Goal: Task Accomplishment & Management: Use online tool/utility

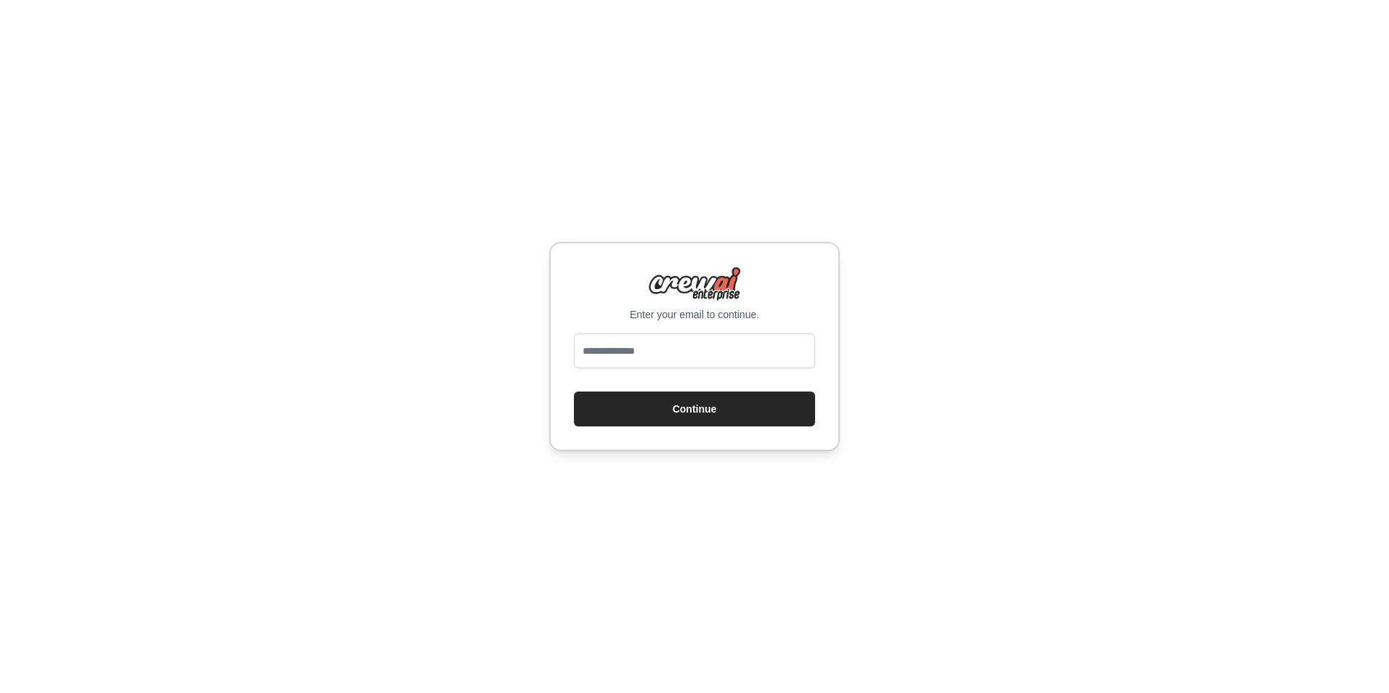
type input "**********"
click at [675, 410] on button "Continue" at bounding box center [694, 409] width 241 height 35
click at [727, 350] on input "email" at bounding box center [694, 350] width 241 height 35
drag, startPoint x: 745, startPoint y: 346, endPoint x: 742, endPoint y: 362, distance: 17.0
click at [745, 346] on input "email" at bounding box center [694, 350] width 241 height 35
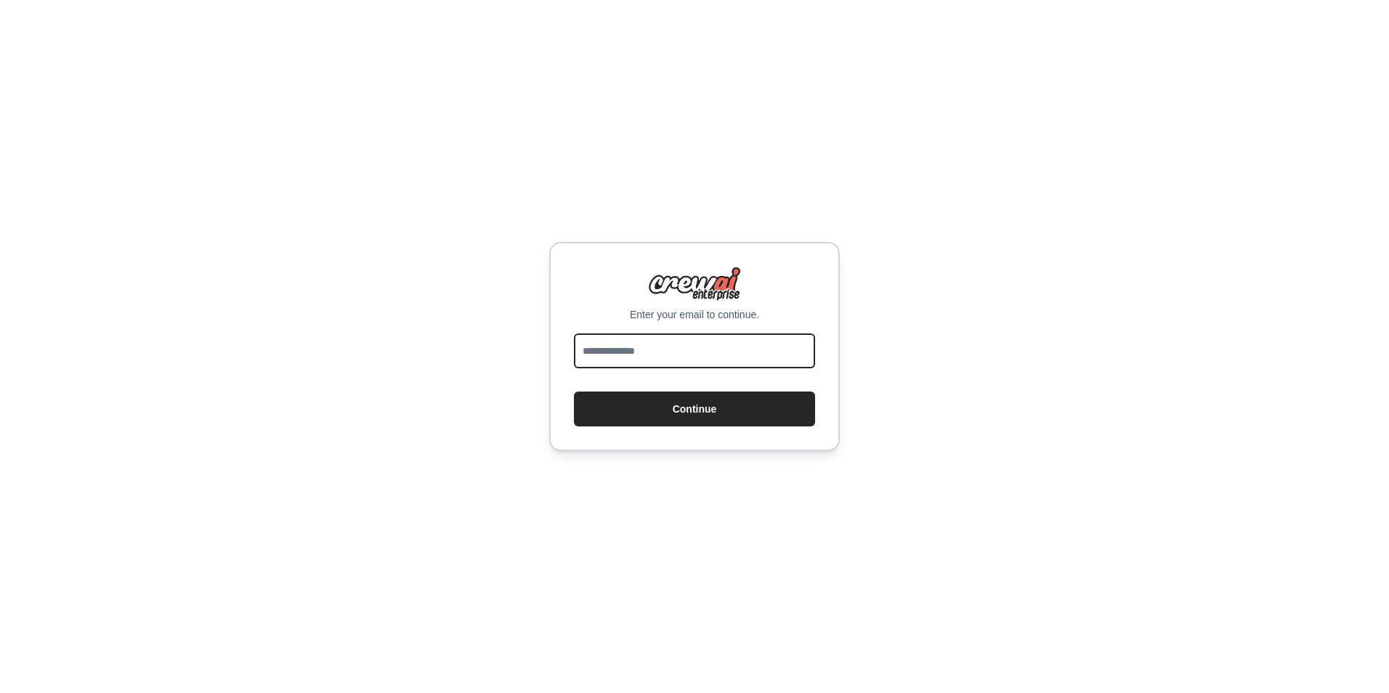
type input "**********"
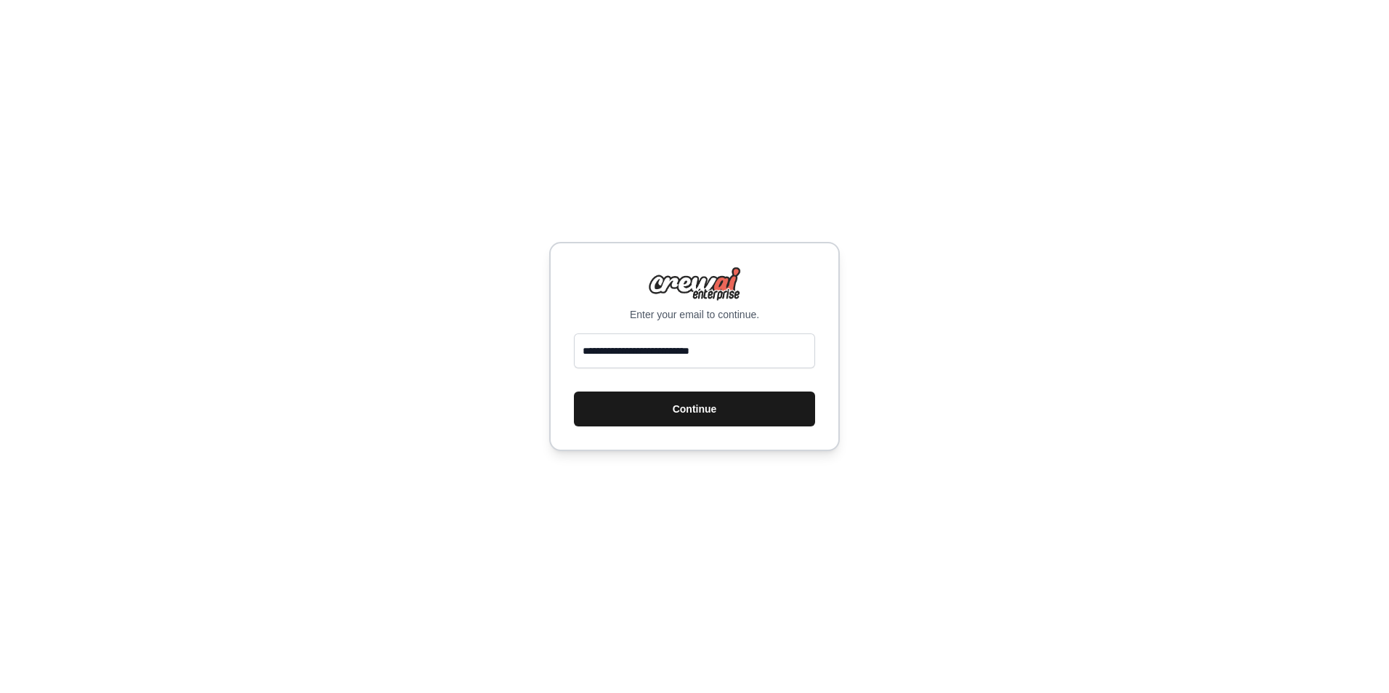
click at [779, 412] on button "Continue" at bounding box center [694, 409] width 241 height 35
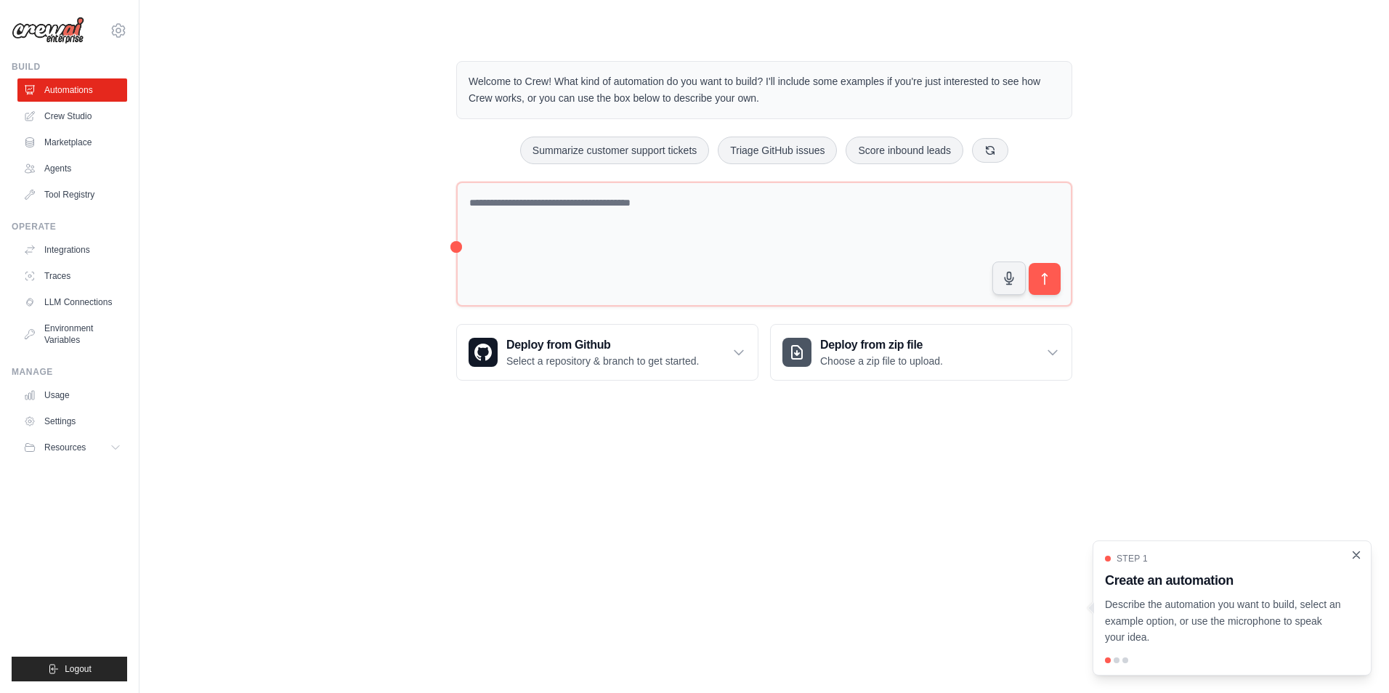
click at [1360, 556] on icon "Close walkthrough" at bounding box center [1356, 554] width 13 height 13
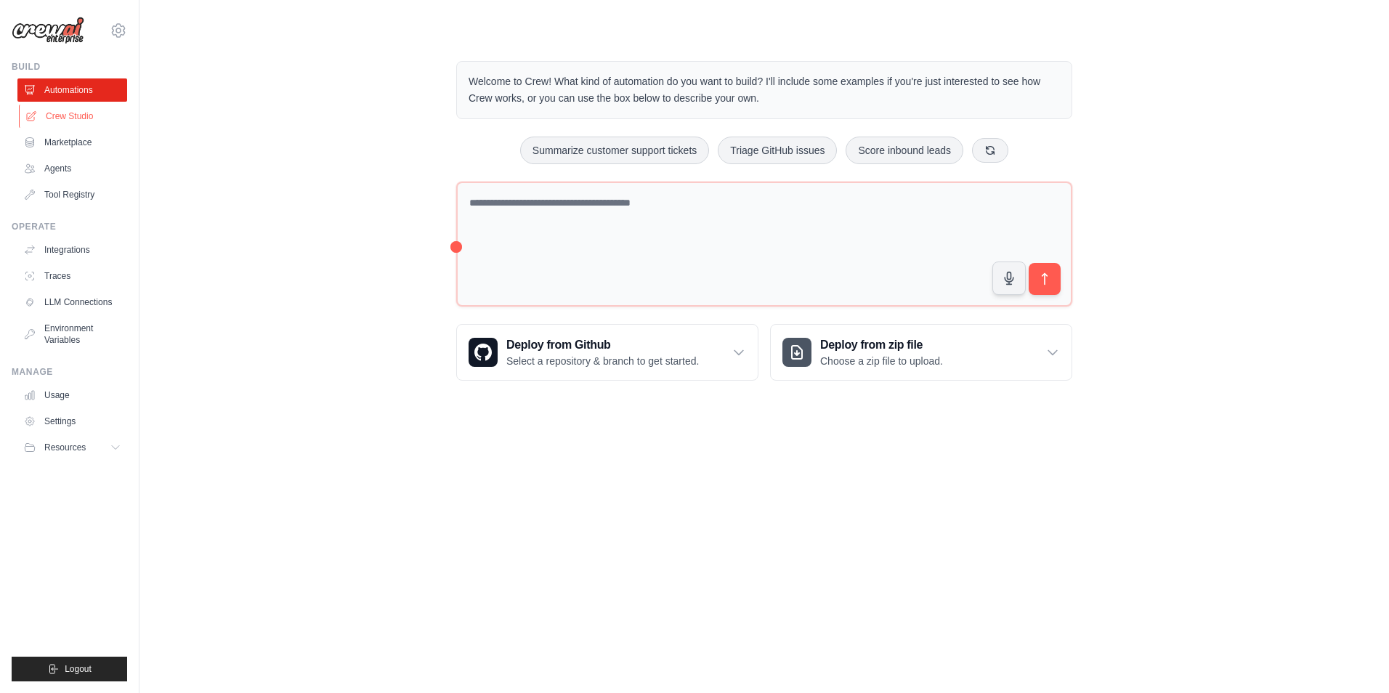
click at [59, 117] on link "Crew Studio" at bounding box center [74, 116] width 110 height 23
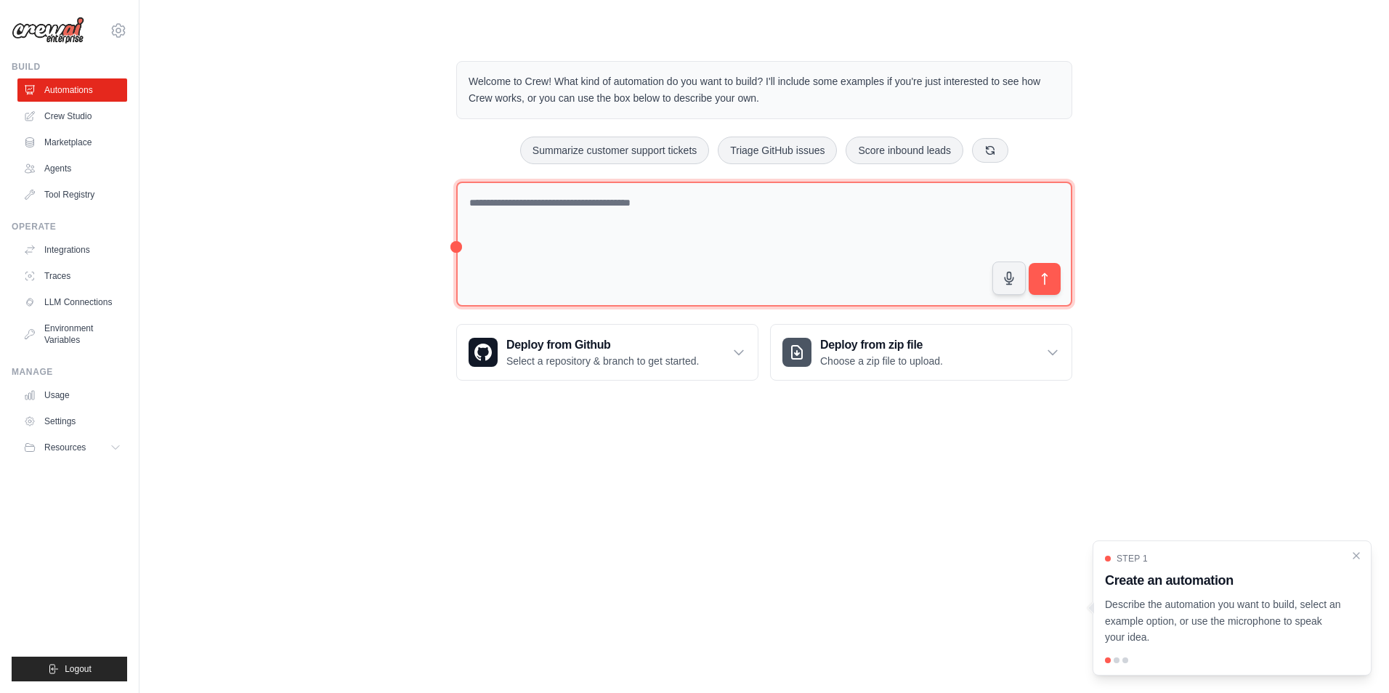
click at [545, 222] on textarea at bounding box center [764, 245] width 616 height 126
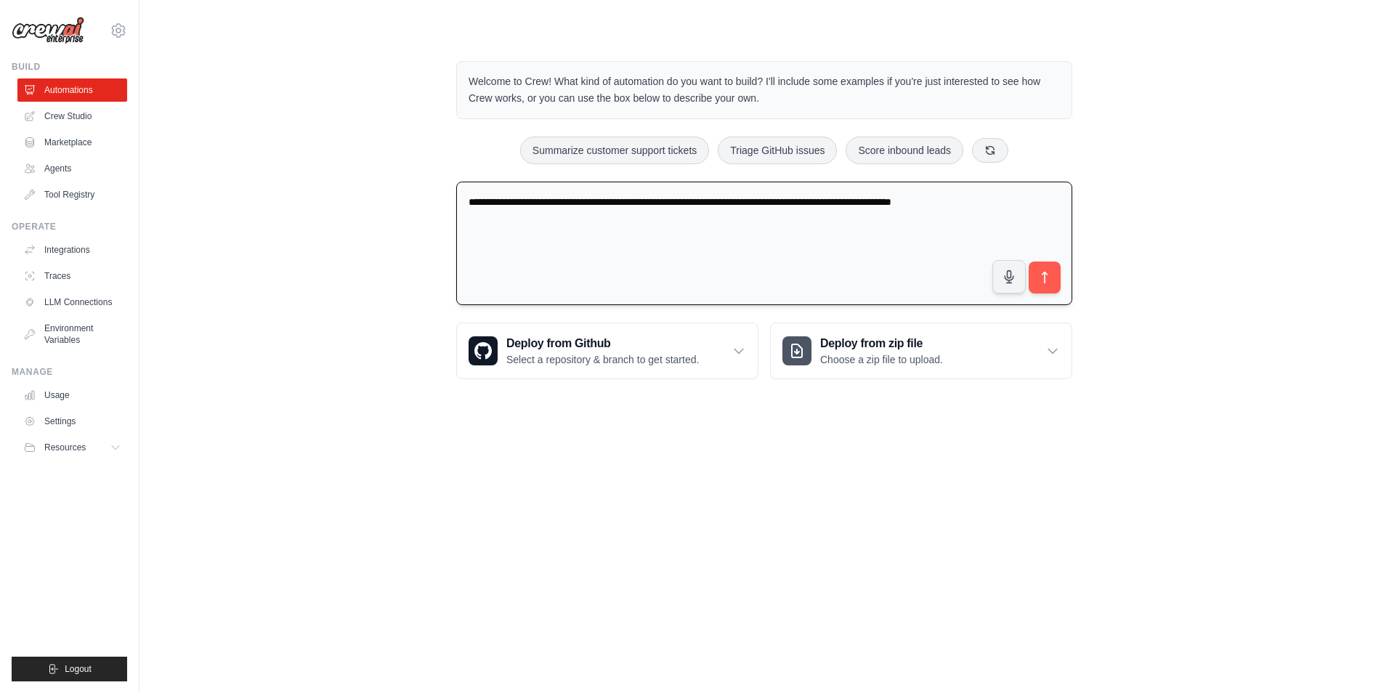
type textarea "**********"
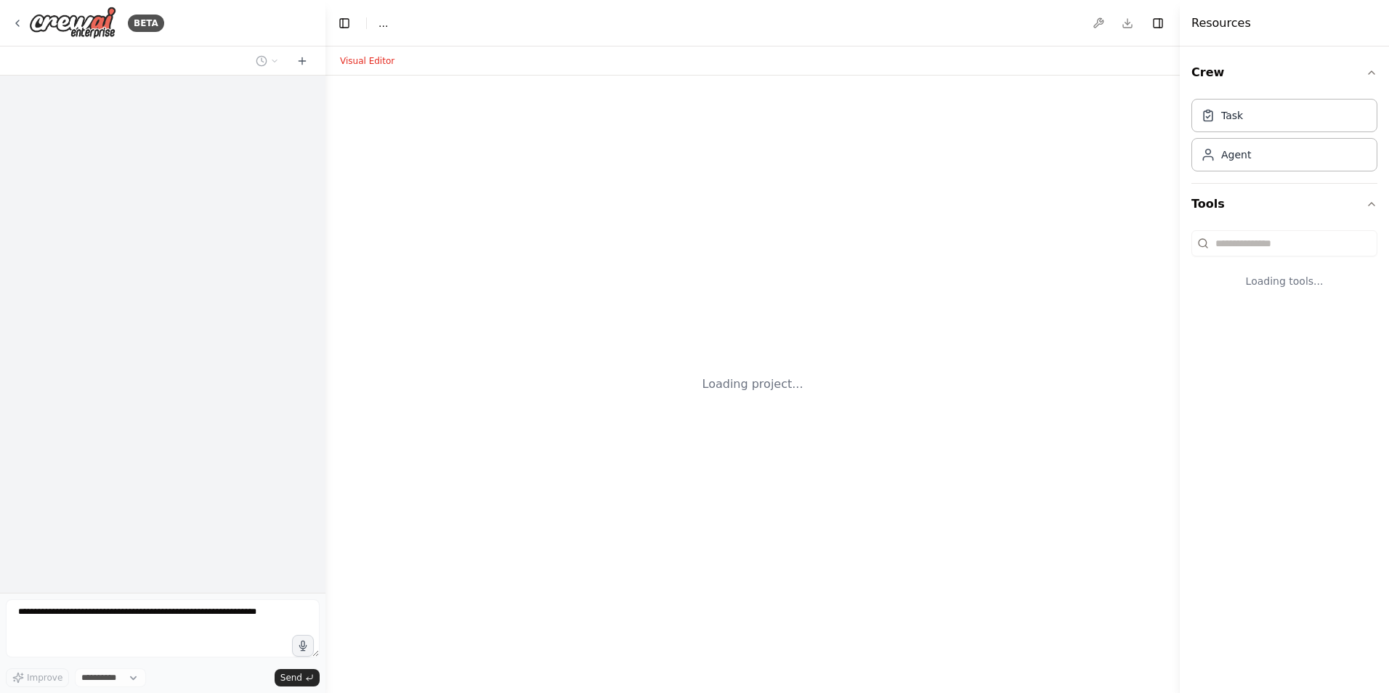
select select "****"
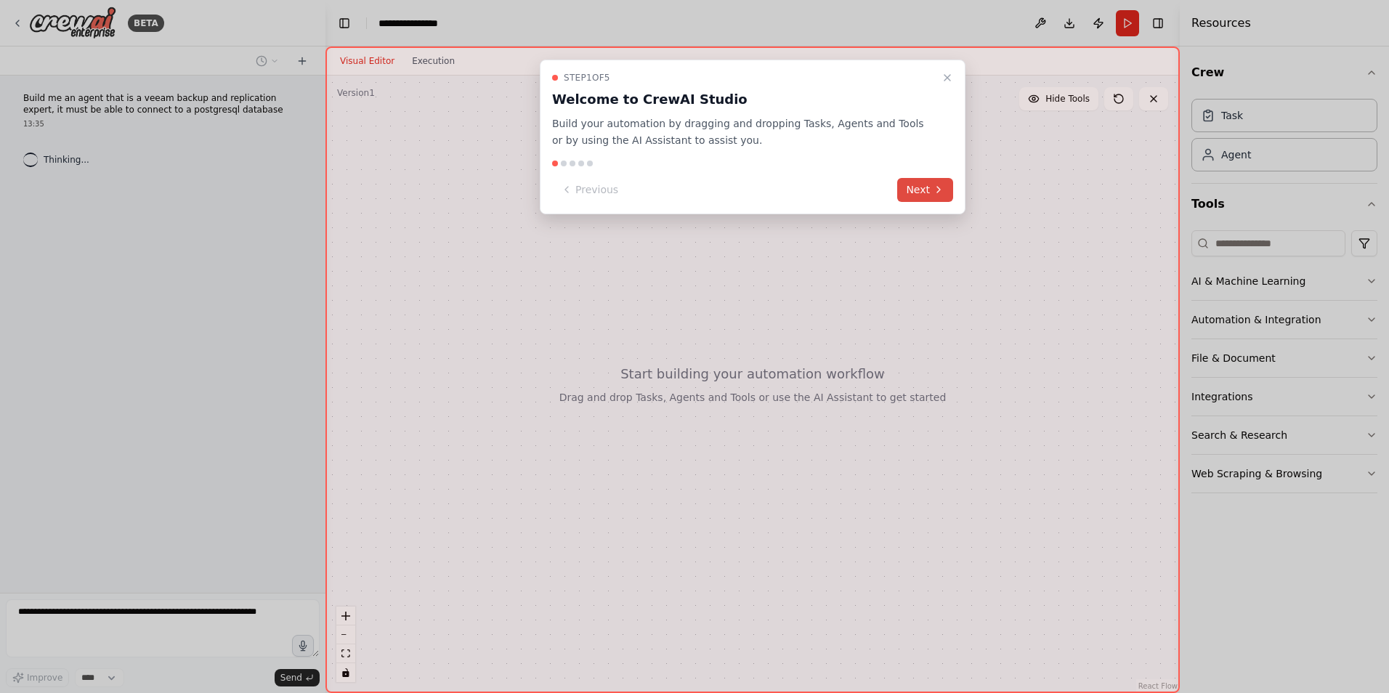
click at [931, 182] on button "Next" at bounding box center [925, 190] width 56 height 24
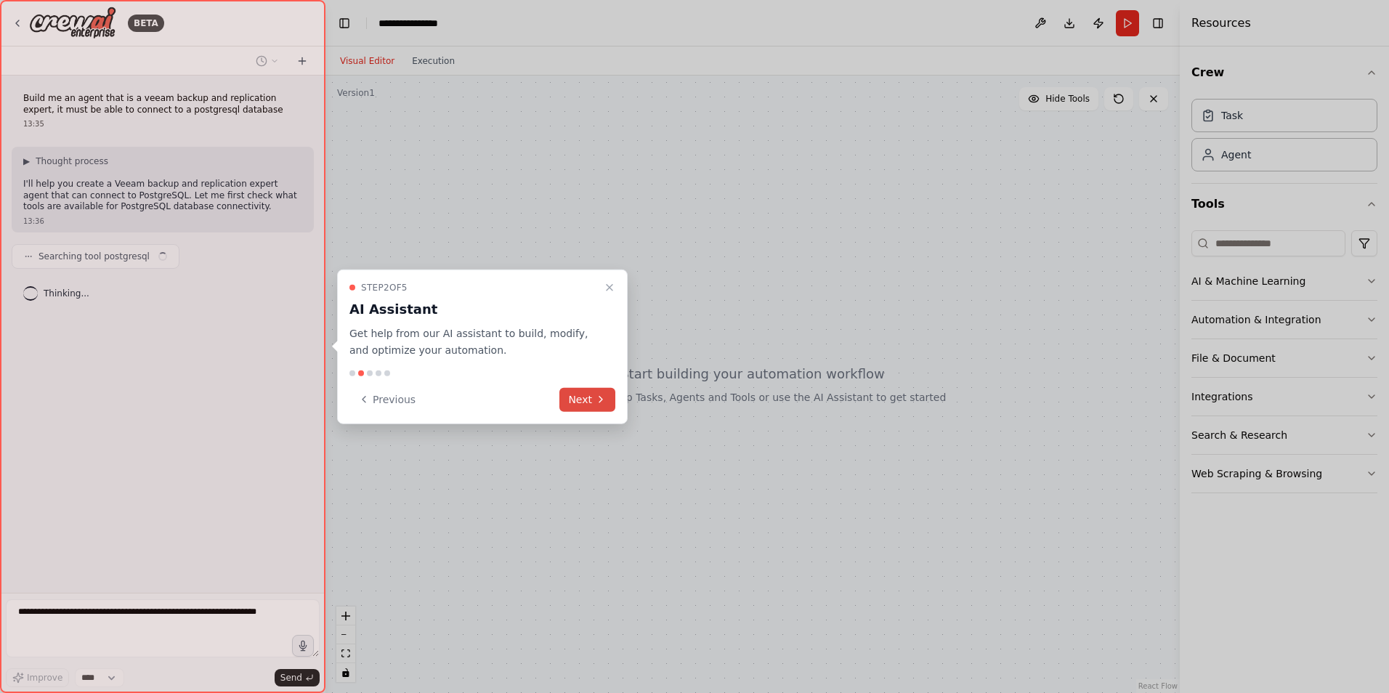
click at [572, 402] on button "Next" at bounding box center [587, 399] width 56 height 24
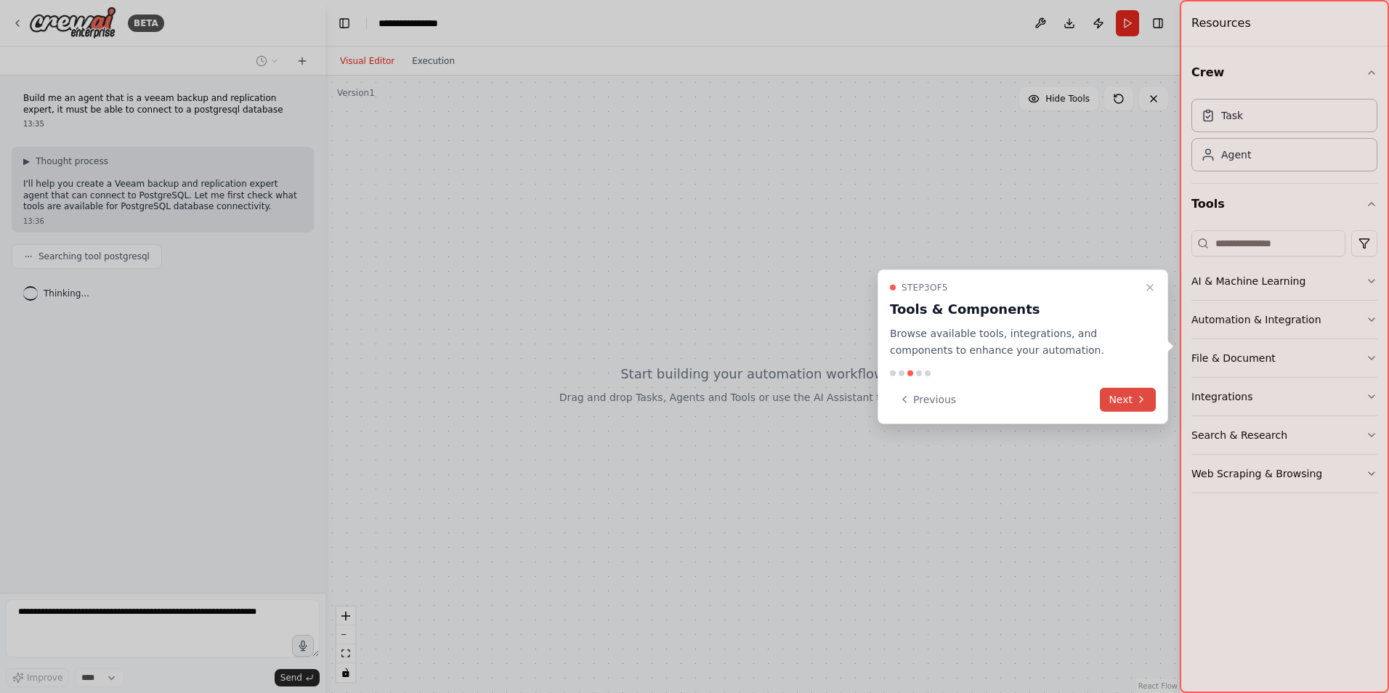
click at [1119, 396] on button "Next" at bounding box center [1128, 399] width 56 height 24
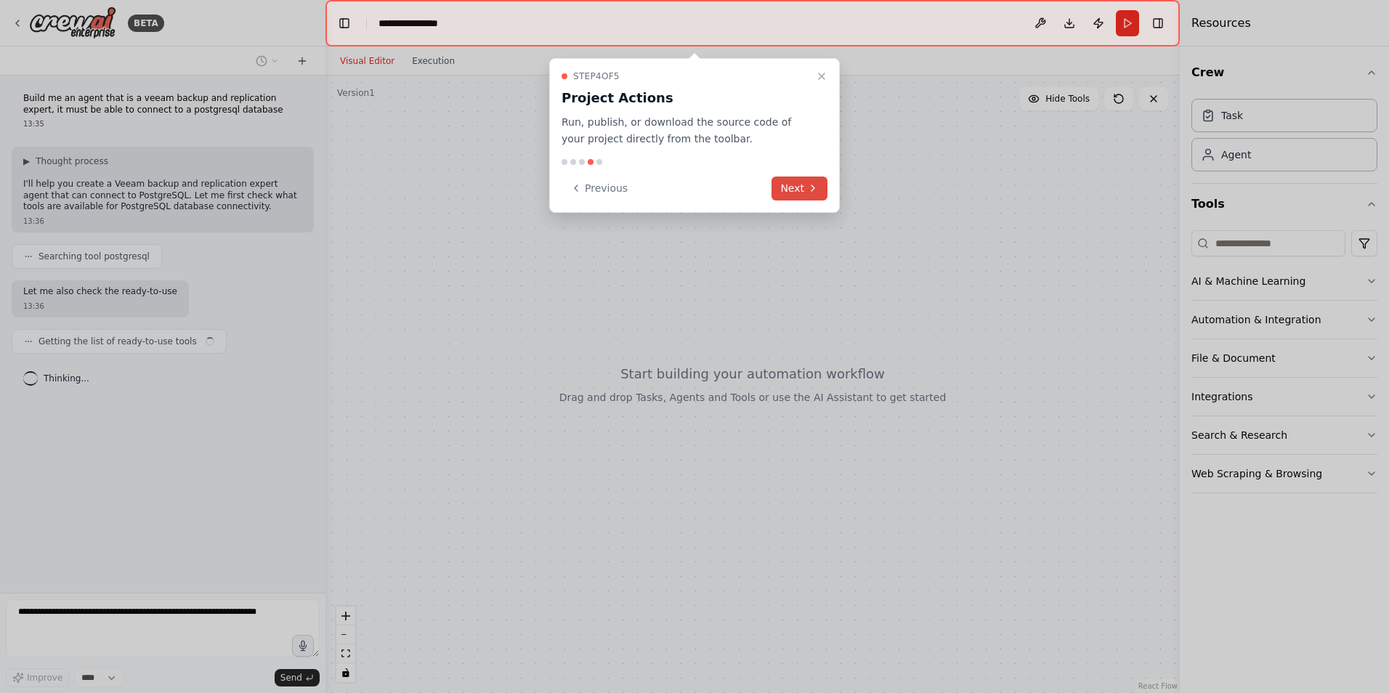
click at [806, 189] on button "Next" at bounding box center [799, 189] width 56 height 24
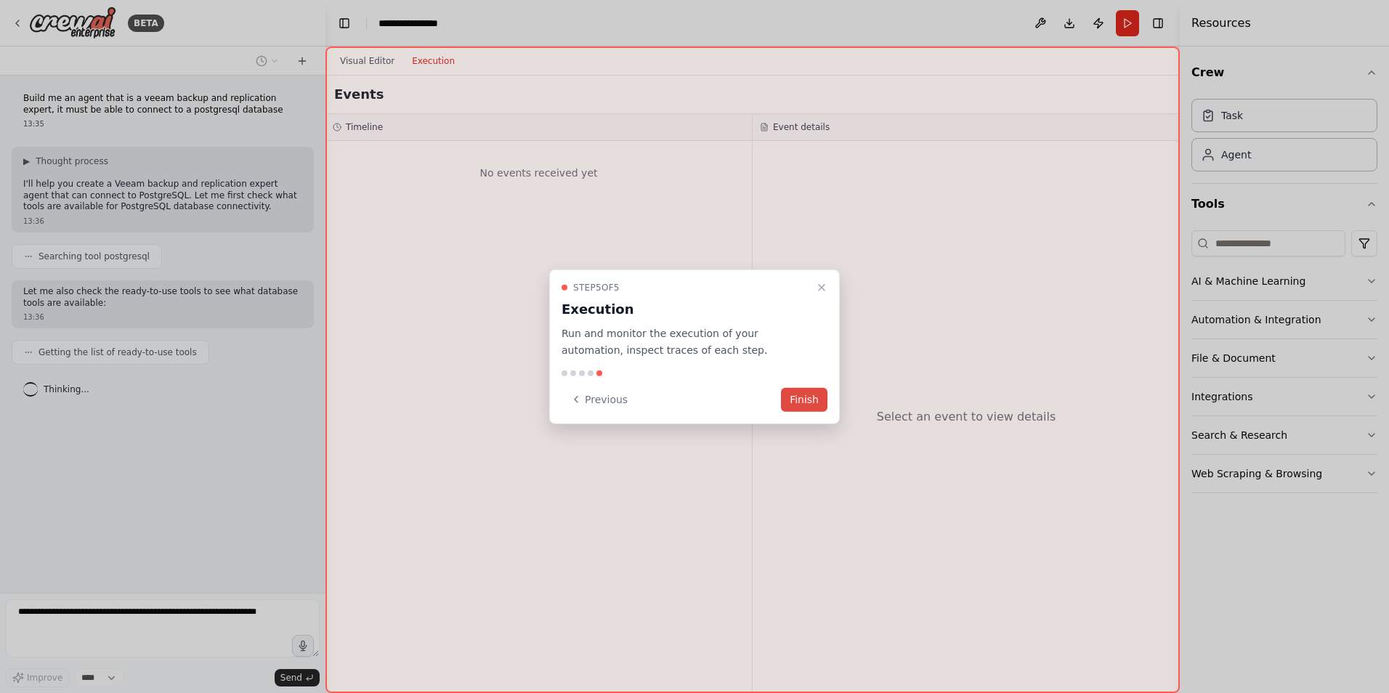
click at [805, 398] on button "Finish" at bounding box center [804, 399] width 46 height 24
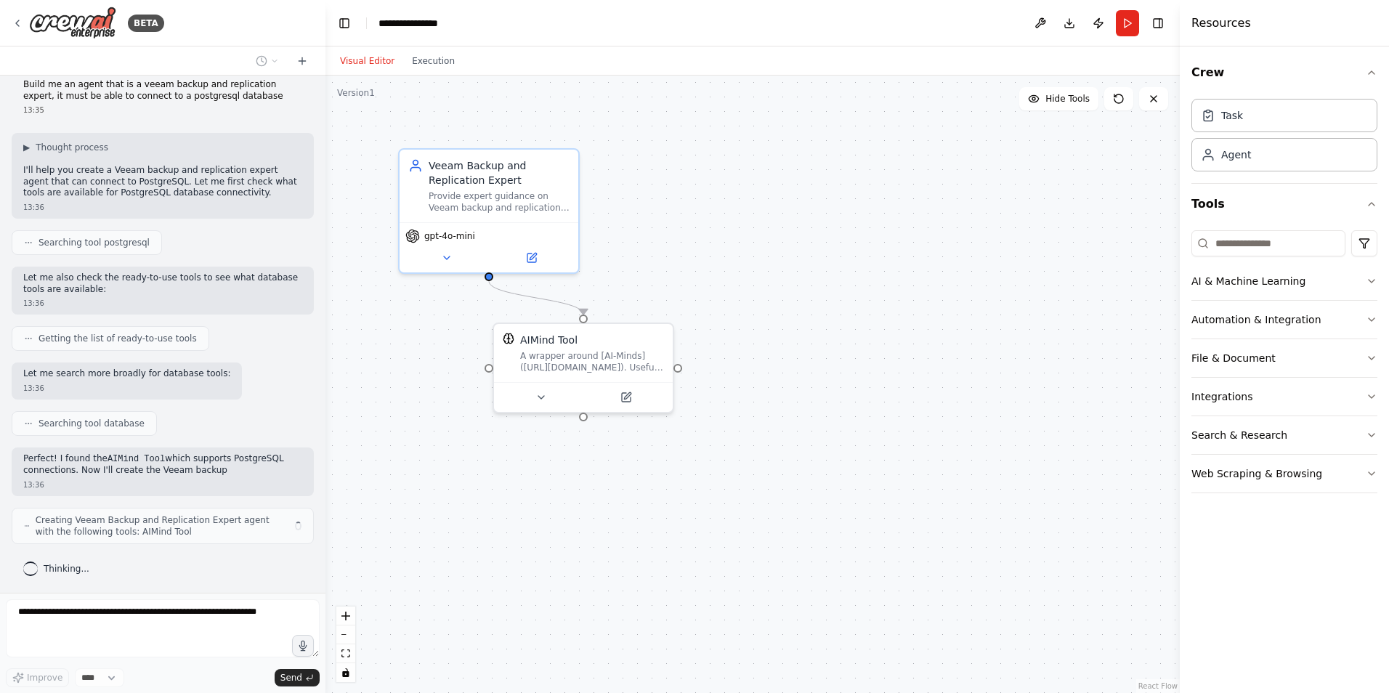
scroll to position [25, 0]
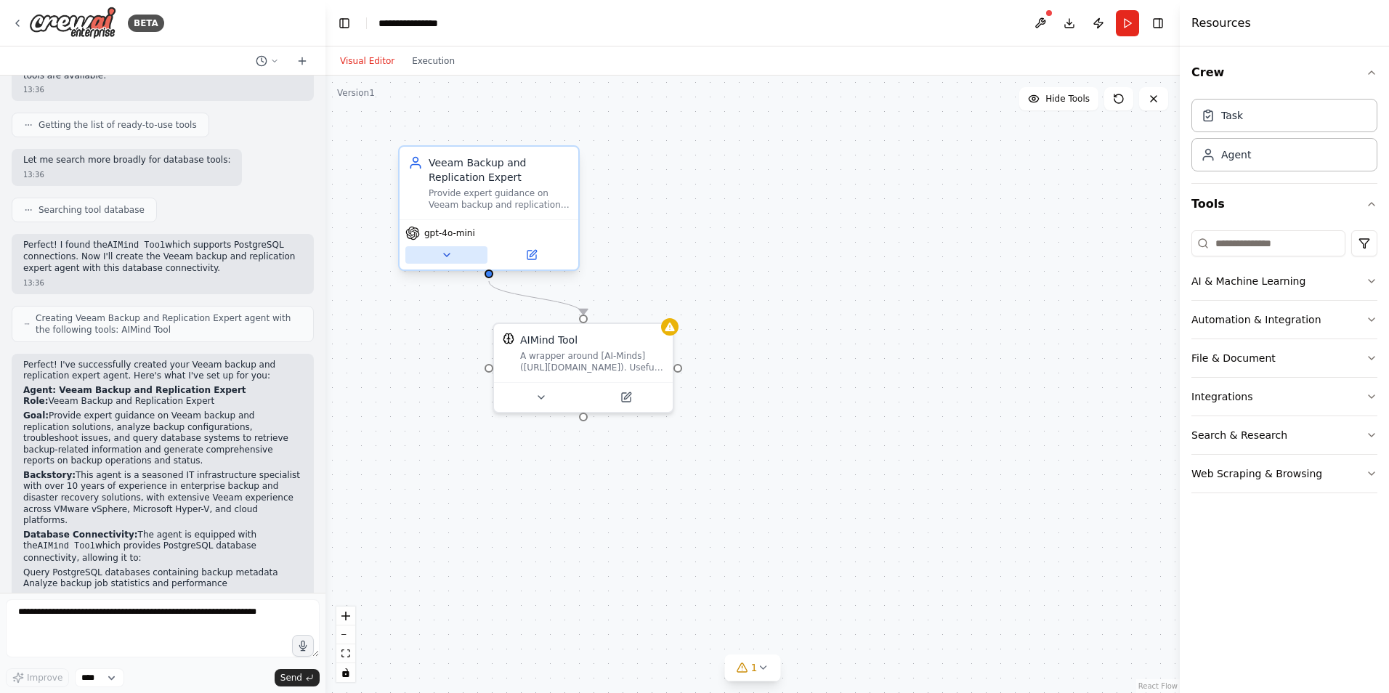
click at [447, 259] on icon at bounding box center [447, 255] width 12 height 12
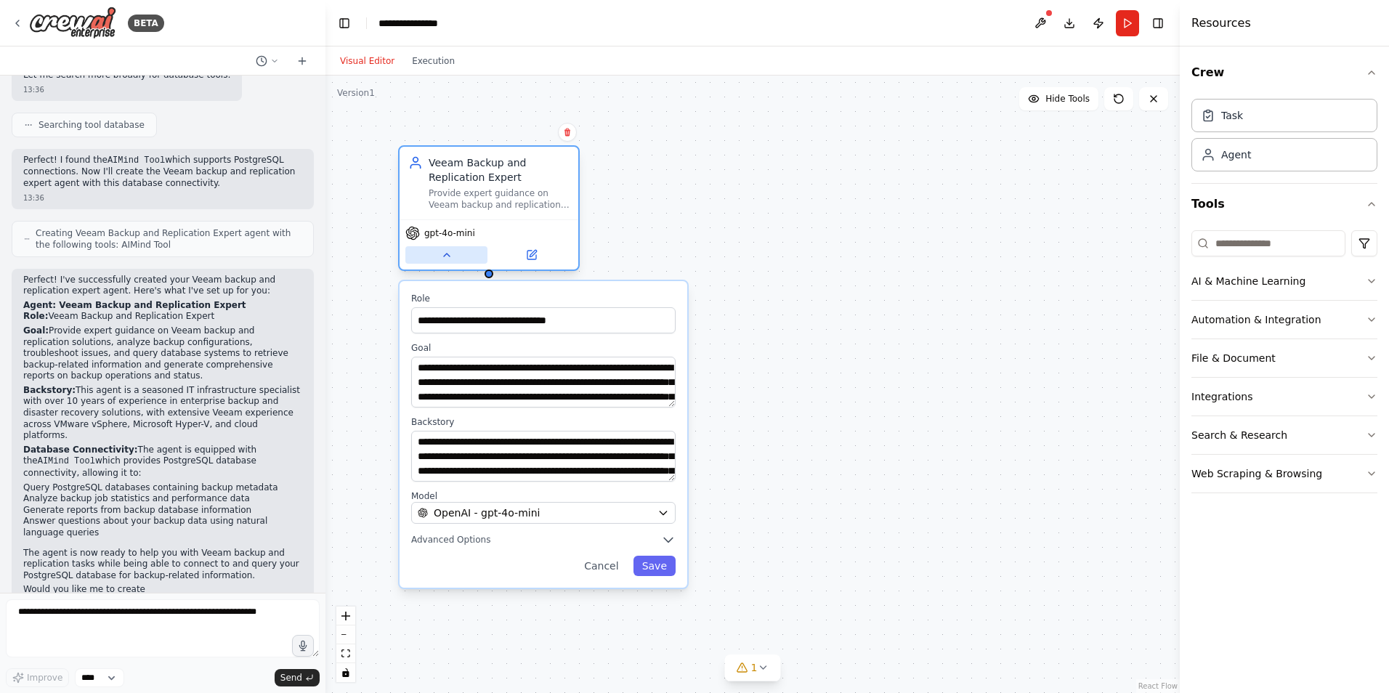
click at [450, 255] on icon at bounding box center [447, 255] width 12 height 12
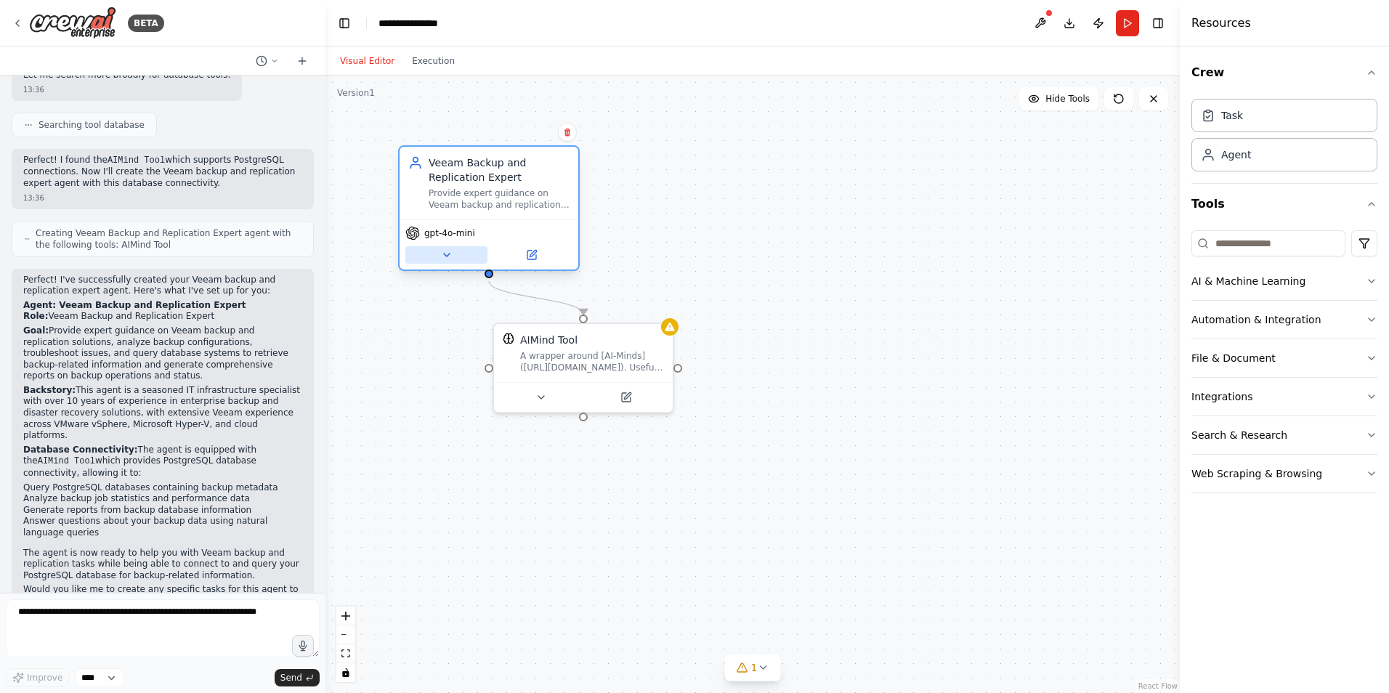
scroll to position [324, 0]
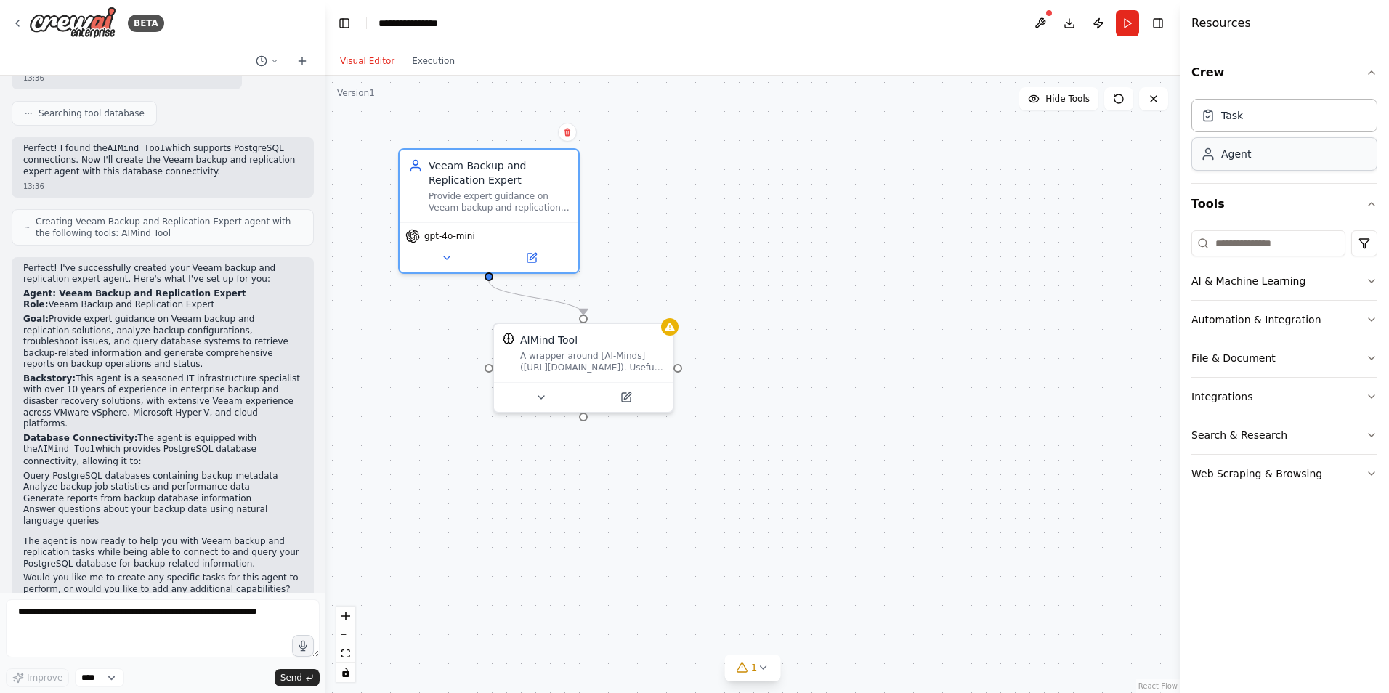
click at [1253, 155] on div "Agent" at bounding box center [1284, 153] width 186 height 33
click at [1276, 123] on div "Task" at bounding box center [1284, 114] width 186 height 33
click at [1259, 163] on div "Agent" at bounding box center [1284, 153] width 186 height 33
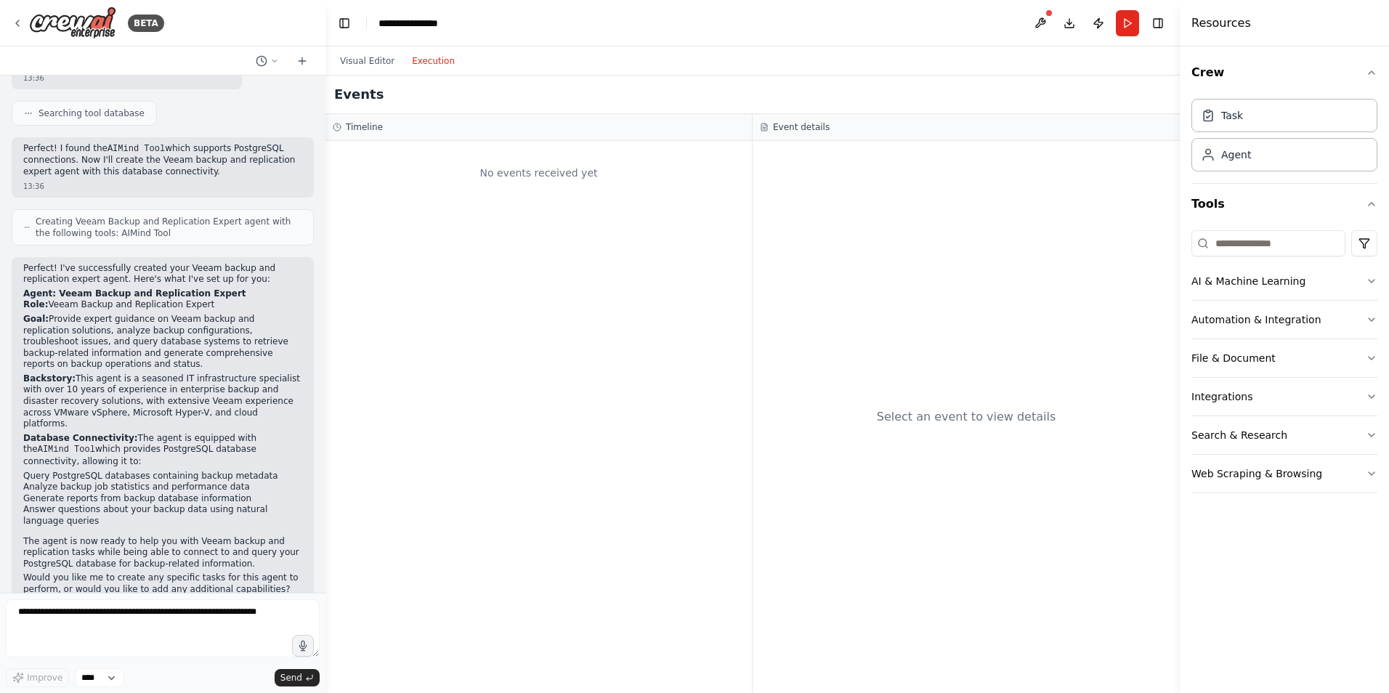
click at [429, 62] on button "Execution" at bounding box center [433, 60] width 60 height 17
click at [383, 52] on button "Visual Editor" at bounding box center [367, 60] width 72 height 17
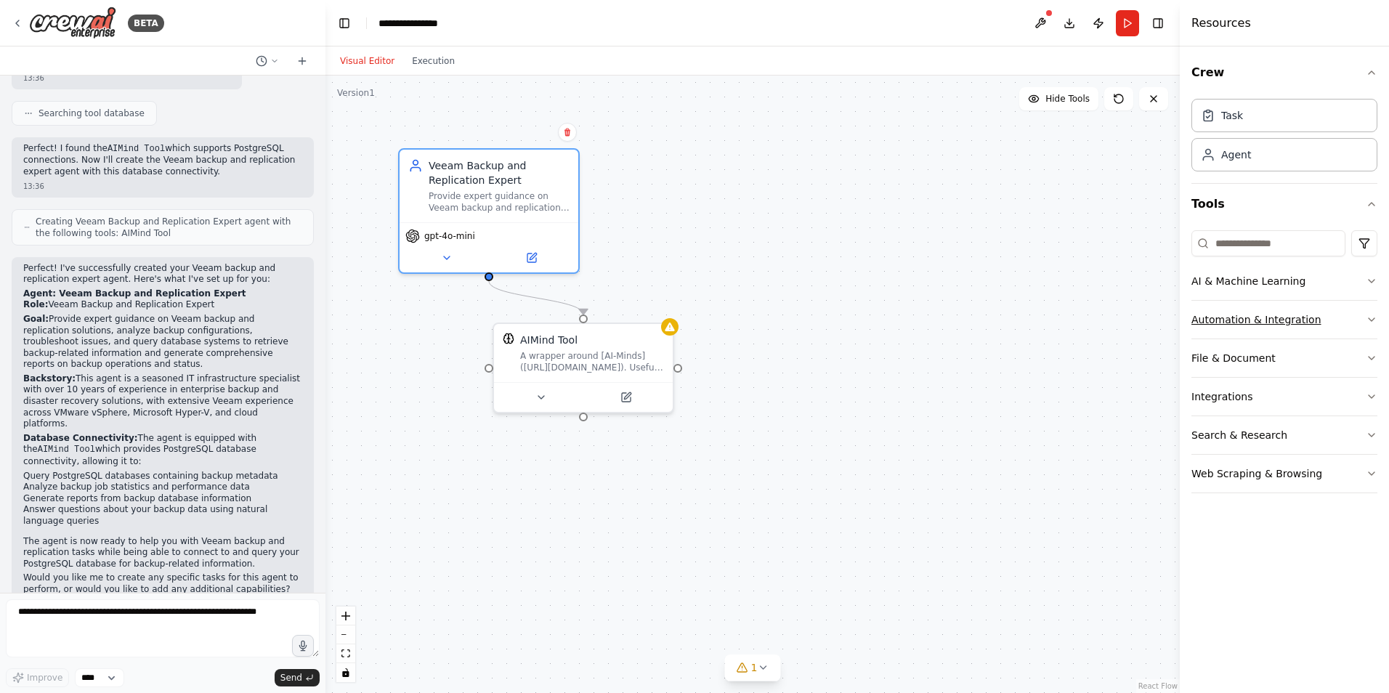
click at [1364, 319] on button "Automation & Integration" at bounding box center [1284, 320] width 186 height 38
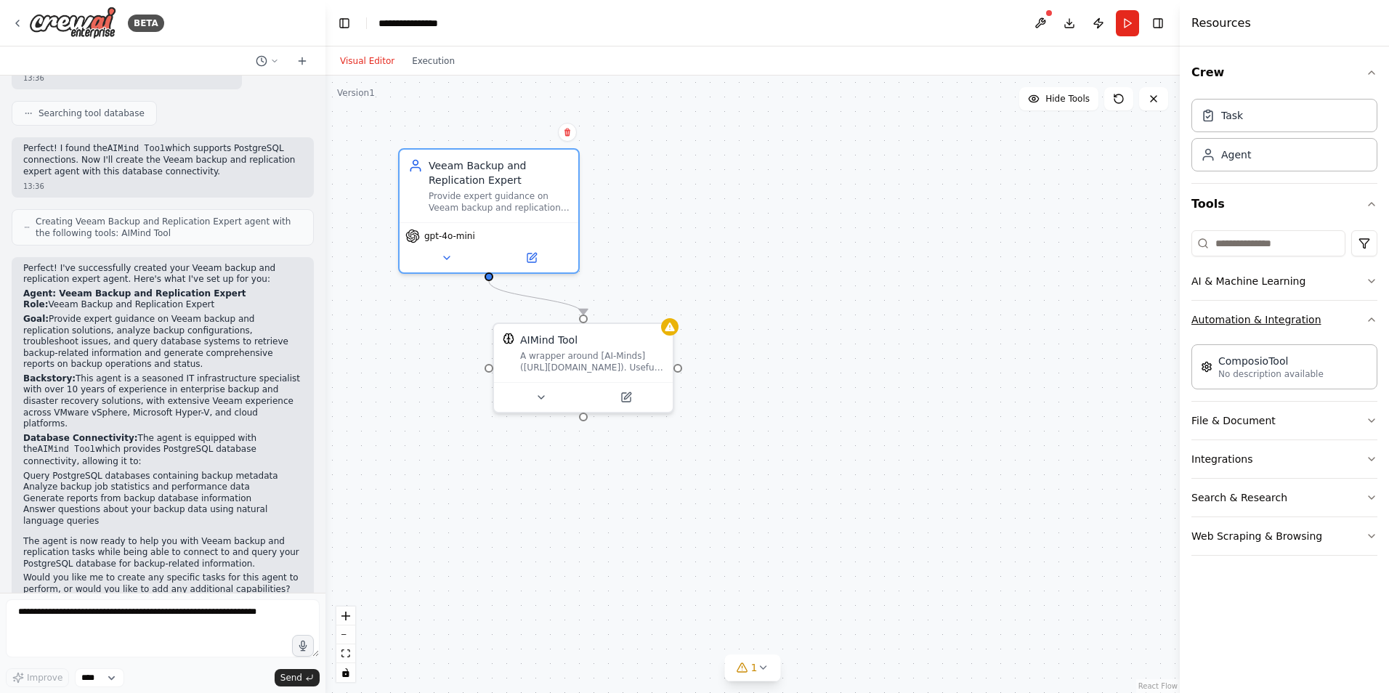
click at [1364, 319] on button "Automation & Integration" at bounding box center [1284, 320] width 186 height 38
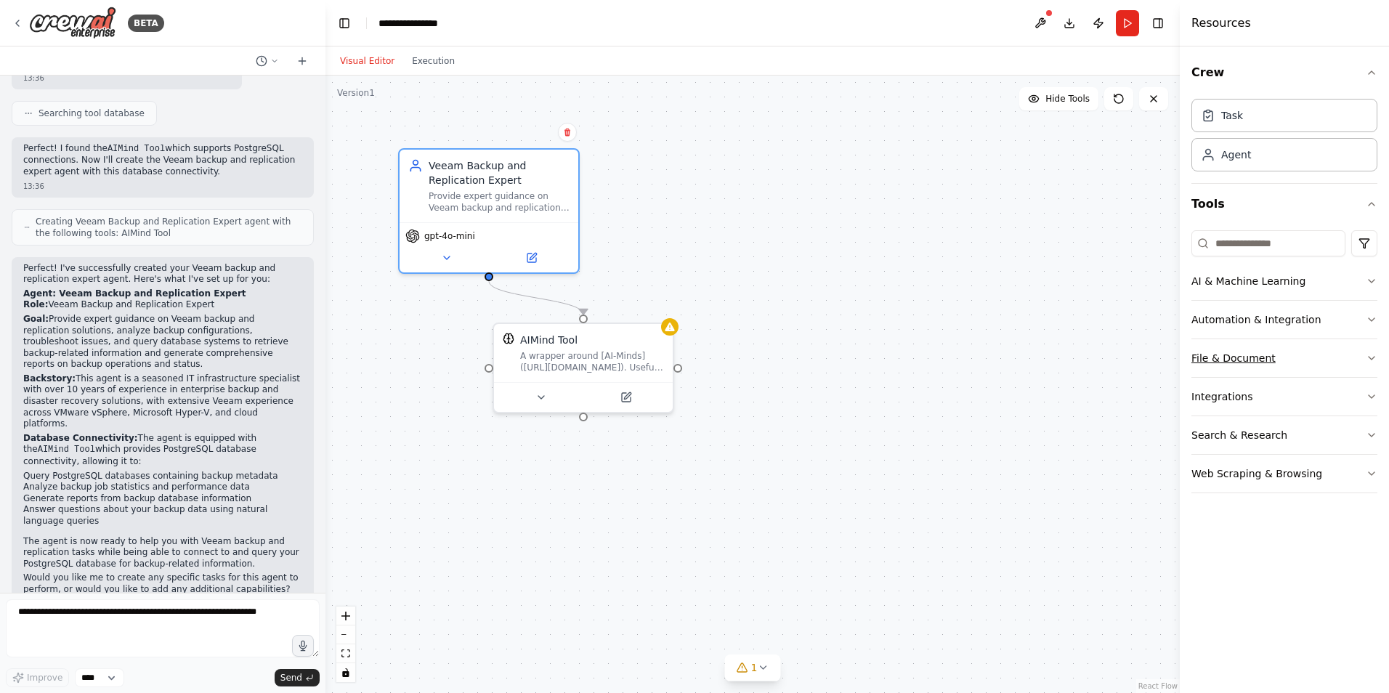
click at [1362, 360] on button "File & Document" at bounding box center [1284, 358] width 186 height 38
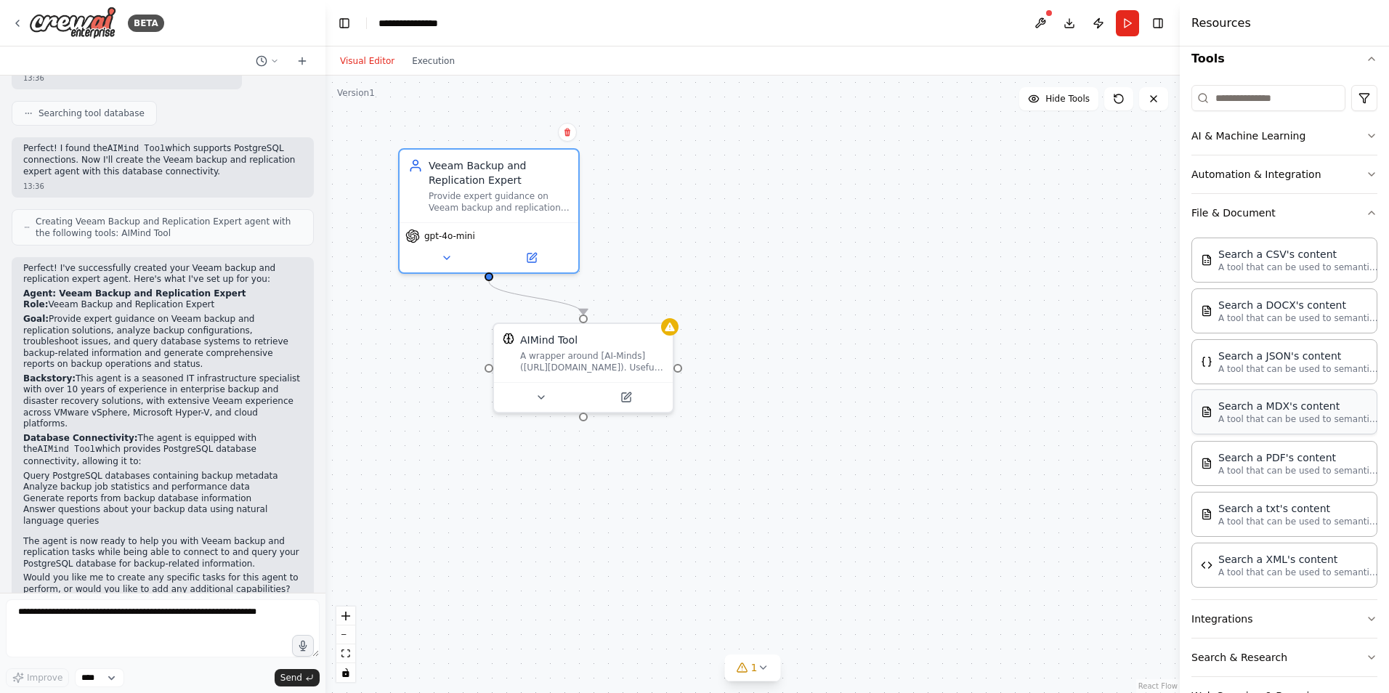
scroll to position [191, 0]
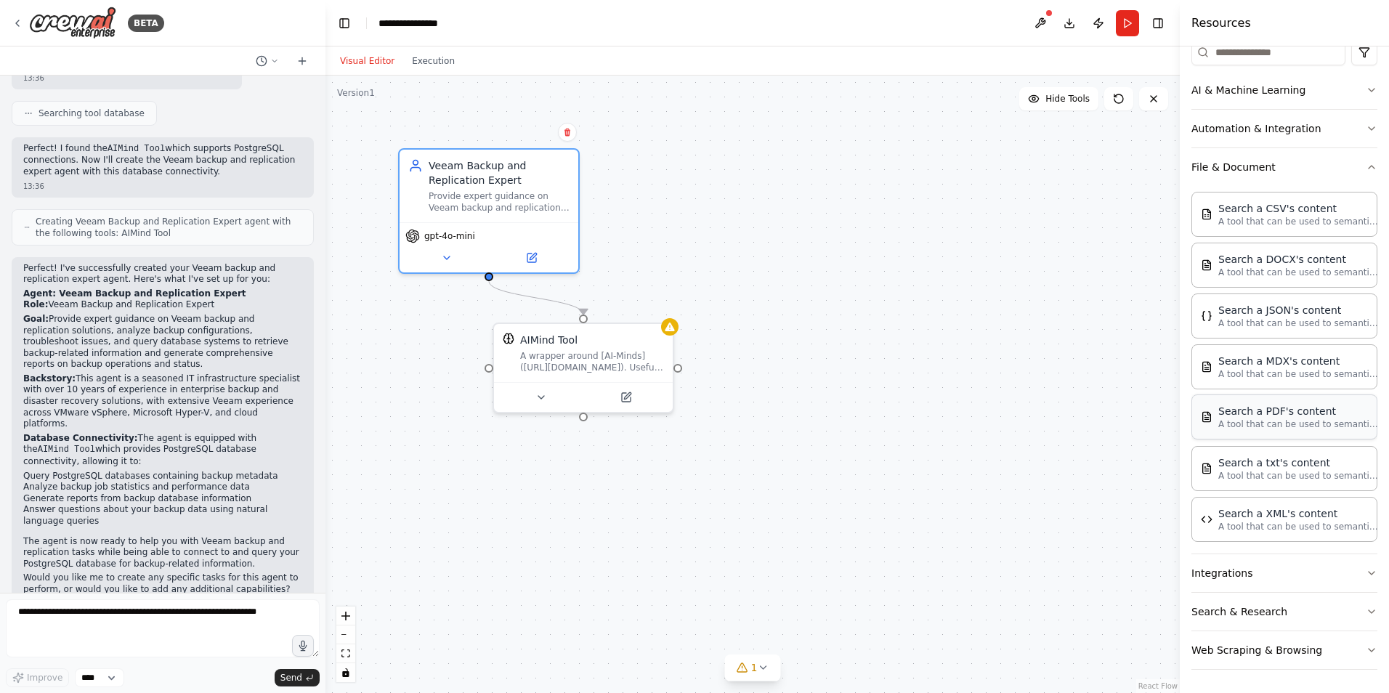
click at [1275, 426] on p "A tool that can be used to semantic search a query from a PDF's content." at bounding box center [1298, 424] width 160 height 12
click at [1276, 417] on div "Search a PDF's content" at bounding box center [1298, 411] width 160 height 15
drag, startPoint x: 1276, startPoint y: 417, endPoint x: 862, endPoint y: 404, distance: 413.5
click at [862, 404] on div "BETA Build me an agent that is a veeam backup and replication expert, it must b…" at bounding box center [694, 346] width 1389 height 693
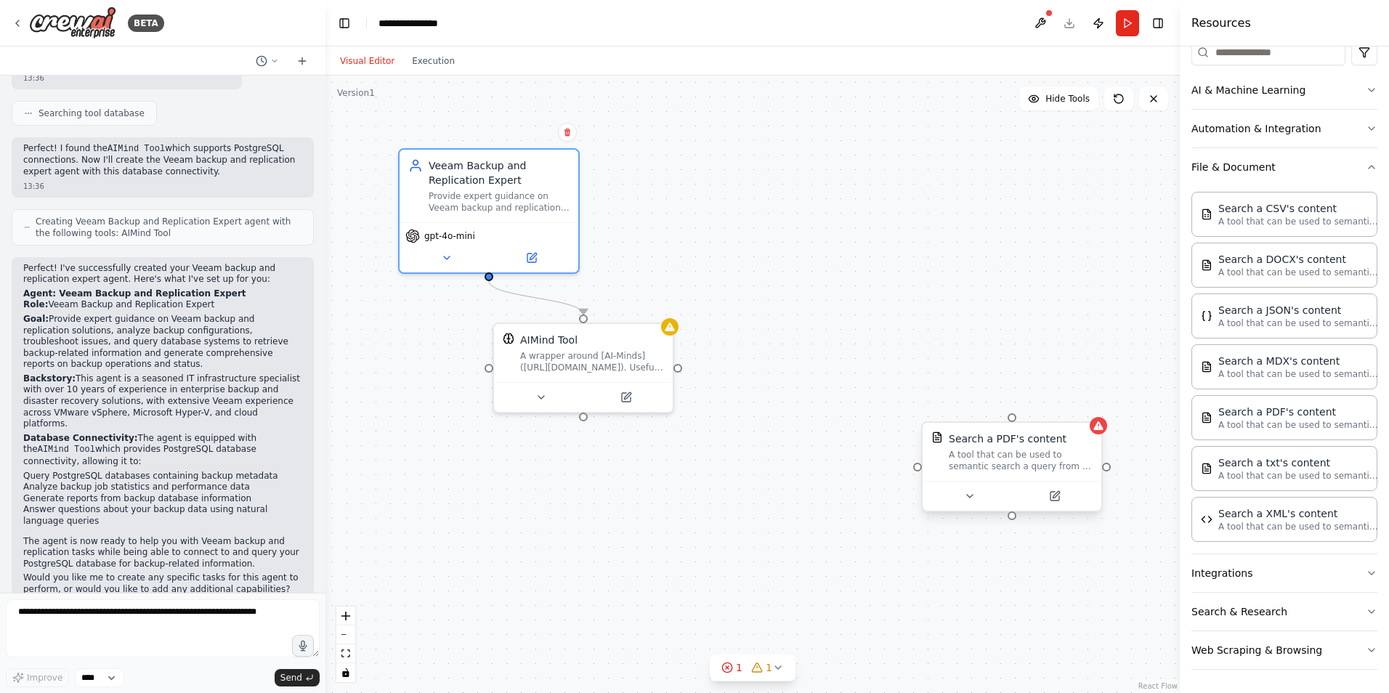
click at [1026, 444] on div "Search a PDF's content" at bounding box center [1008, 439] width 118 height 15
click at [1093, 411] on icon at bounding box center [1090, 409] width 6 height 8
click at [1091, 405] on icon at bounding box center [1090, 408] width 9 height 9
click at [1090, 405] on icon at bounding box center [1090, 408] width 9 height 9
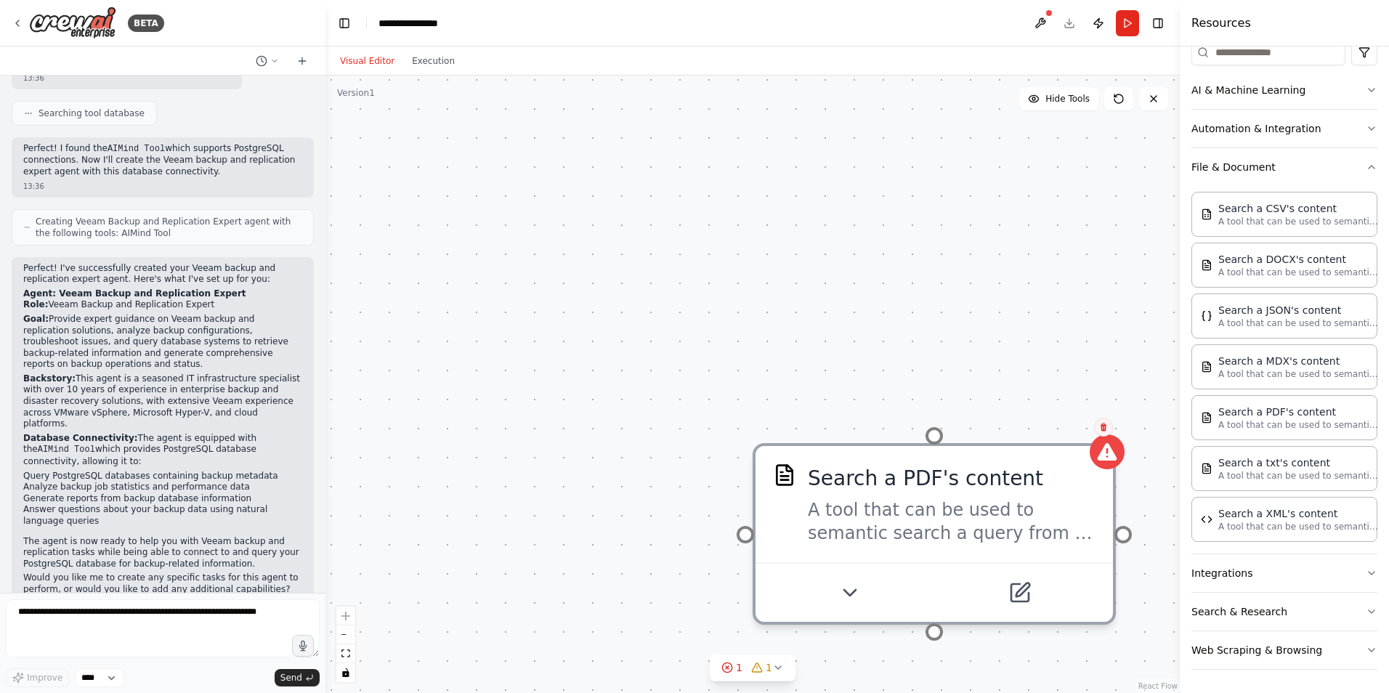
click at [1103, 429] on icon at bounding box center [1104, 428] width 6 height 8
click at [1073, 432] on button "Confirm" at bounding box center [1063, 426] width 52 height 17
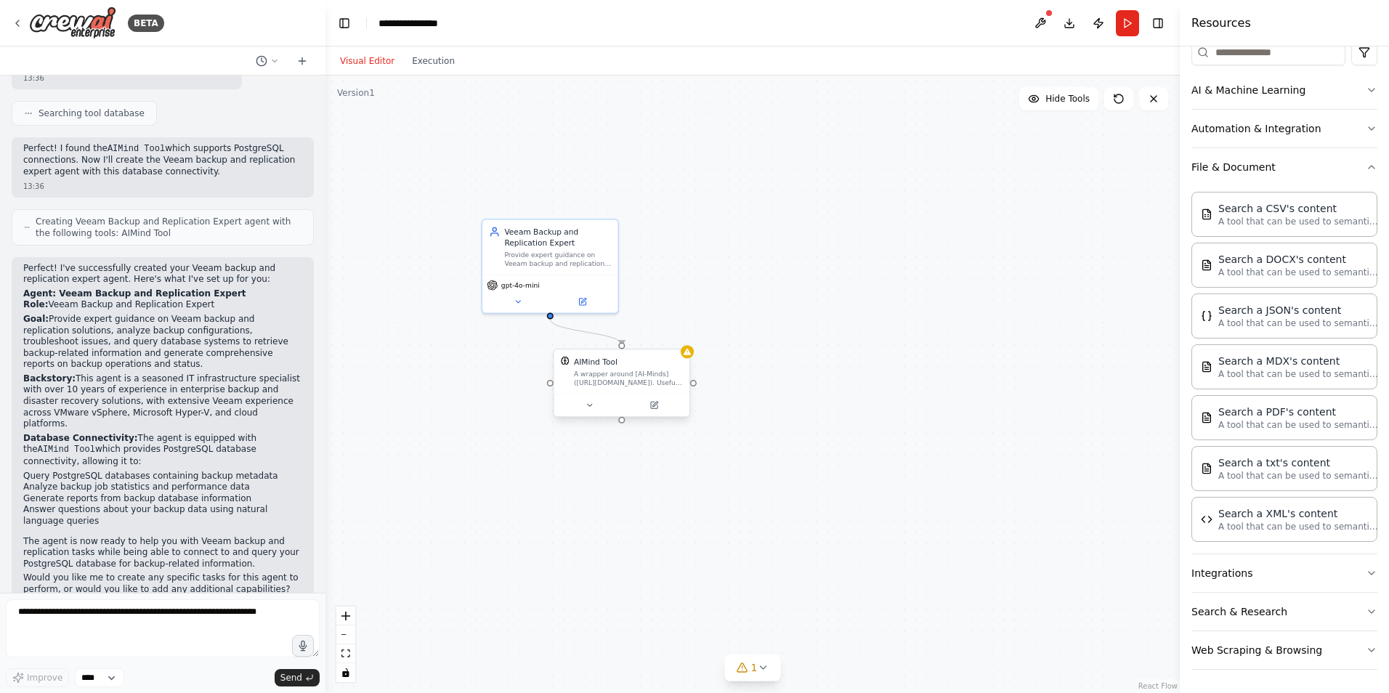
click at [655, 384] on div "A wrapper around [AI-Minds]([URL][DOMAIN_NAME]). Useful for when you need answe…" at bounding box center [628, 378] width 109 height 17
click at [776, 674] on button "1" at bounding box center [753, 668] width 56 height 27
drag, startPoint x: 976, startPoint y: 369, endPoint x: 986, endPoint y: 347, distance: 23.8
click at [976, 370] on div ".deletable-edge-delete-btn { width: 20px; height: 20px; border: 0px solid #ffff…" at bounding box center [752, 384] width 854 height 617
click at [1069, 25] on button "Download" at bounding box center [1069, 23] width 23 height 26
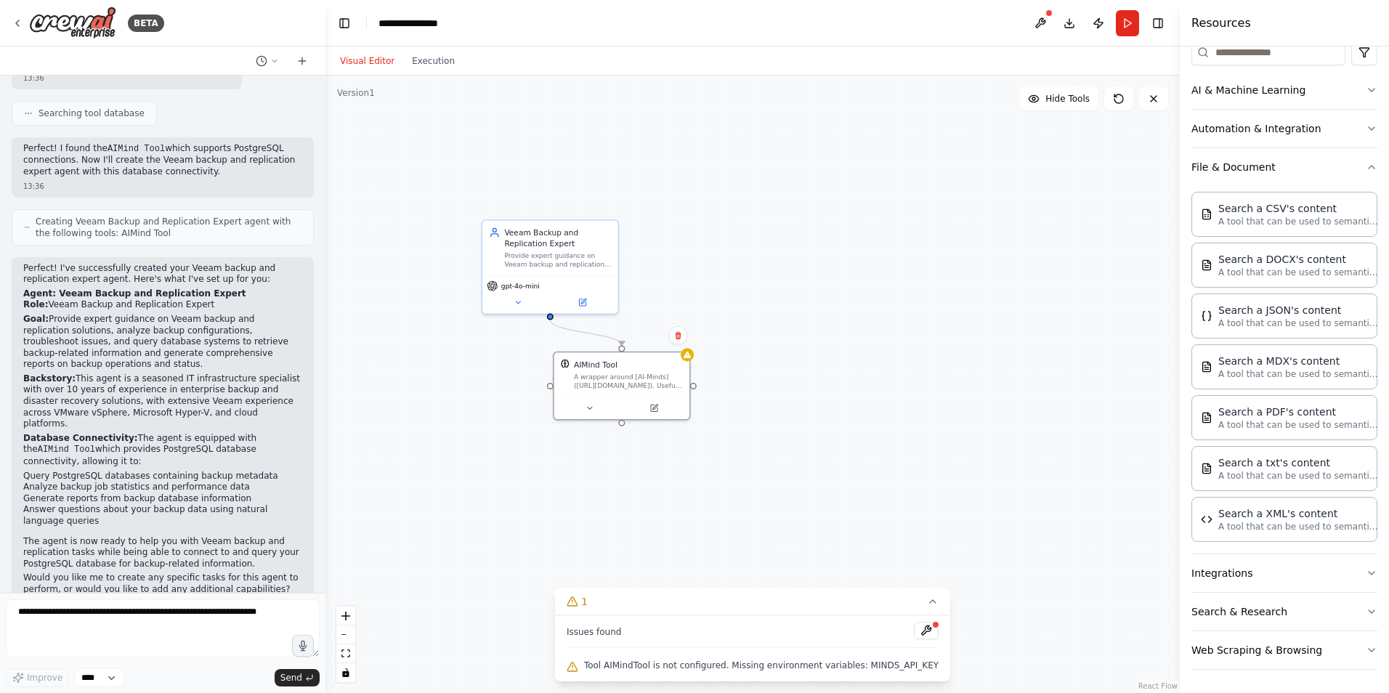
click at [991, 665] on div ".deletable-edge-delete-btn { width: 20px; height: 20px; border: 0px solid #ffff…" at bounding box center [752, 384] width 854 height 617
click at [571, 272] on div "Veeam Backup and Replication Expert Provide expert guidance on Veeam backup and…" at bounding box center [549, 245] width 135 height 55
click at [521, 304] on icon at bounding box center [518, 300] width 9 height 9
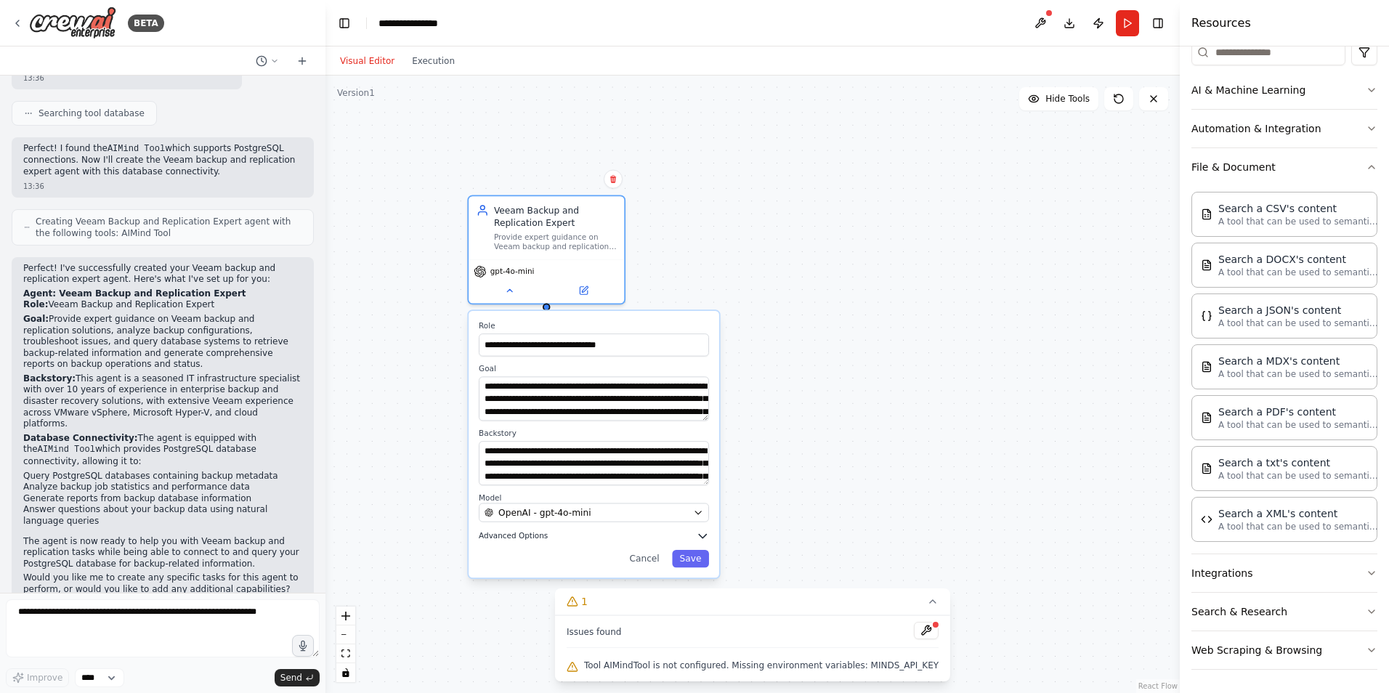
click at [522, 537] on span "Advanced Options" at bounding box center [513, 536] width 69 height 10
click at [701, 536] on icon "button" at bounding box center [702, 537] width 7 height 4
click at [927, 601] on icon at bounding box center [933, 602] width 12 height 12
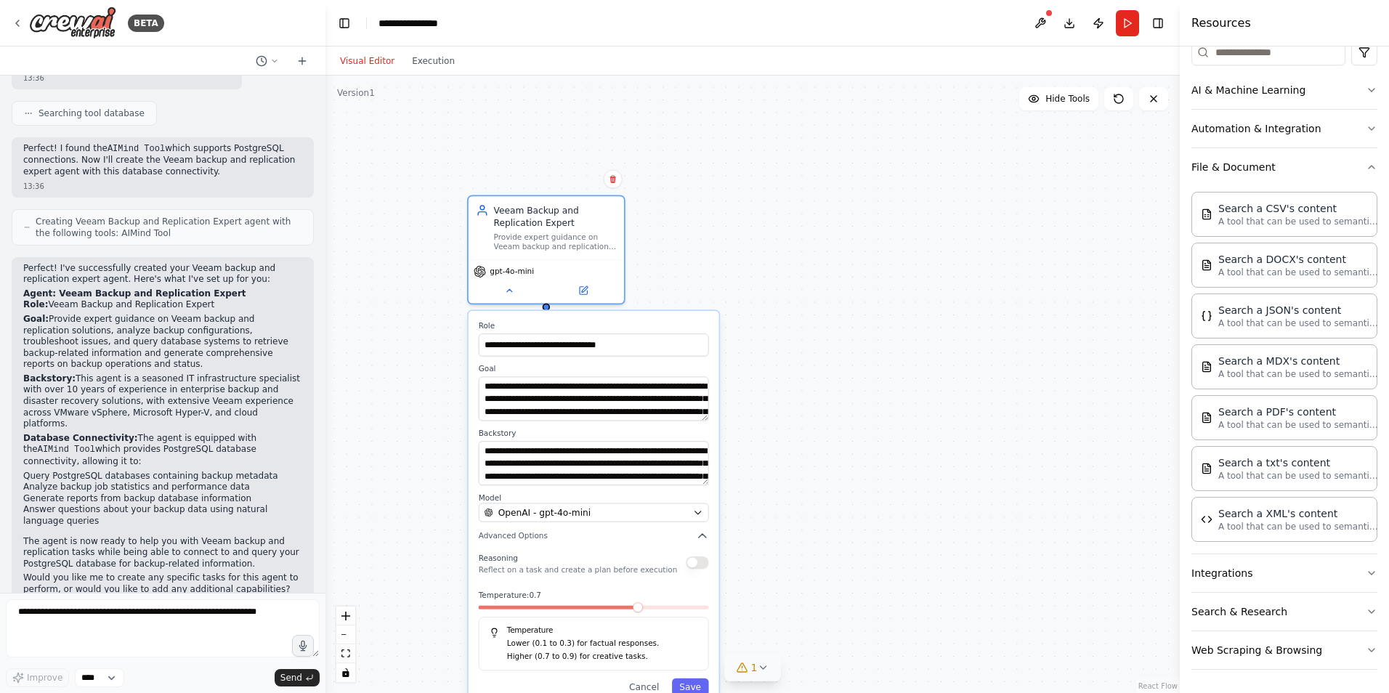
click at [707, 251] on div ".deletable-edge-delete-btn { width: 20px; height: 20px; border: 0px solid #ffff…" at bounding box center [752, 384] width 854 height 617
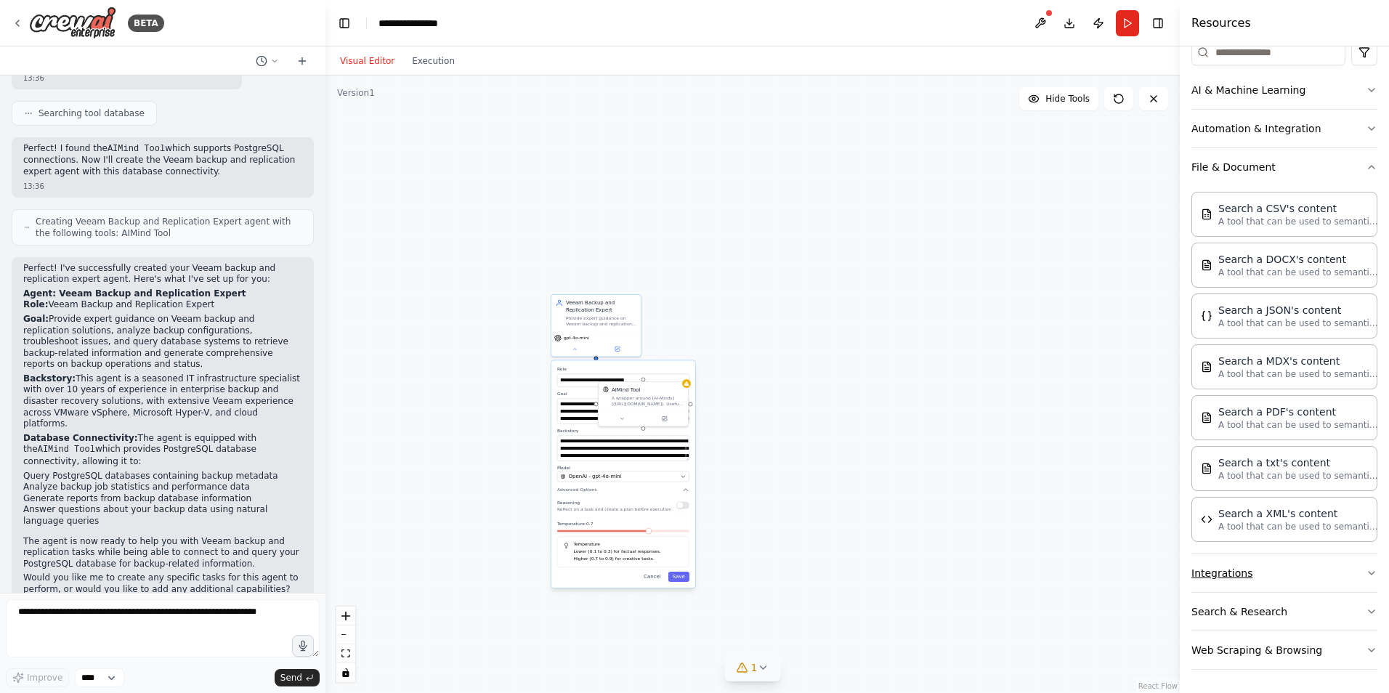
click at [1267, 573] on button "Integrations" at bounding box center [1284, 573] width 186 height 38
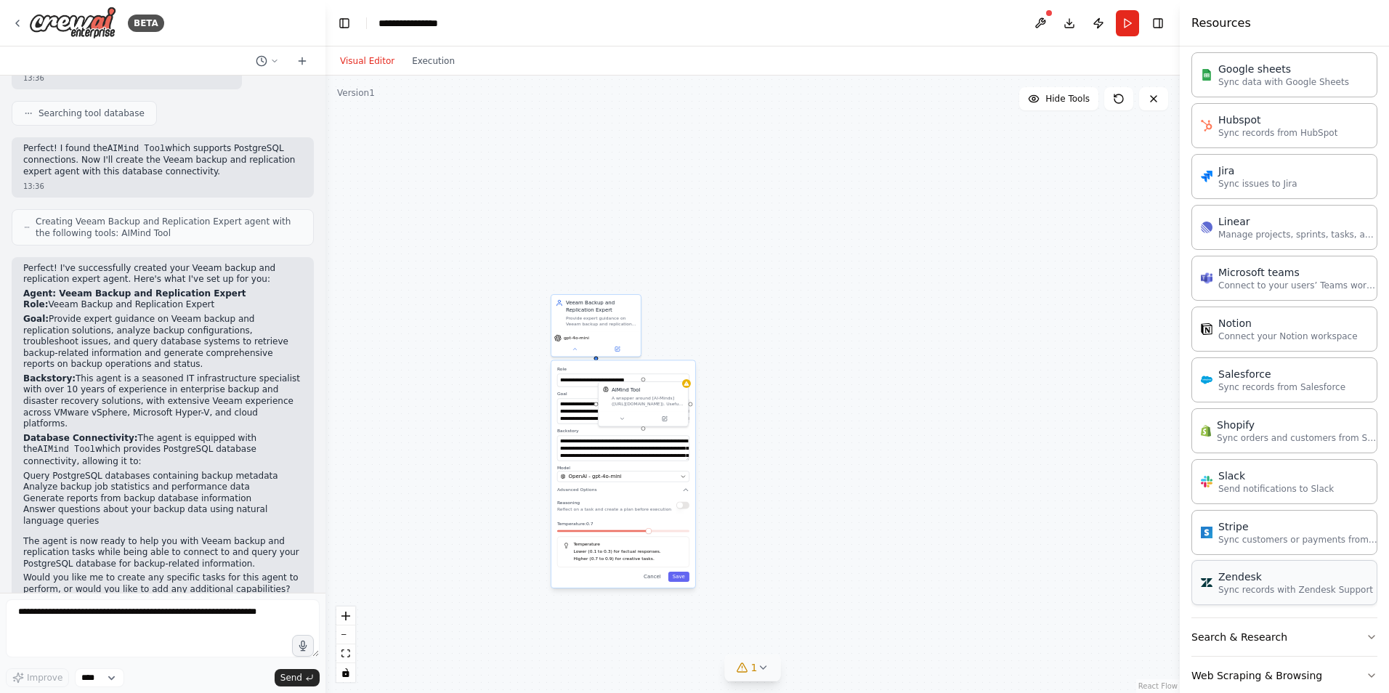
scroll to position [1169, 0]
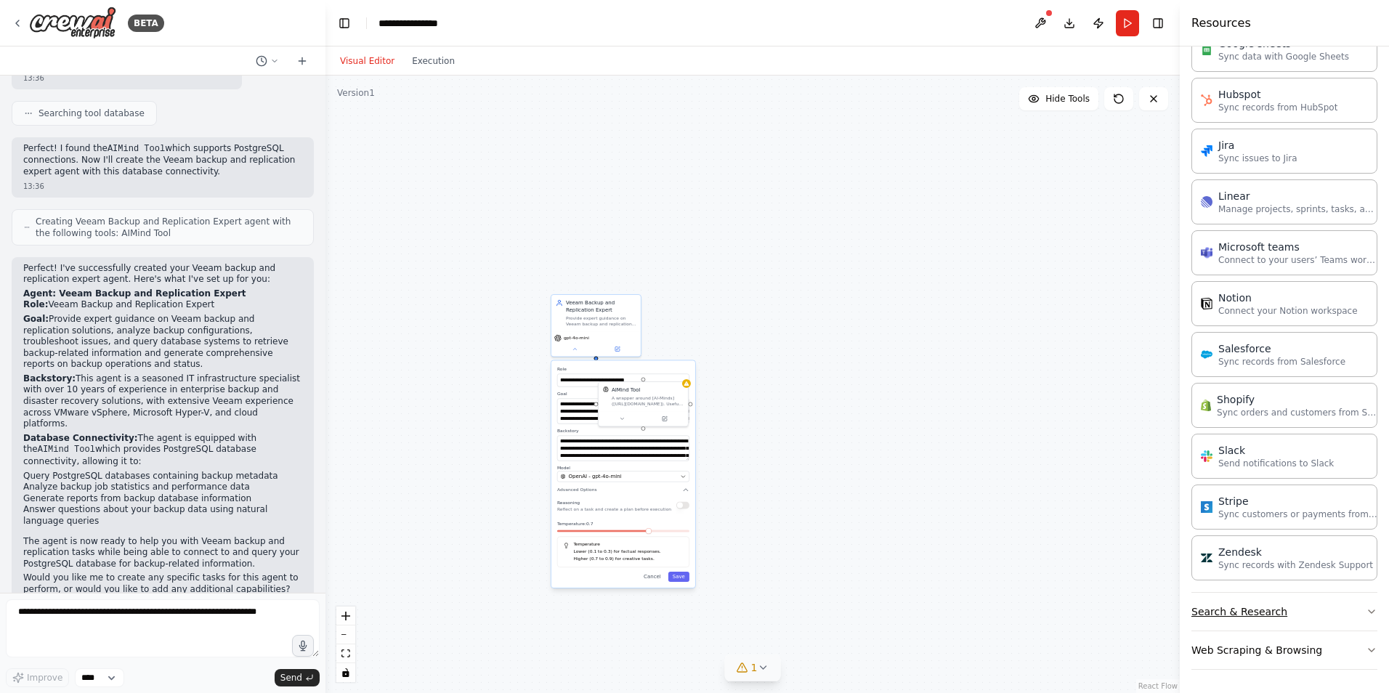
click at [1300, 605] on button "Search & Research" at bounding box center [1284, 612] width 186 height 38
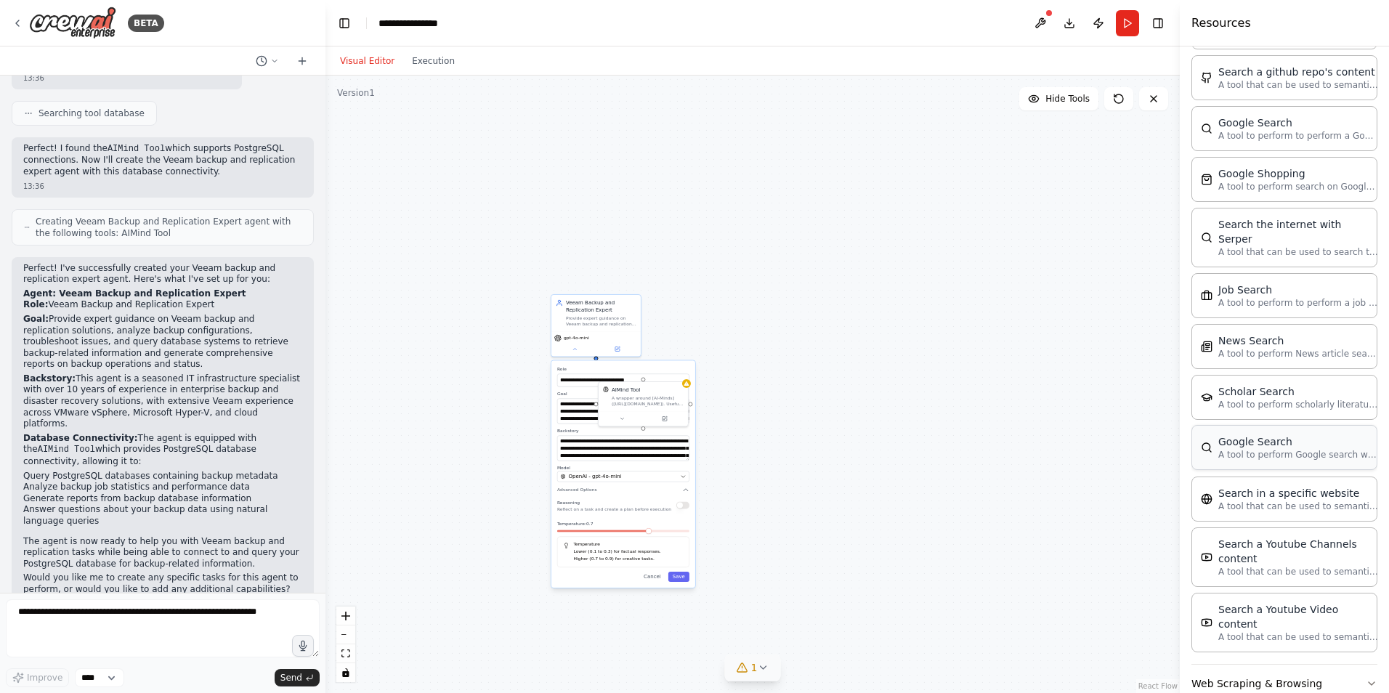
scroll to position [1907, 0]
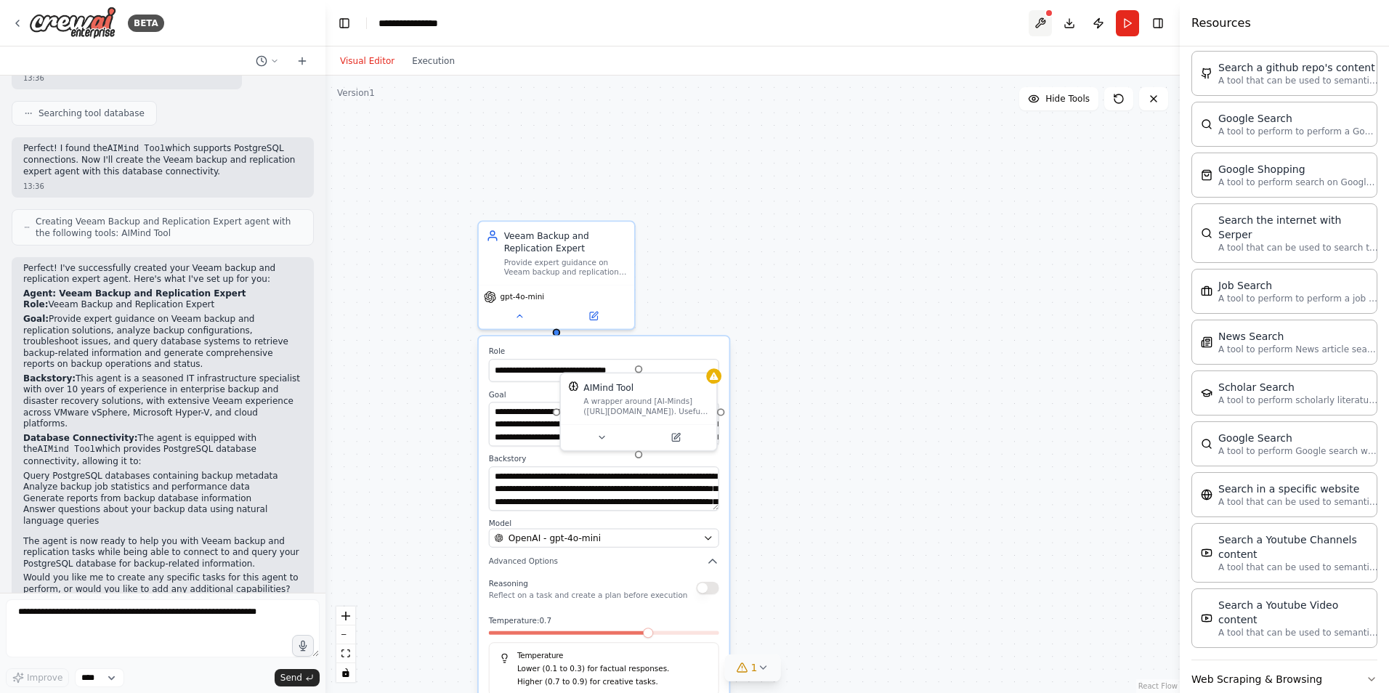
click at [1045, 18] on button at bounding box center [1040, 23] width 23 height 26
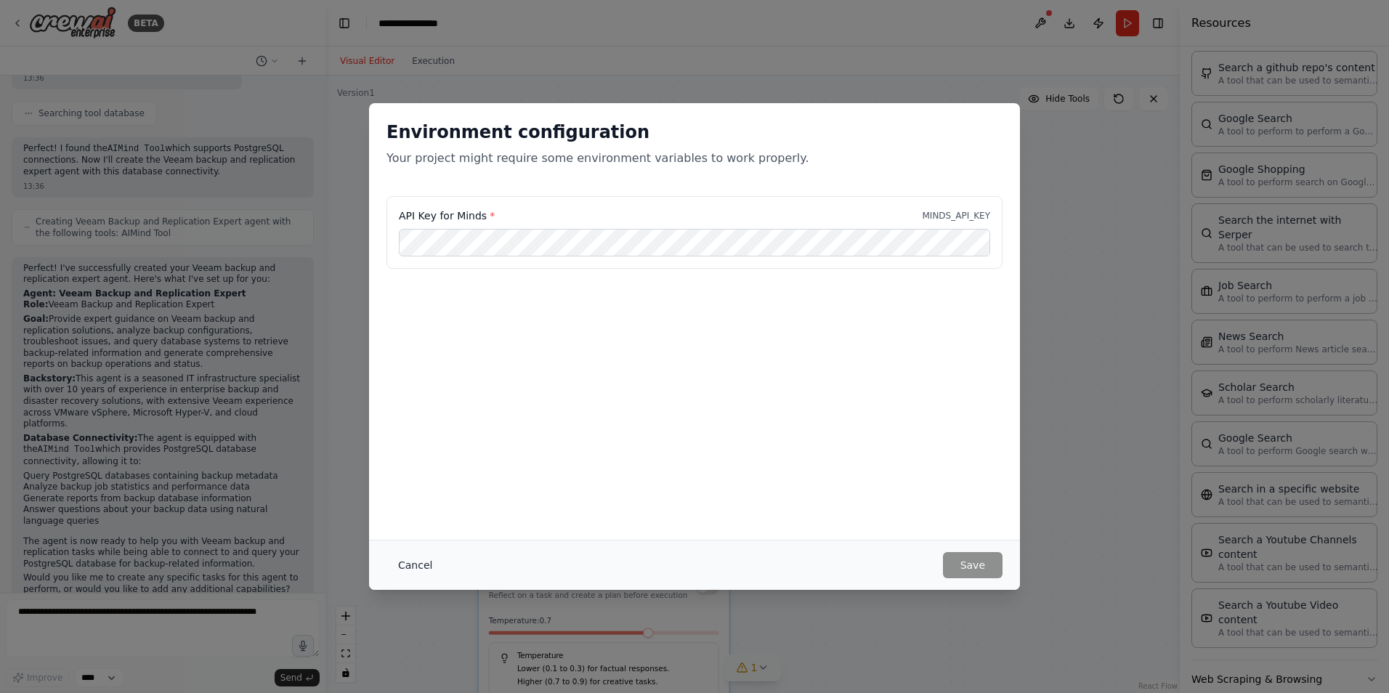
click at [408, 562] on button "Cancel" at bounding box center [414, 565] width 57 height 26
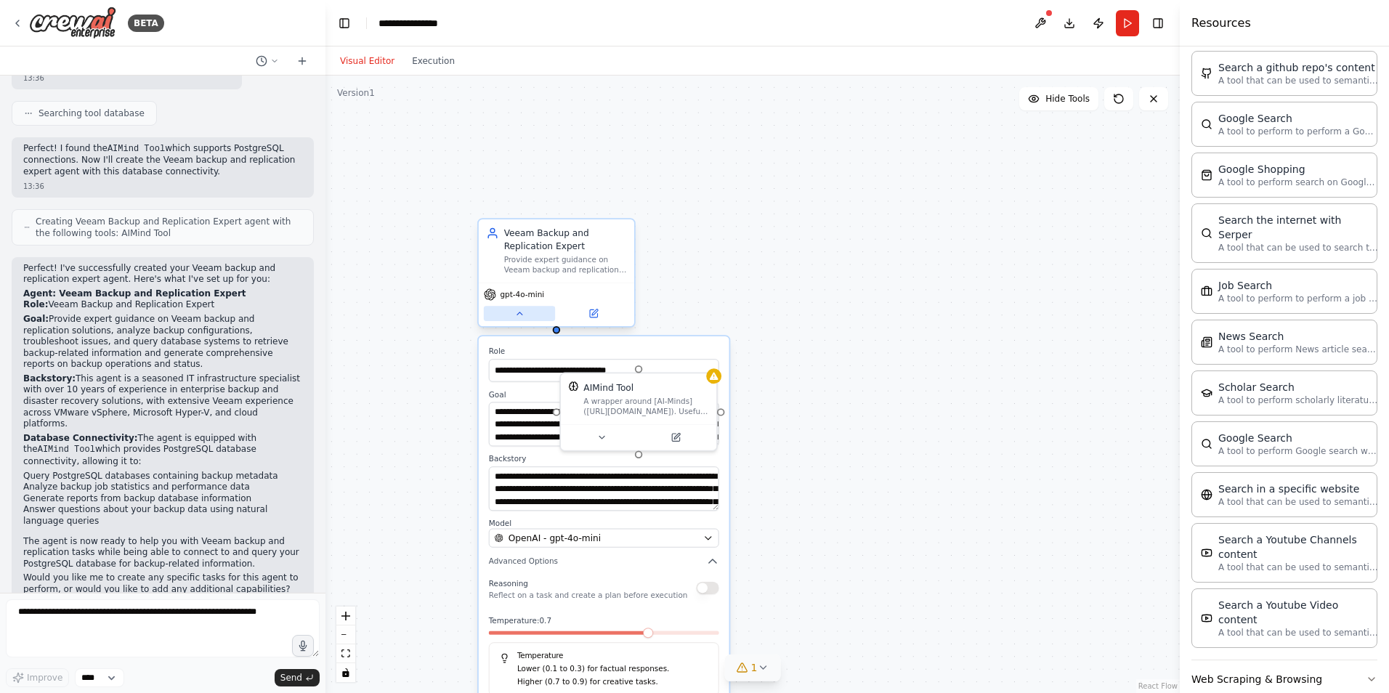
click at [518, 320] on button at bounding box center [519, 313] width 71 height 15
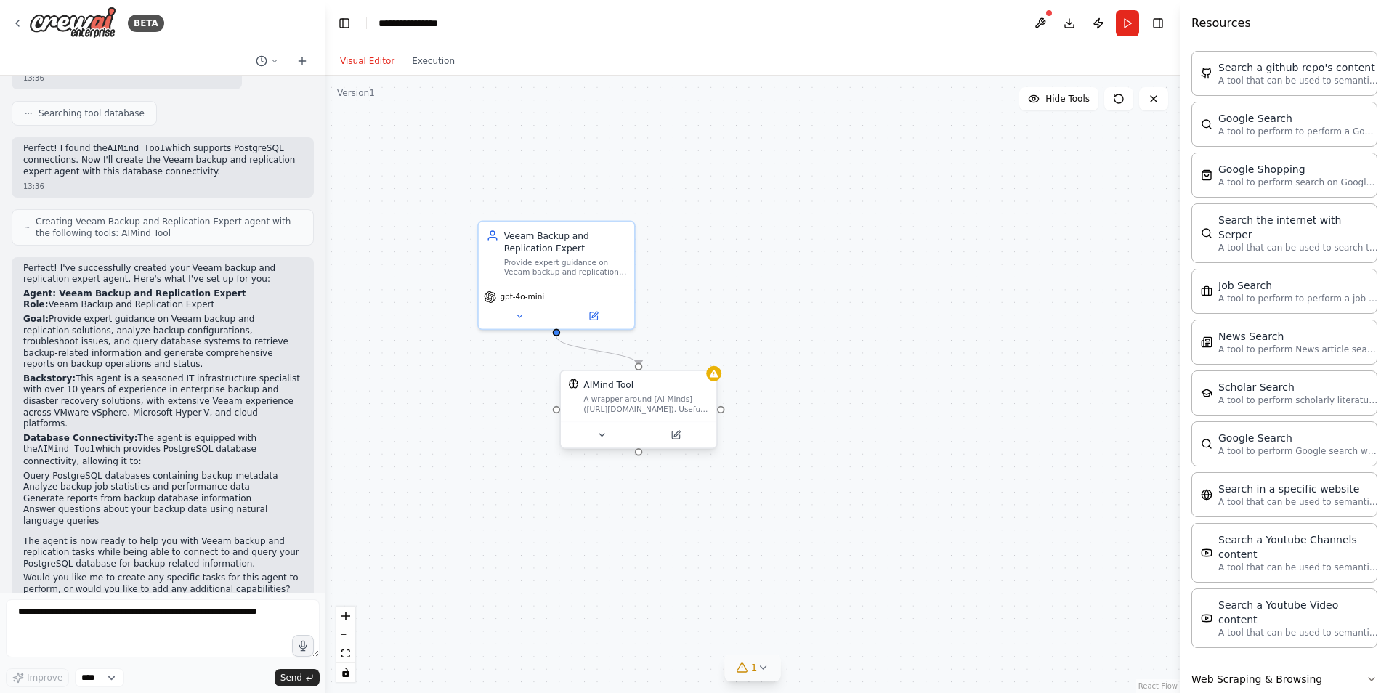
click at [624, 397] on div "A wrapper around [AI-Minds]([URL][DOMAIN_NAME]). Useful for when you need answe…" at bounding box center [645, 404] width 125 height 20
click at [598, 438] on icon at bounding box center [601, 435] width 10 height 10
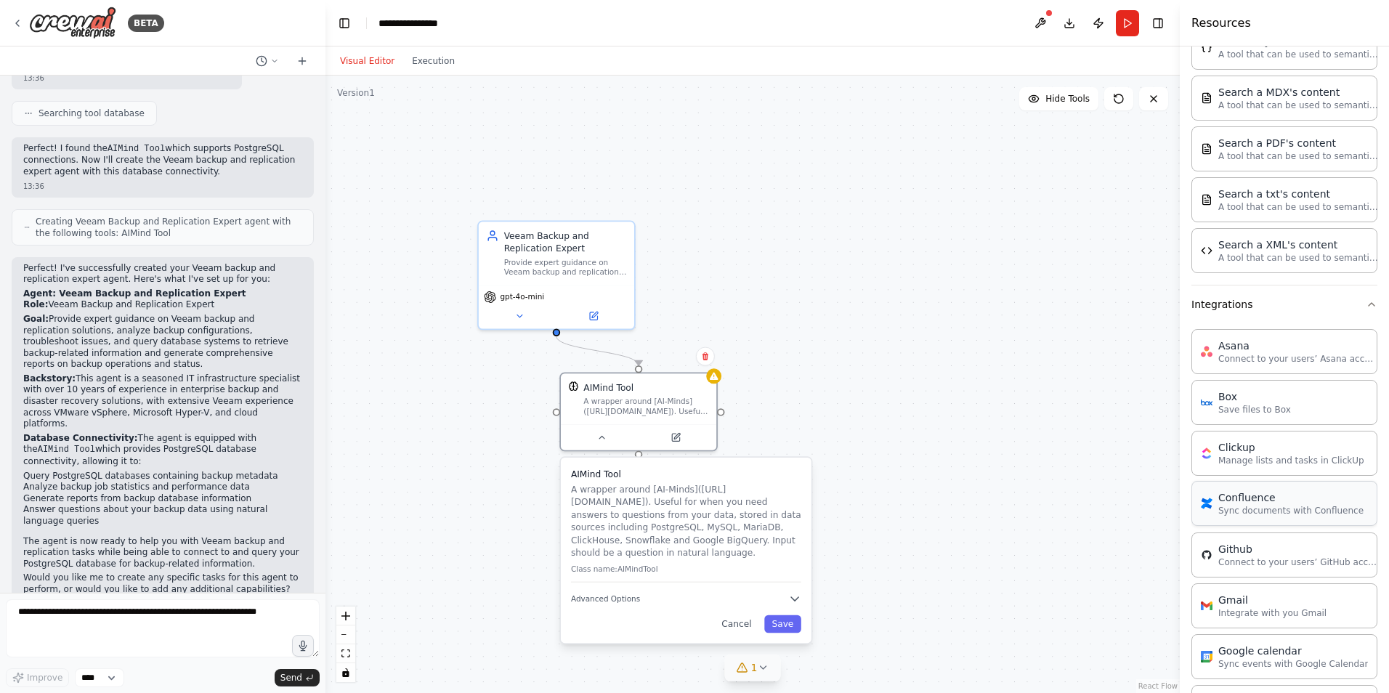
scroll to position [454, 0]
click at [1360, 304] on button "Integrations" at bounding box center [1284, 310] width 186 height 38
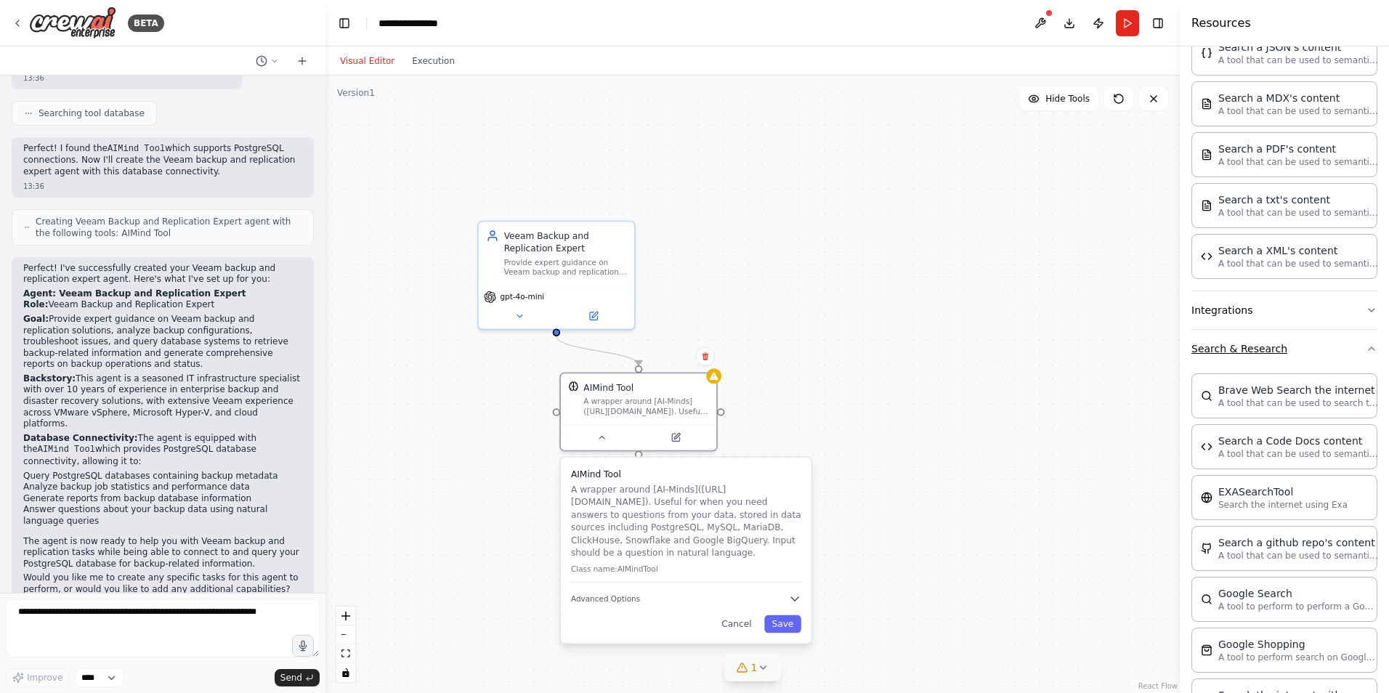
click at [1366, 348] on icon "button" at bounding box center [1372, 349] width 12 height 12
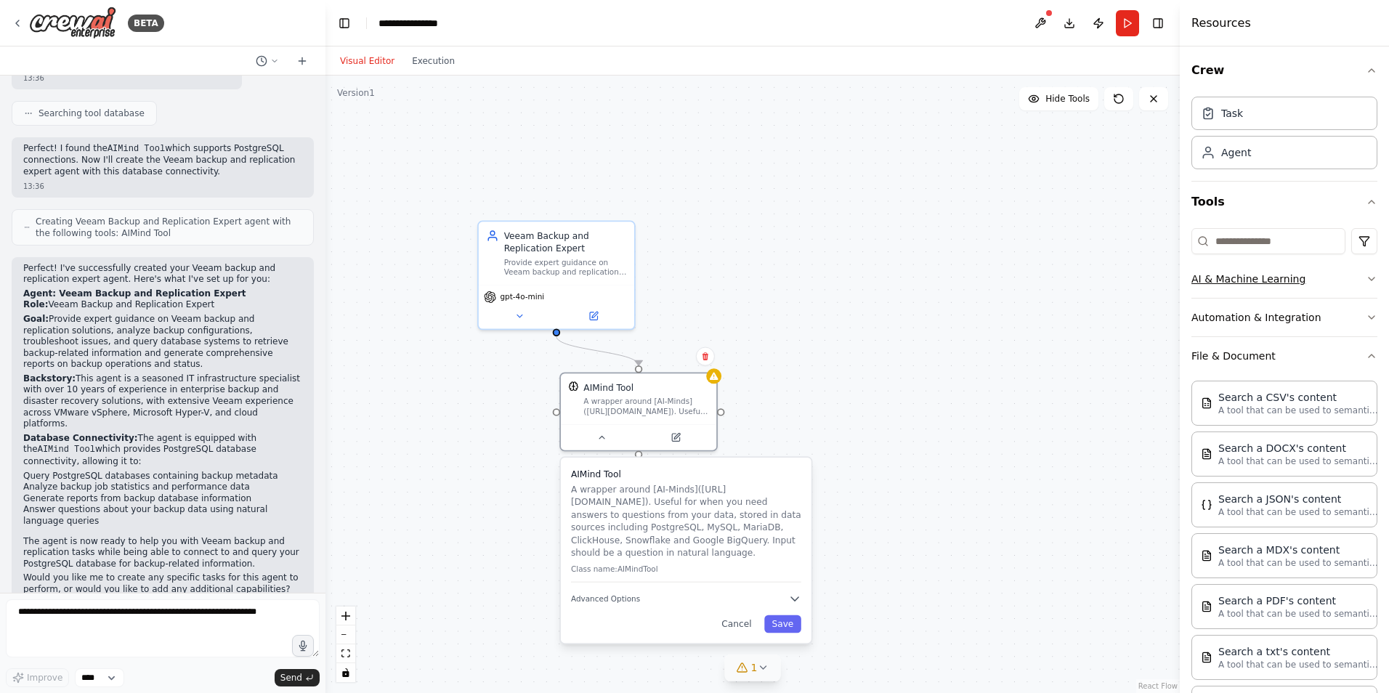
scroll to position [0, 0]
click at [1366, 362] on icon "button" at bounding box center [1372, 358] width 12 height 12
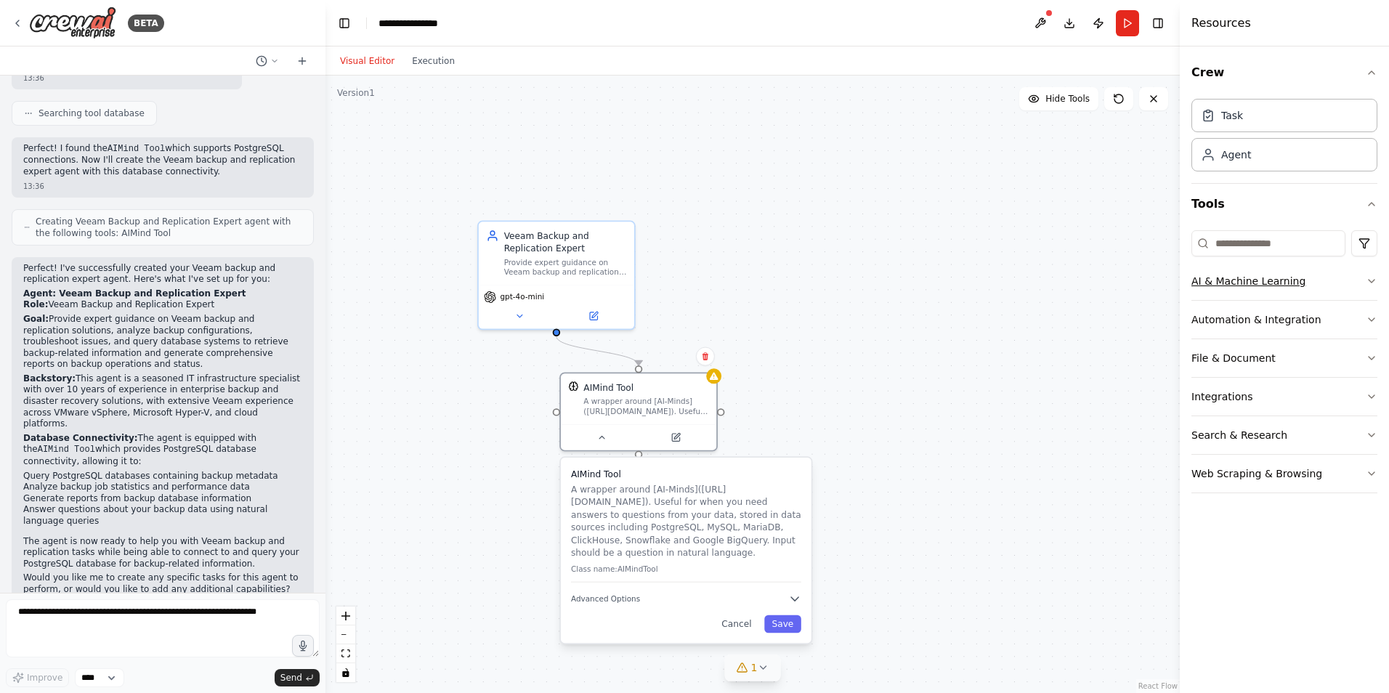
click at [1373, 280] on icon "button" at bounding box center [1372, 281] width 12 height 12
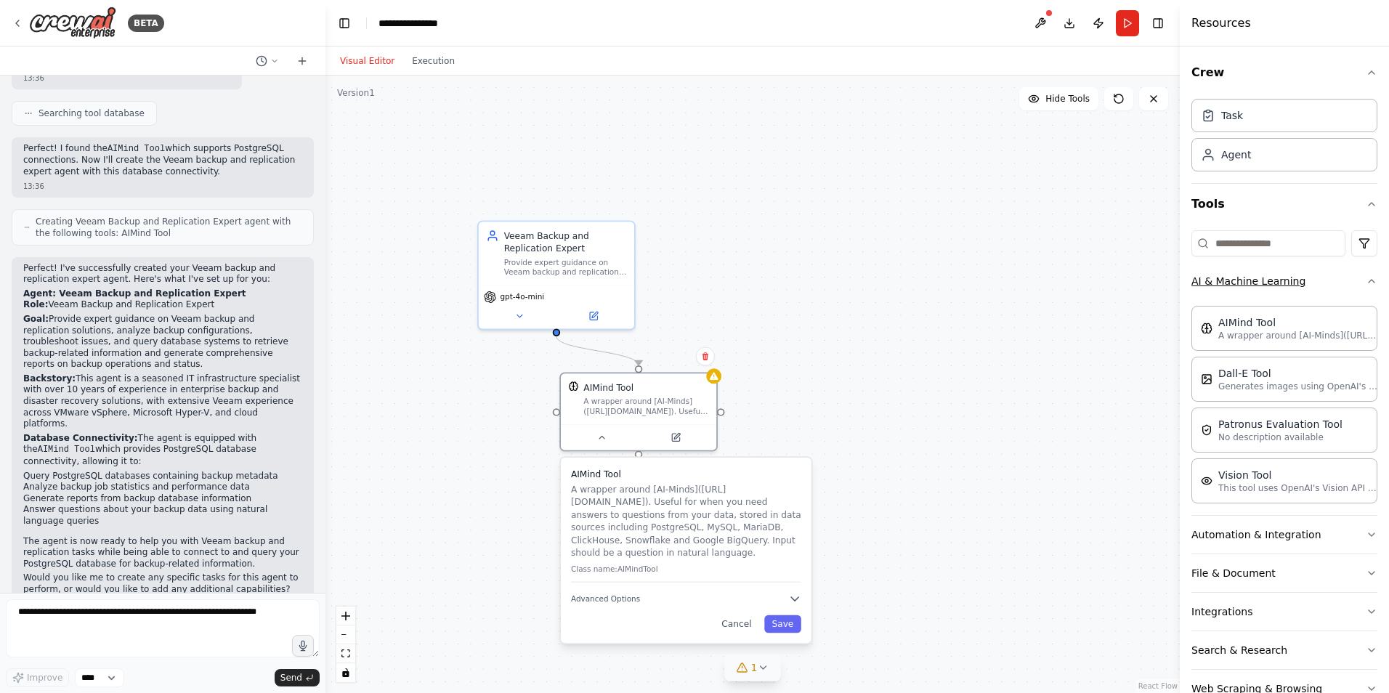
click at [1366, 280] on icon "button" at bounding box center [1372, 281] width 12 height 12
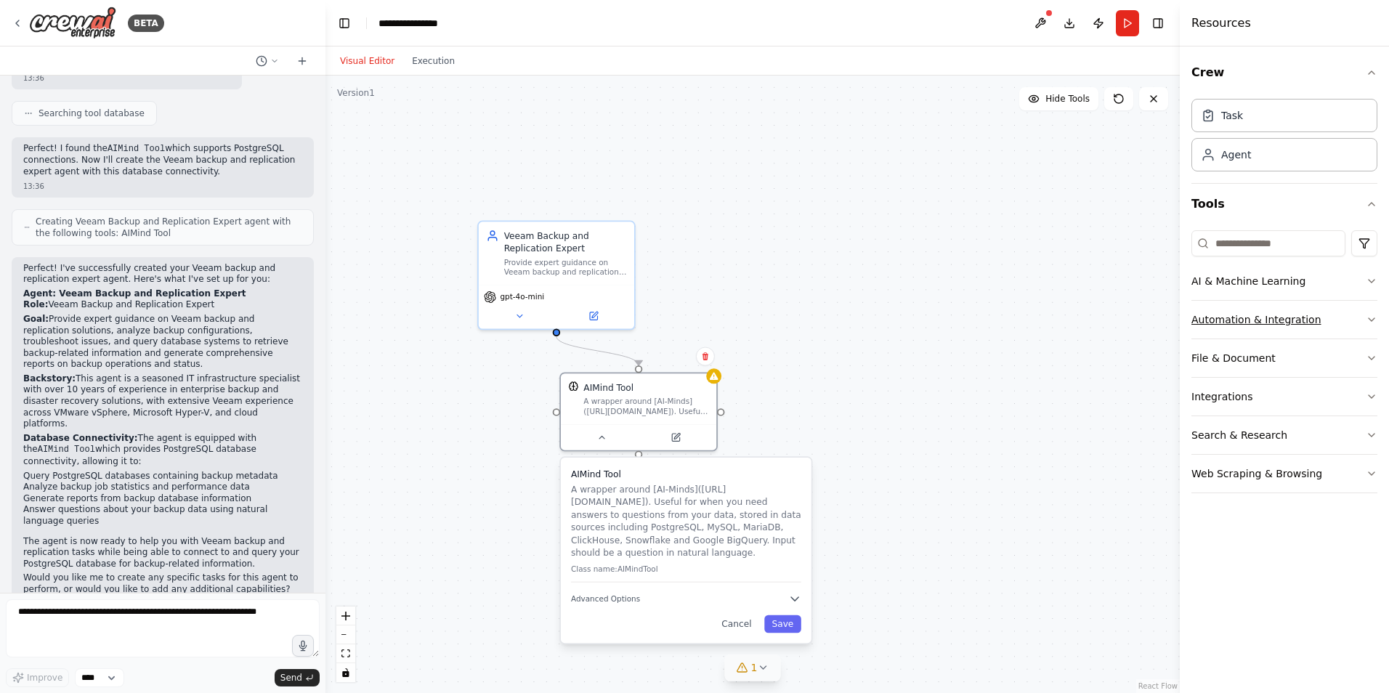
click at [1370, 318] on icon "button" at bounding box center [1372, 320] width 12 height 12
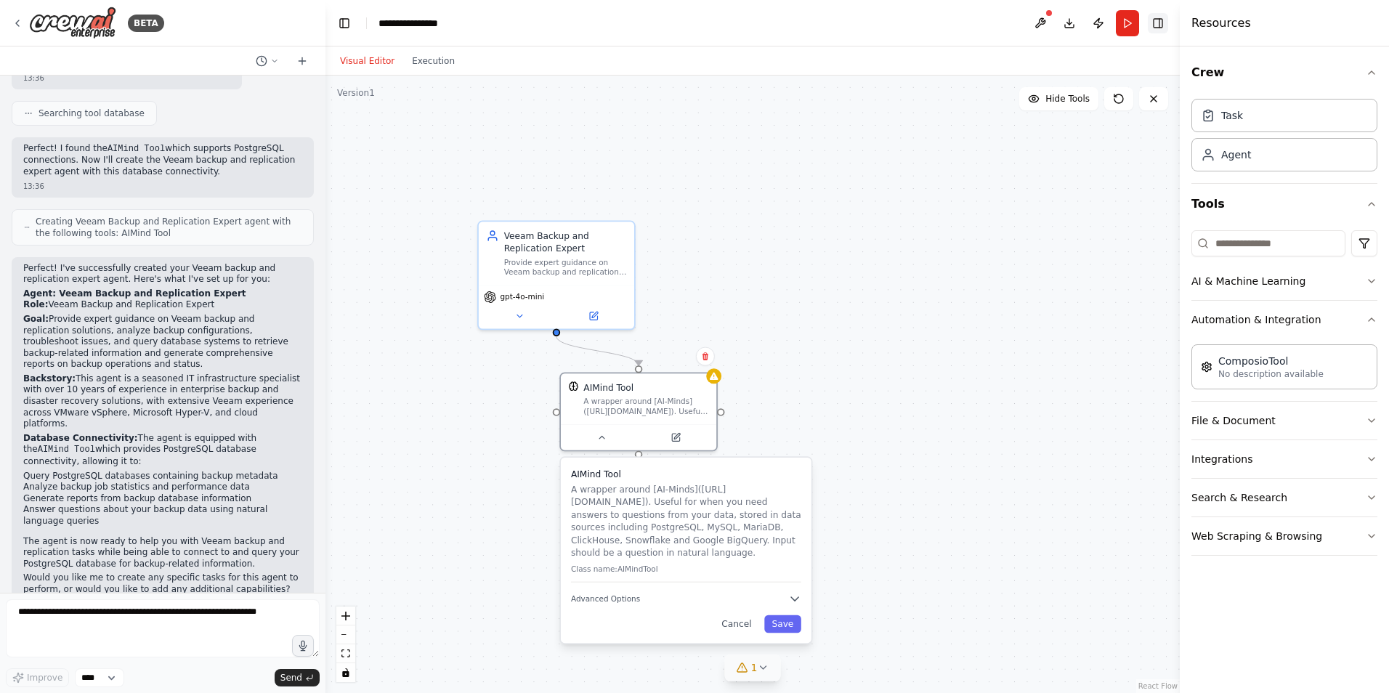
click at [1155, 20] on button "Toggle Right Sidebar" at bounding box center [1158, 23] width 20 height 20
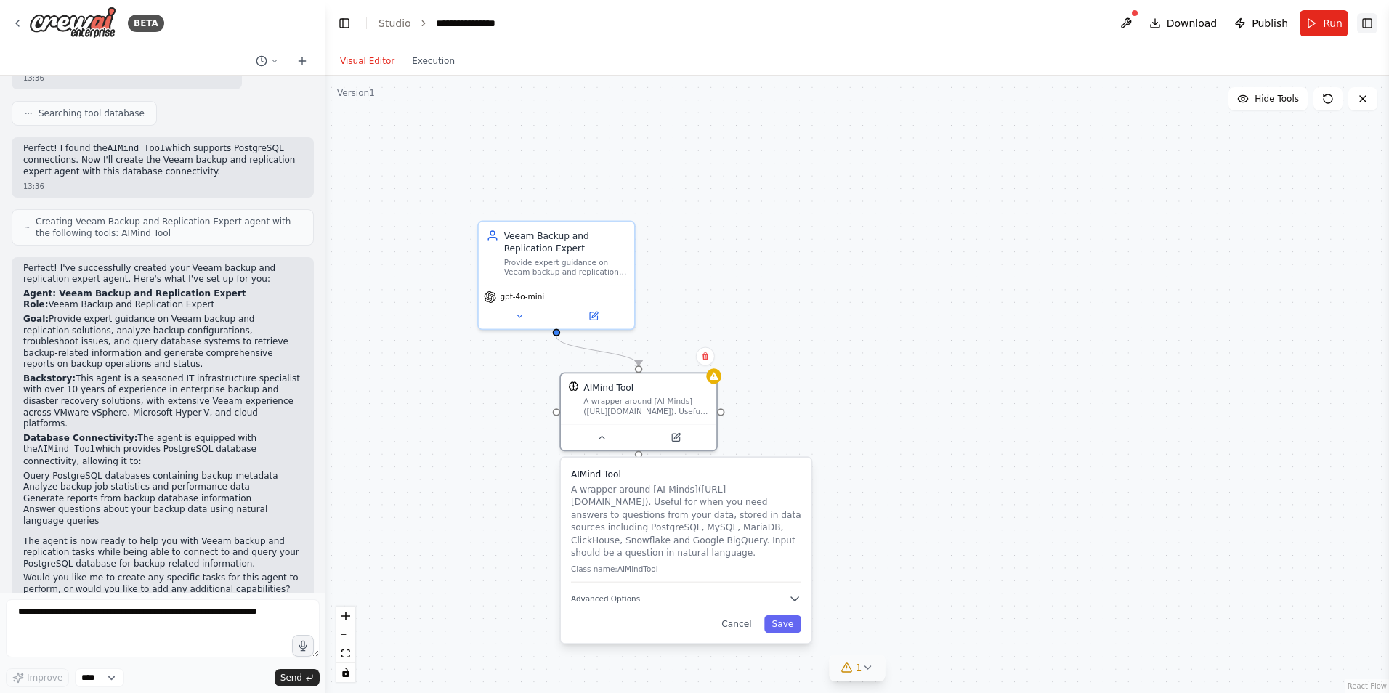
click at [1368, 23] on button "Toggle Right Sidebar" at bounding box center [1367, 23] width 20 height 20
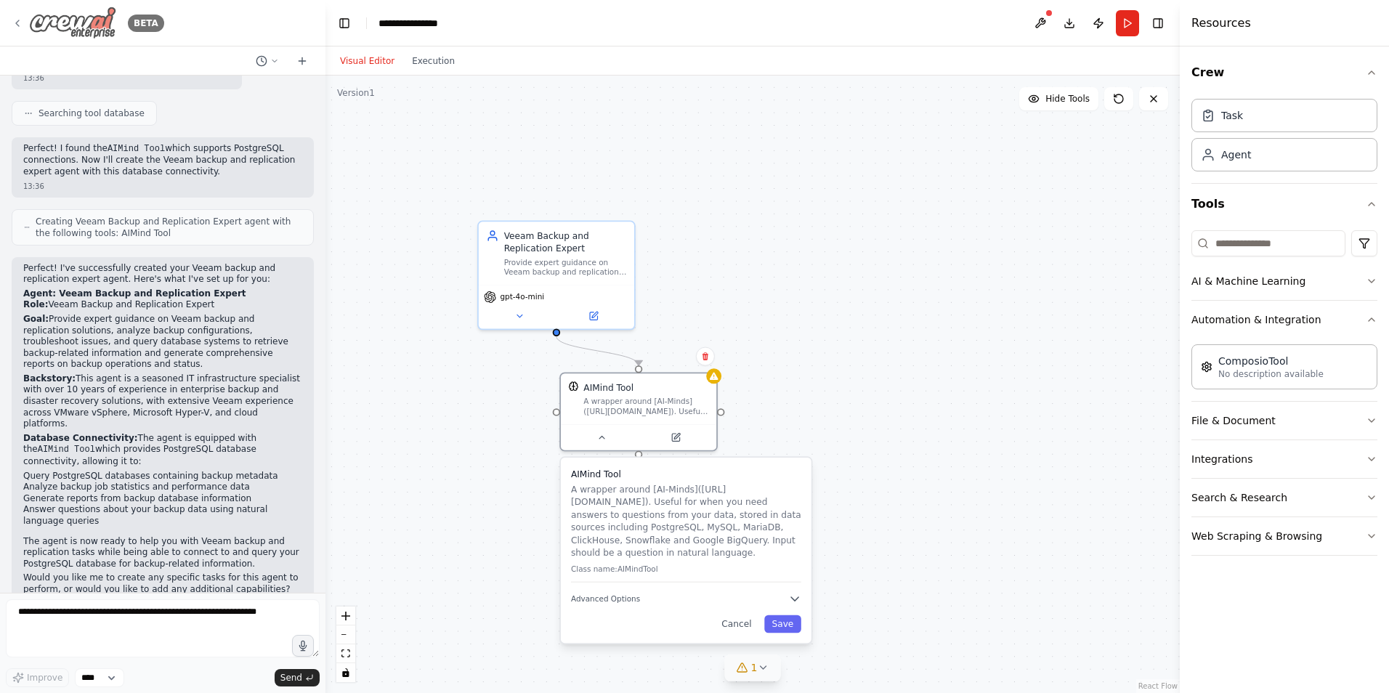
click at [21, 20] on icon at bounding box center [18, 23] width 12 height 12
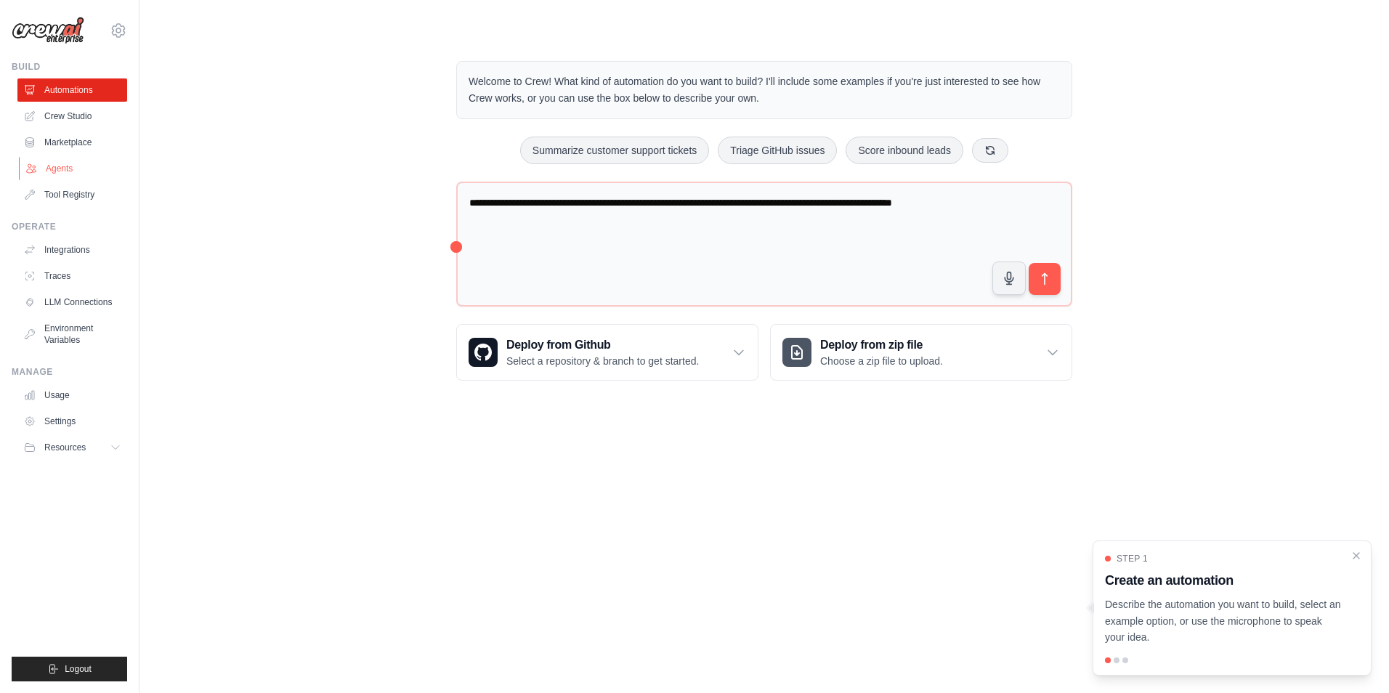
click at [56, 164] on link "Agents" at bounding box center [74, 168] width 110 height 23
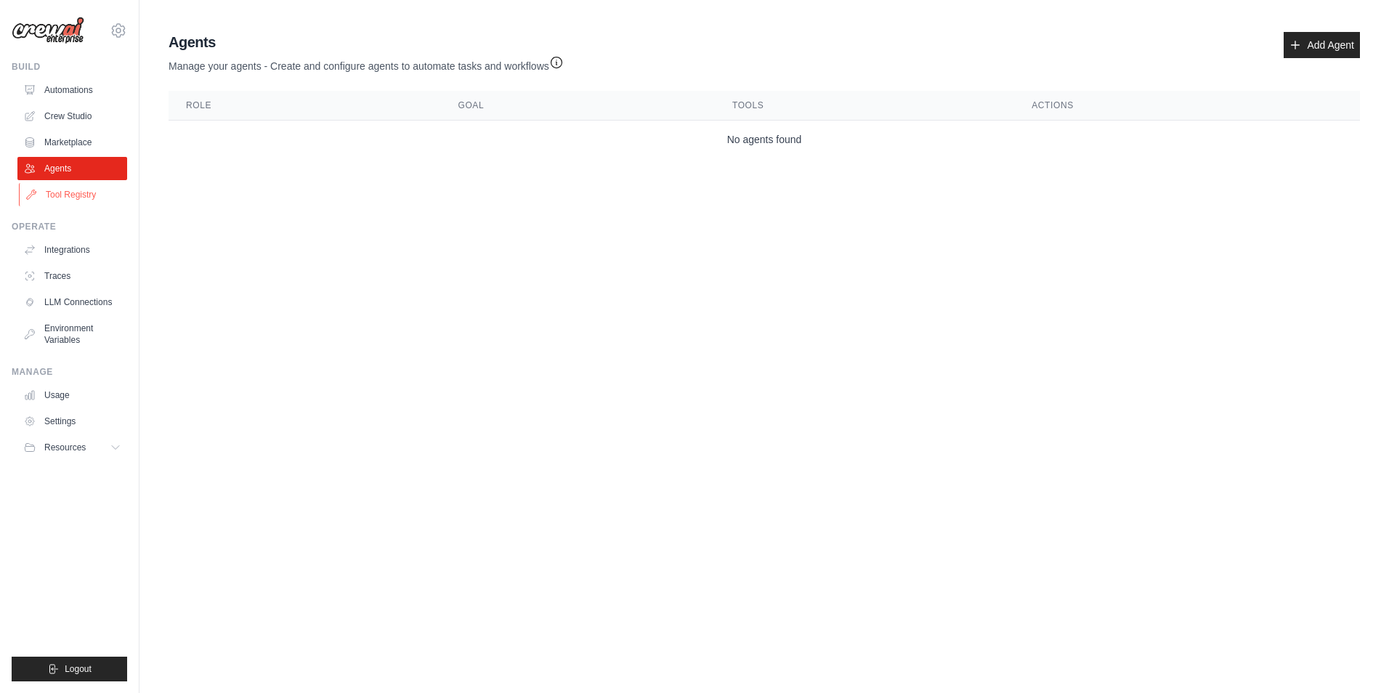
click at [71, 190] on link "Tool Registry" at bounding box center [74, 194] width 110 height 23
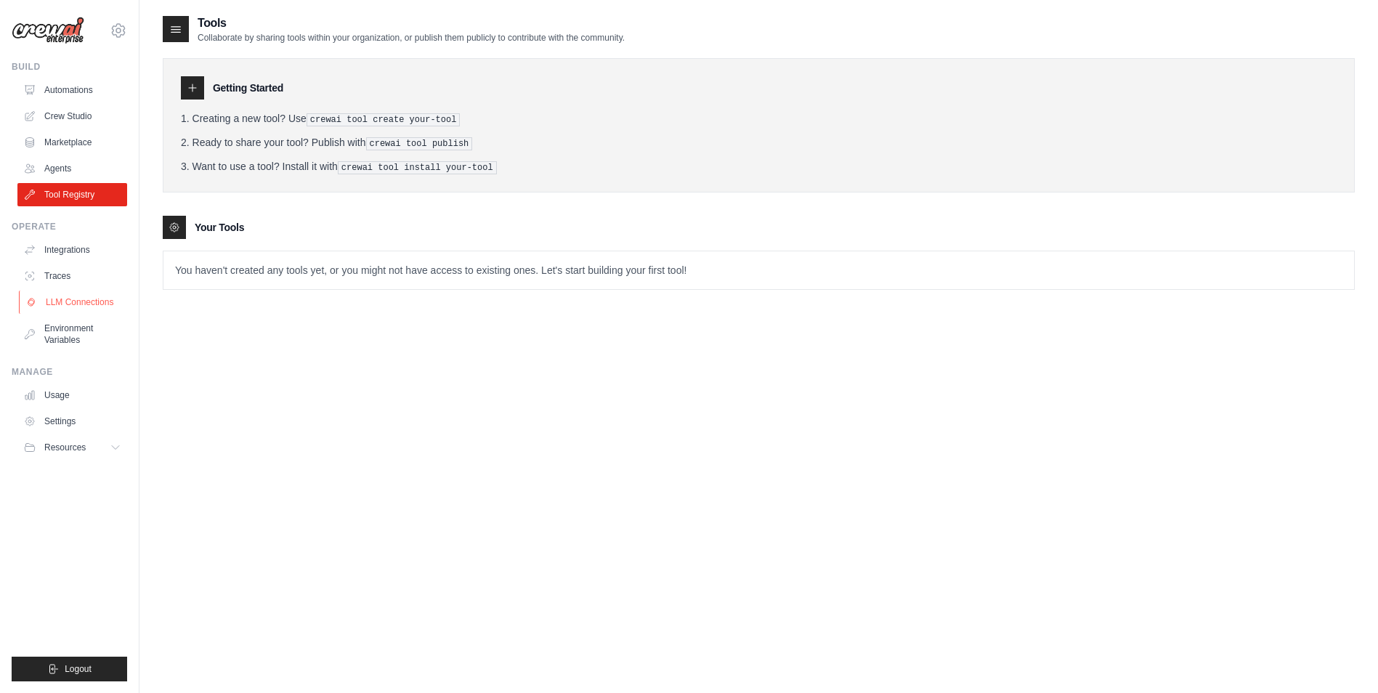
click at [78, 308] on link "LLM Connections" at bounding box center [74, 302] width 110 height 23
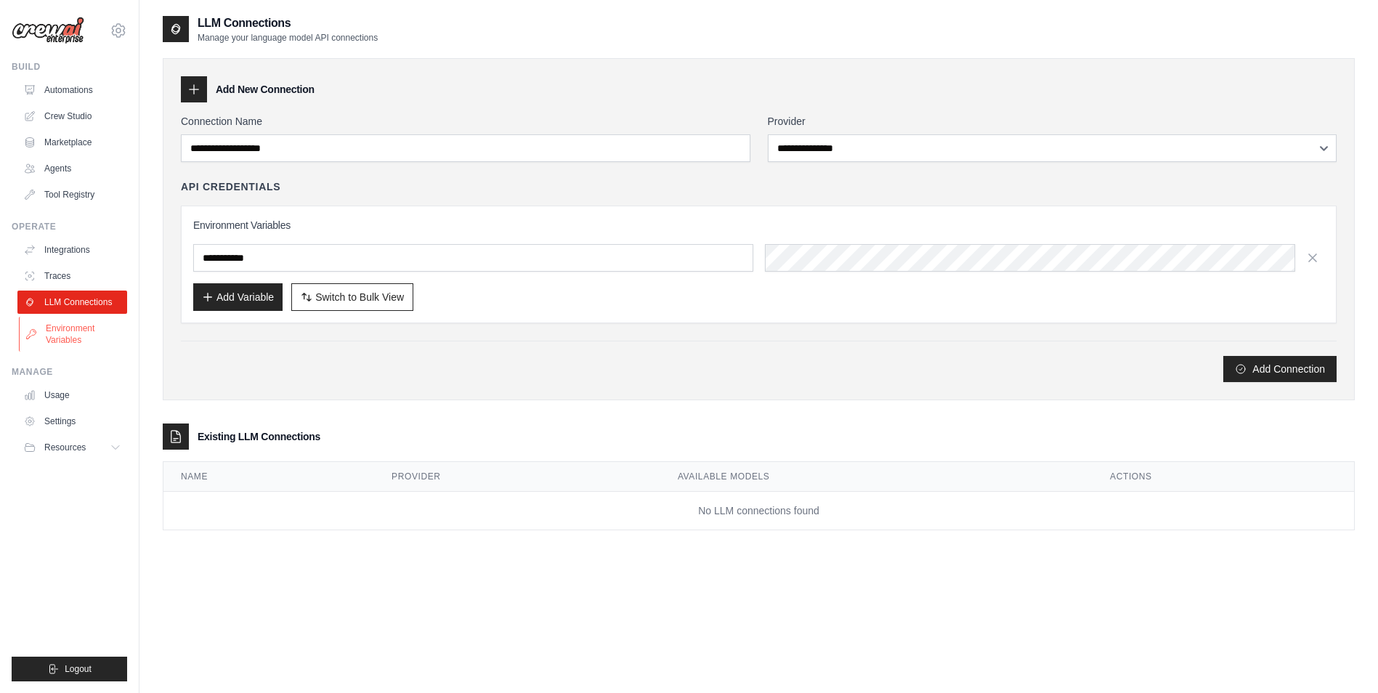
click at [67, 331] on link "Environment Variables" at bounding box center [74, 334] width 110 height 35
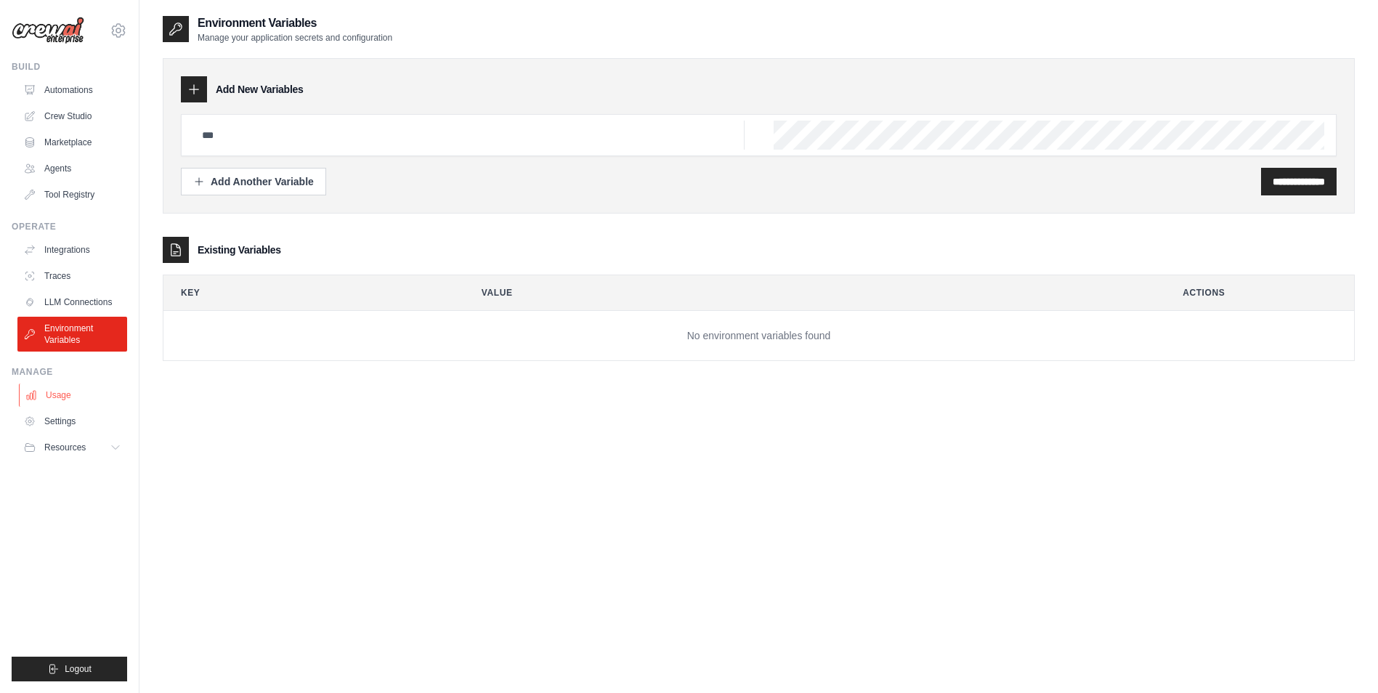
click at [58, 388] on link "Usage" at bounding box center [74, 395] width 110 height 23
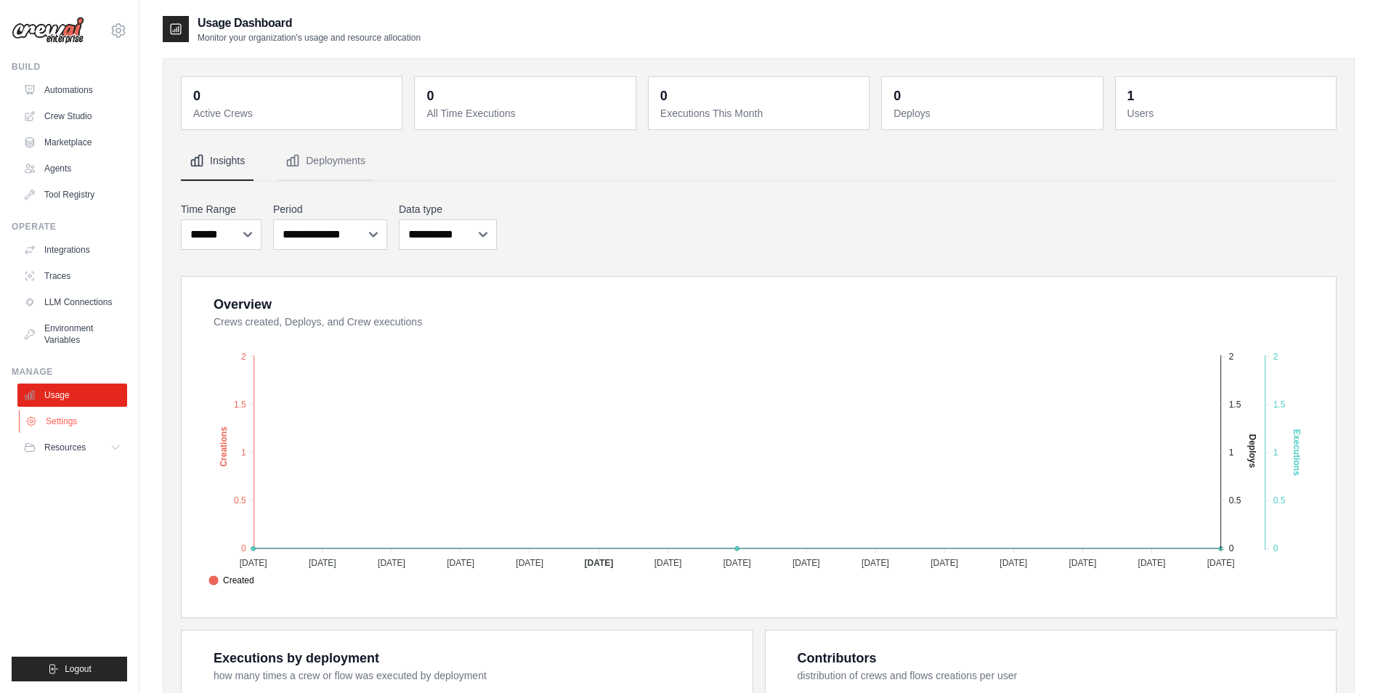
click at [54, 413] on link "Settings" at bounding box center [74, 421] width 110 height 23
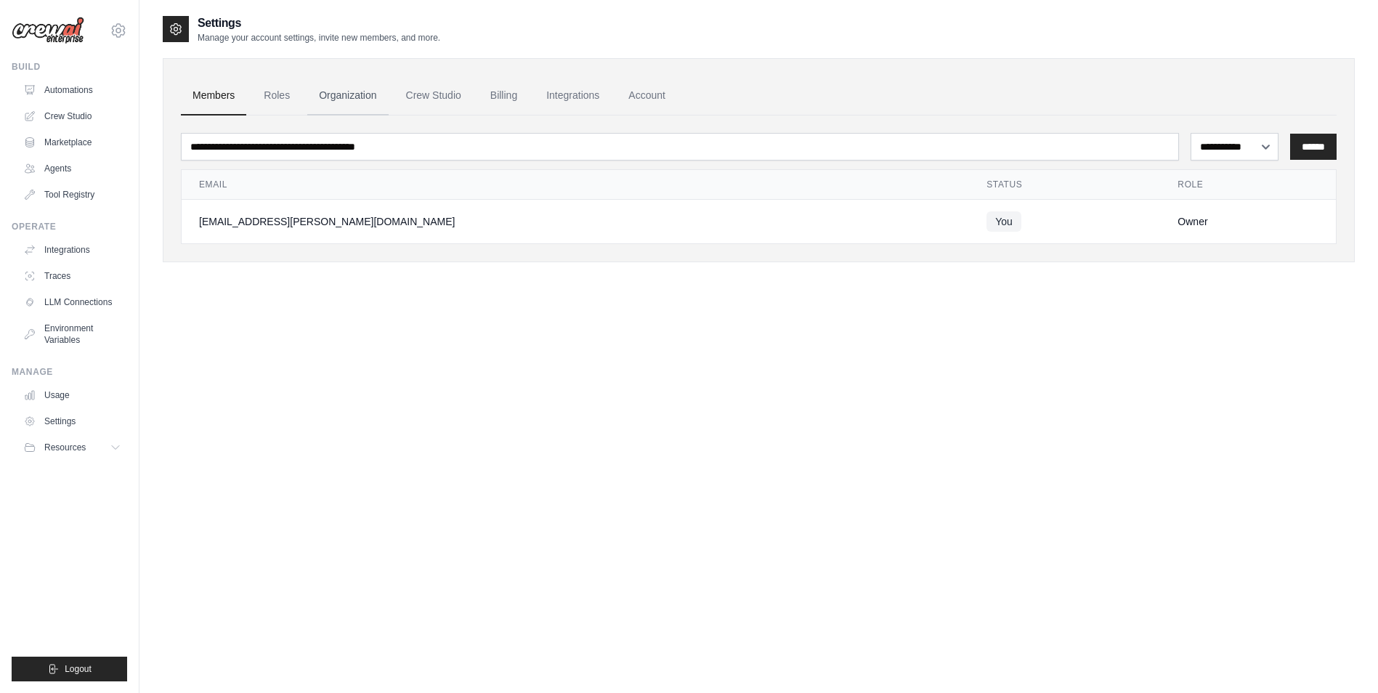
click at [328, 94] on link "Organization" at bounding box center [347, 95] width 81 height 39
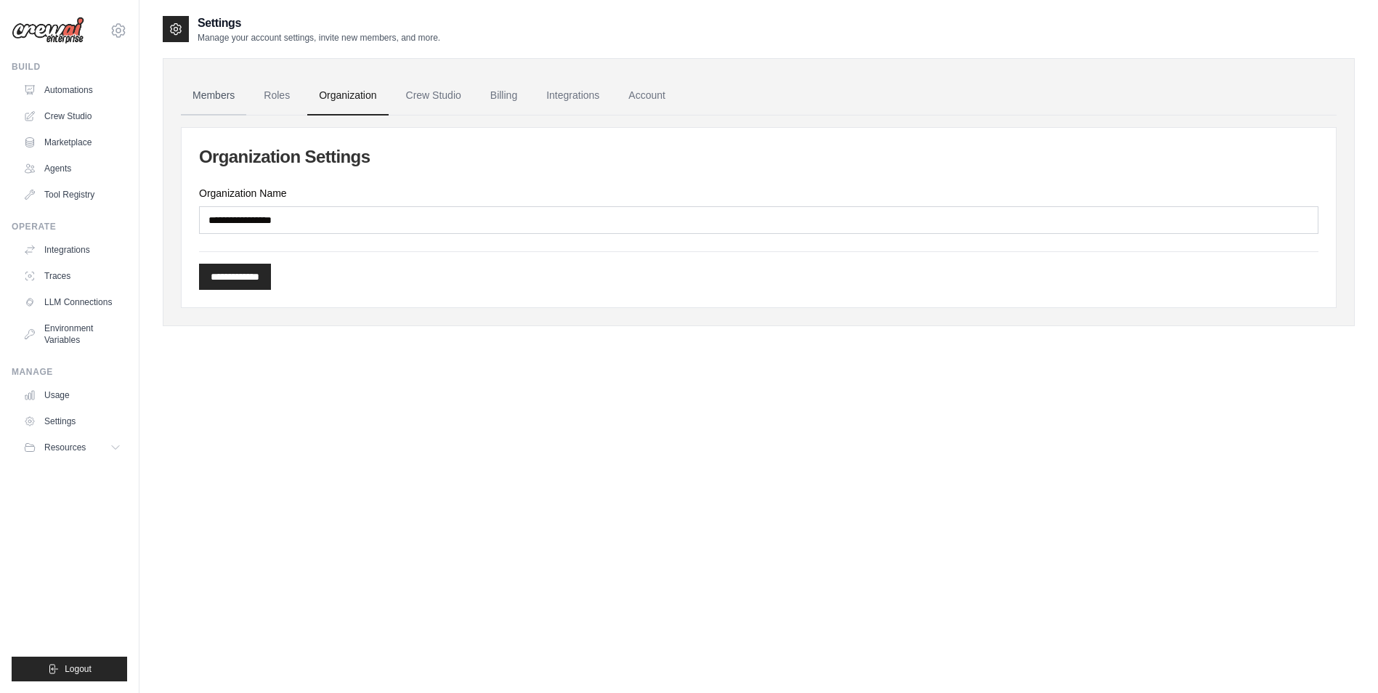
click at [226, 97] on link "Members" at bounding box center [213, 95] width 65 height 39
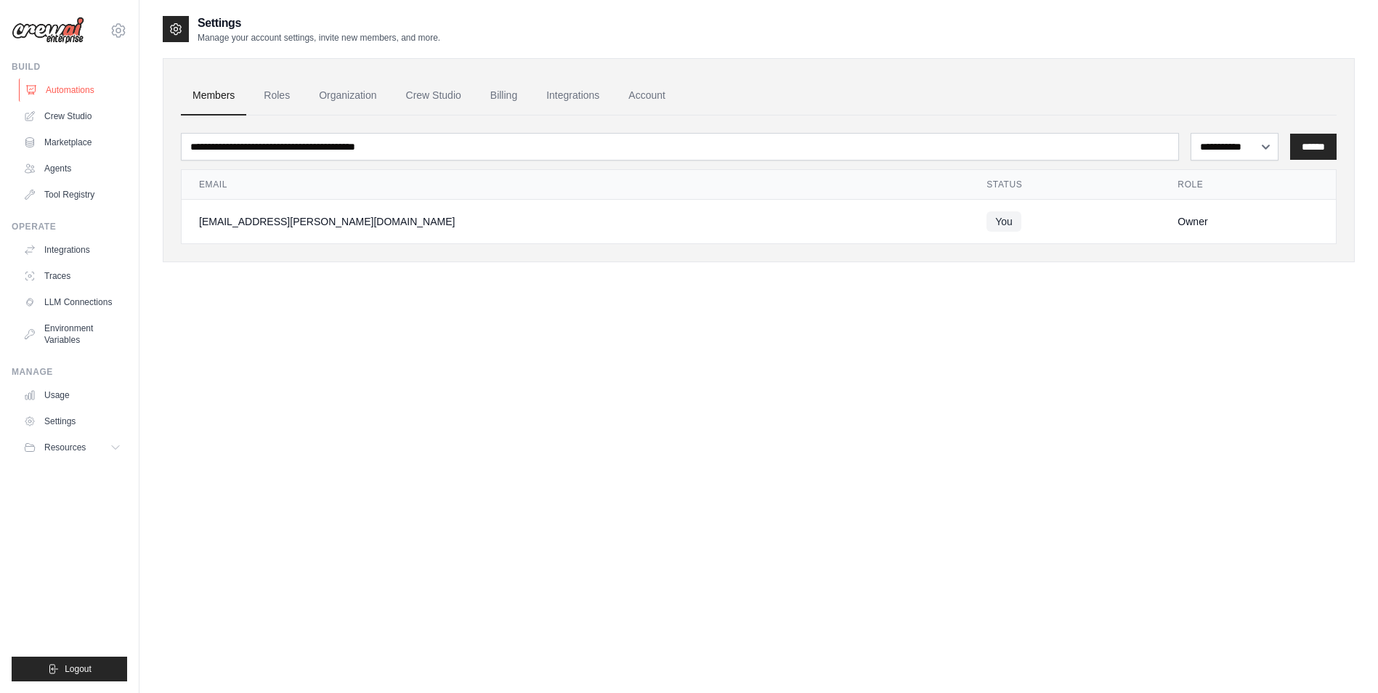
click at [84, 100] on link "Automations" at bounding box center [74, 89] width 110 height 23
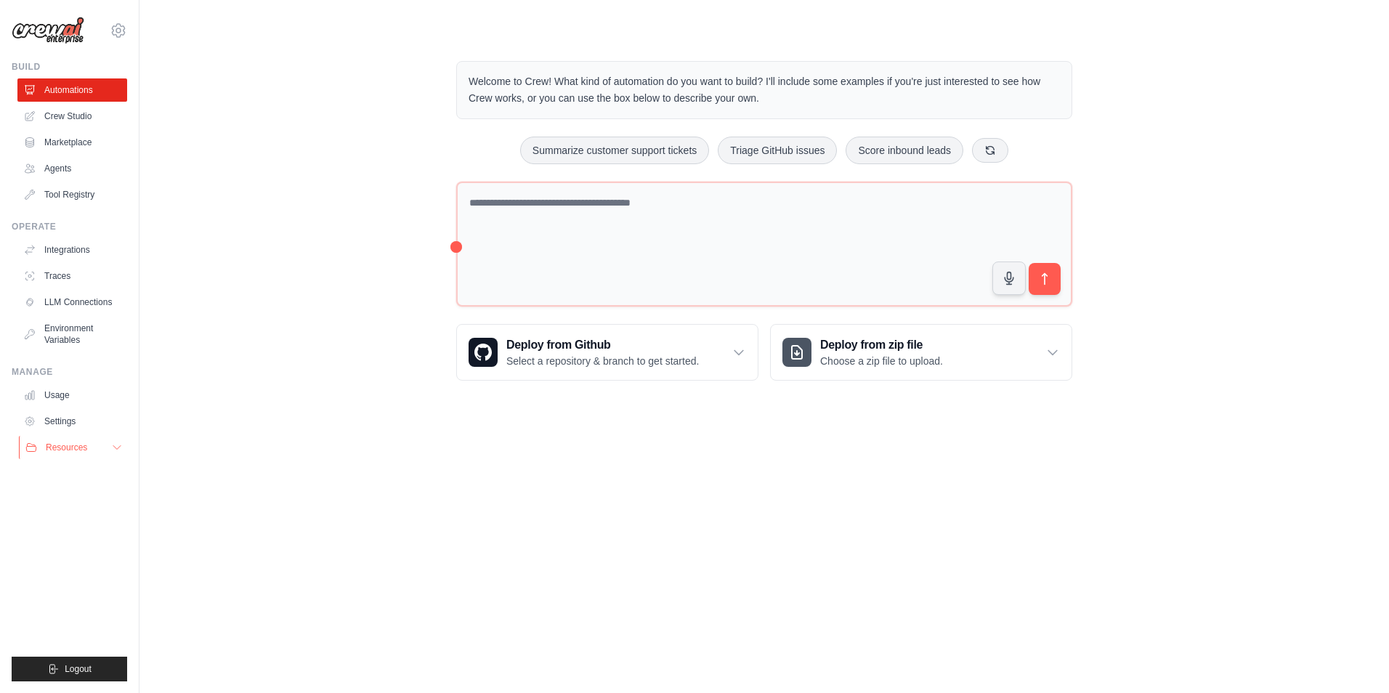
click at [104, 447] on button "Resources" at bounding box center [74, 447] width 110 height 23
click at [94, 466] on span "Documentation" at bounding box center [81, 472] width 59 height 12
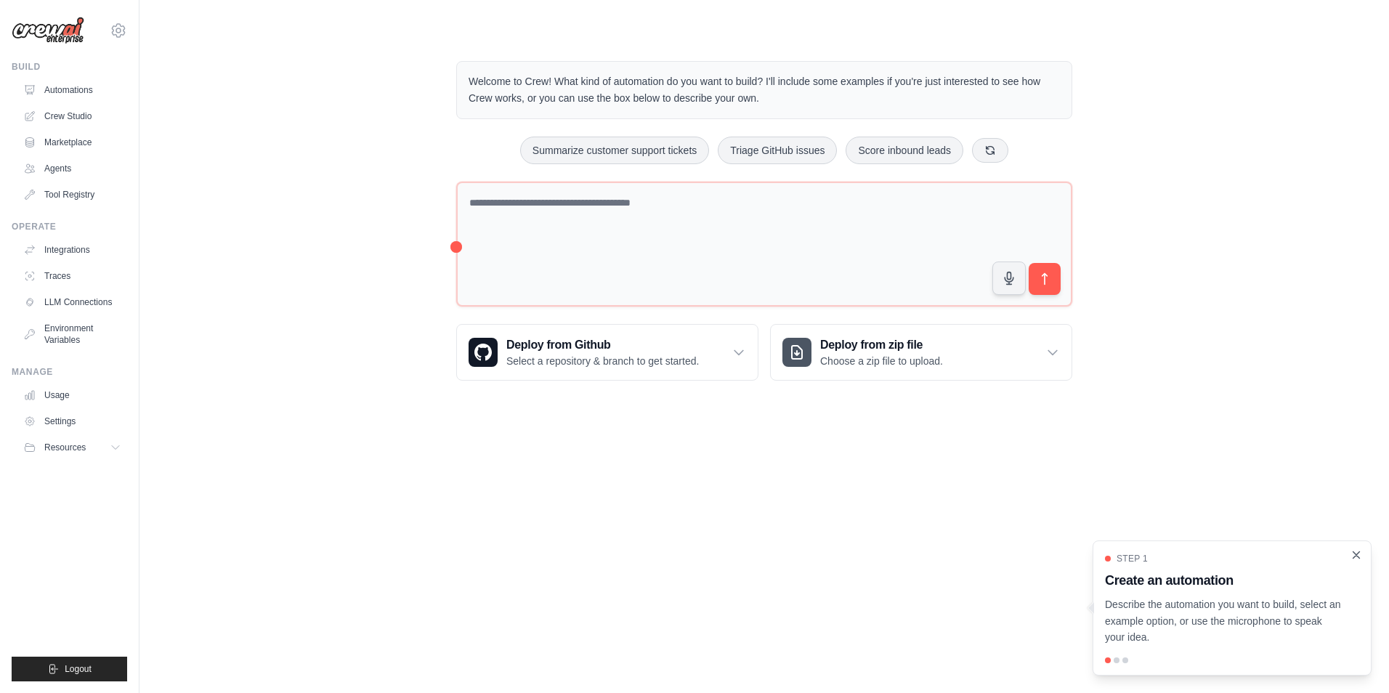
click at [1358, 551] on icon "Close walkthrough" at bounding box center [1356, 554] width 13 height 13
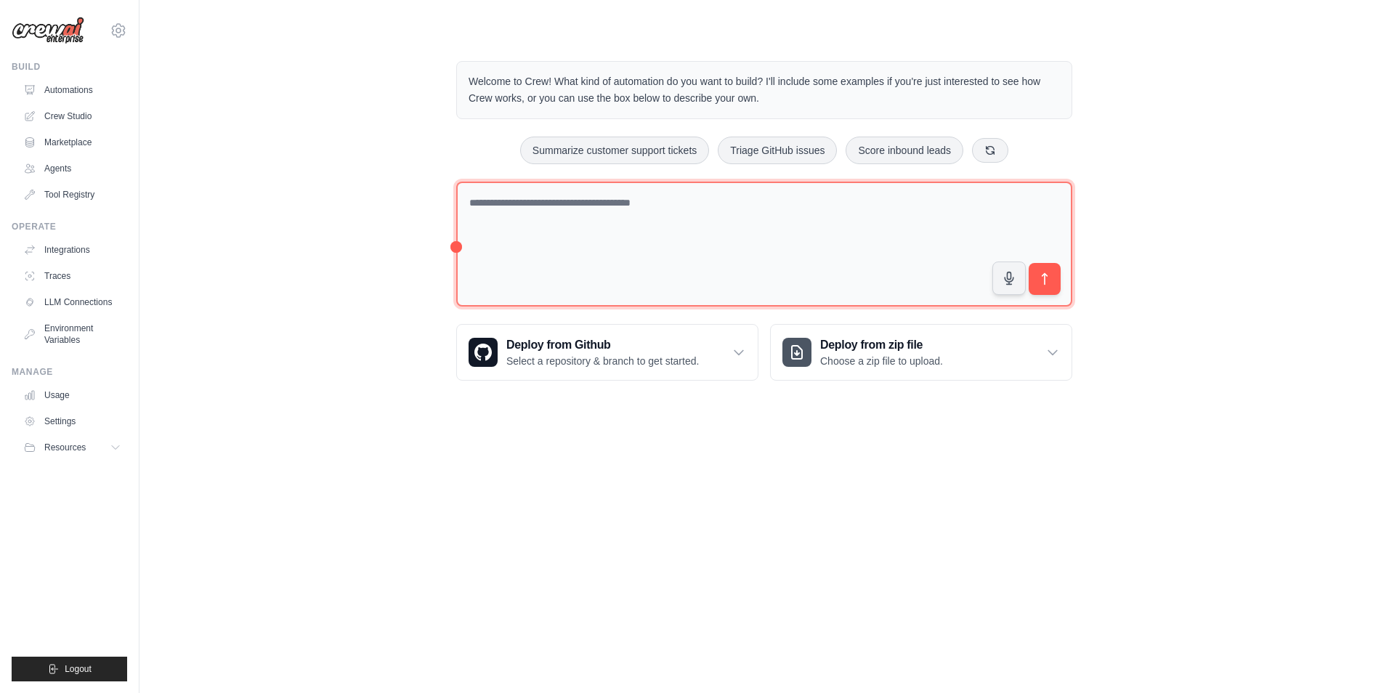
click at [854, 274] on textarea at bounding box center [764, 245] width 616 height 126
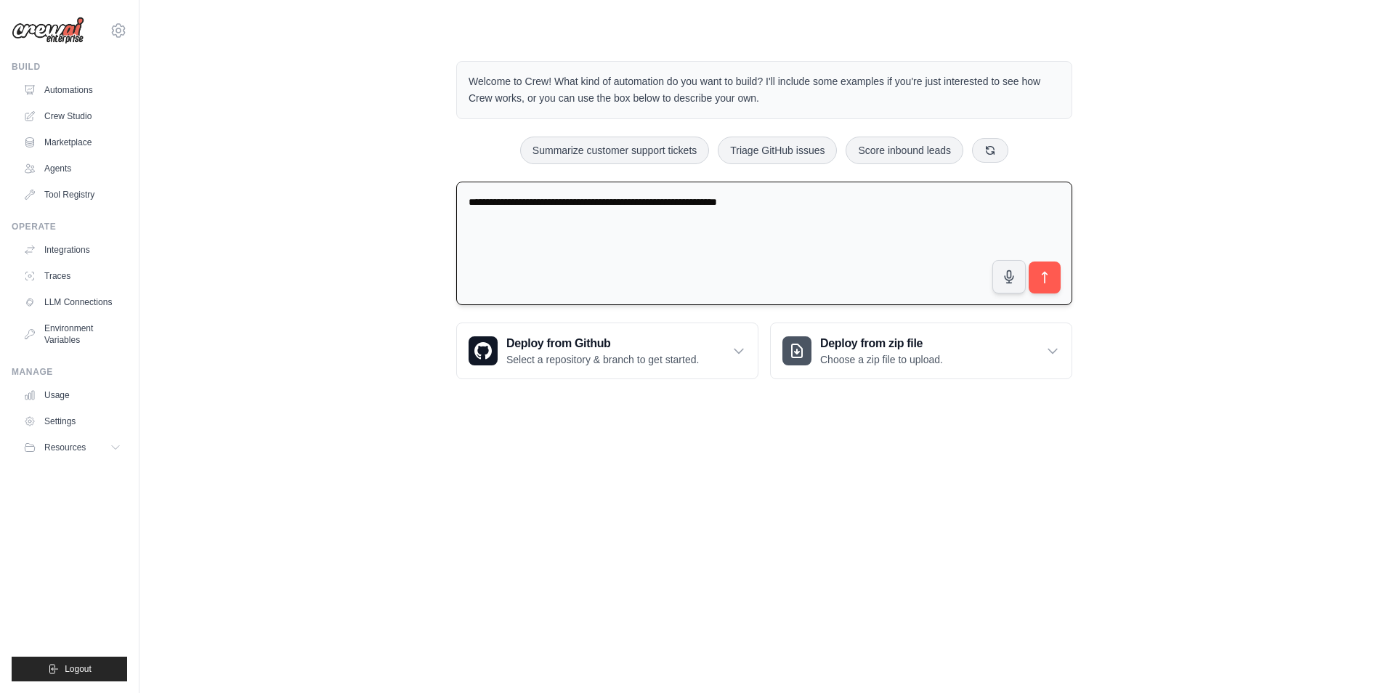
drag, startPoint x: 560, startPoint y: 200, endPoint x: 533, endPoint y: 202, distance: 26.9
click at [533, 202] on textarea "**********" at bounding box center [764, 244] width 616 height 124
drag, startPoint x: 592, startPoint y: 202, endPoint x: 580, endPoint y: 203, distance: 11.7
click at [580, 203] on textarea "**********" at bounding box center [764, 244] width 616 height 124
click at [564, 203] on textarea "**********" at bounding box center [764, 244] width 616 height 124
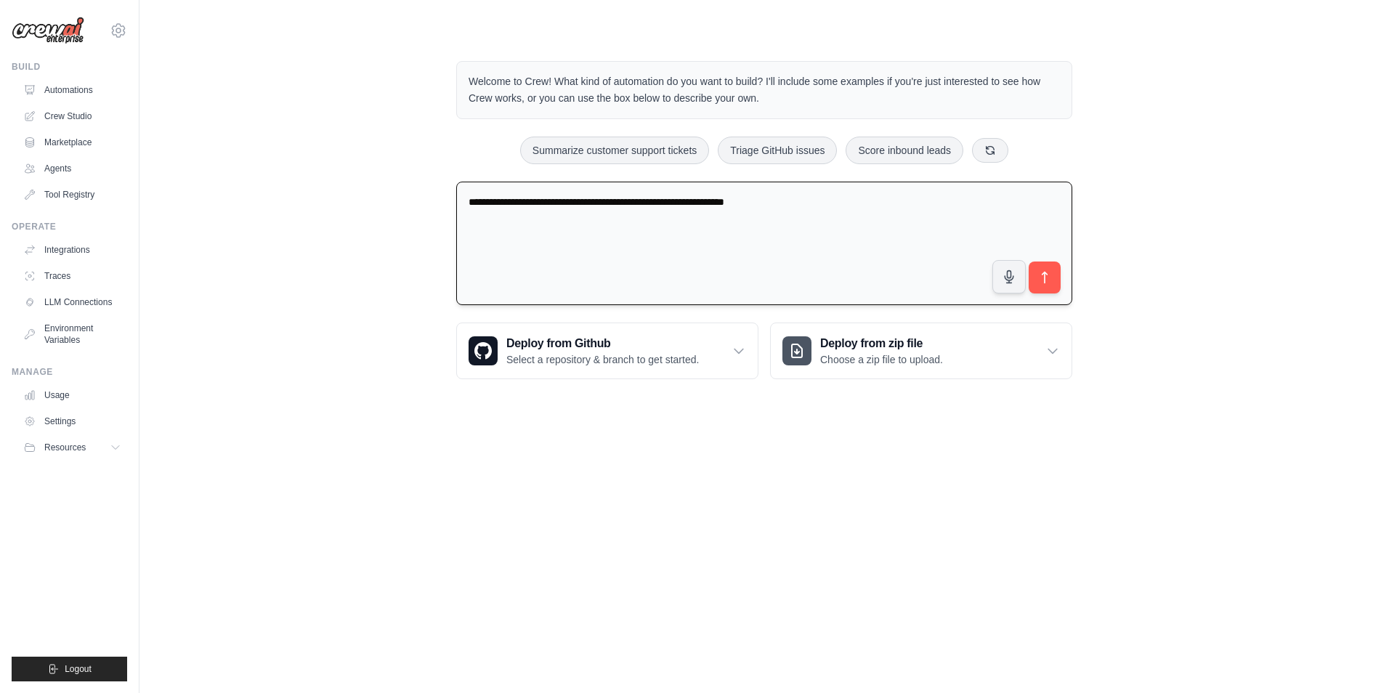
click at [588, 200] on textarea "**********" at bounding box center [764, 244] width 616 height 124
drag, startPoint x: 802, startPoint y: 198, endPoint x: 584, endPoint y: 193, distance: 218.0
click at [584, 193] on textarea "**********" at bounding box center [764, 244] width 616 height 124
type textarea "**********"
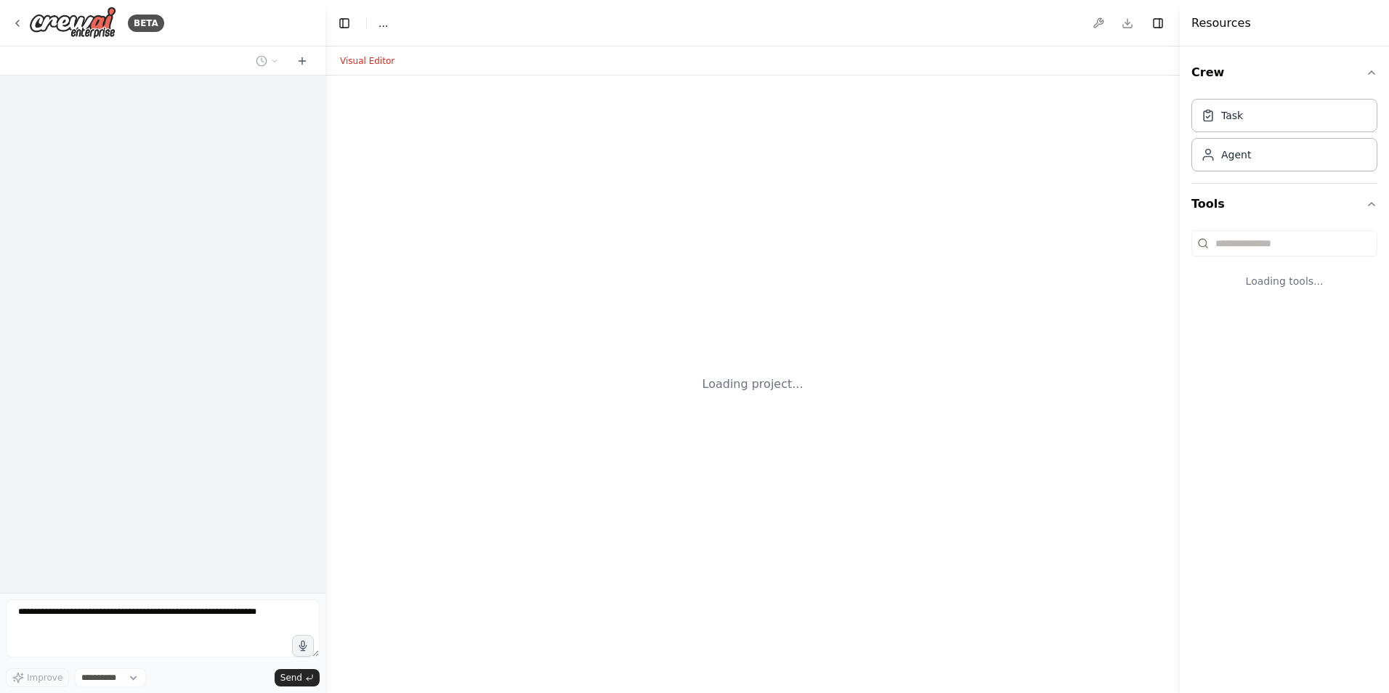
select select "****"
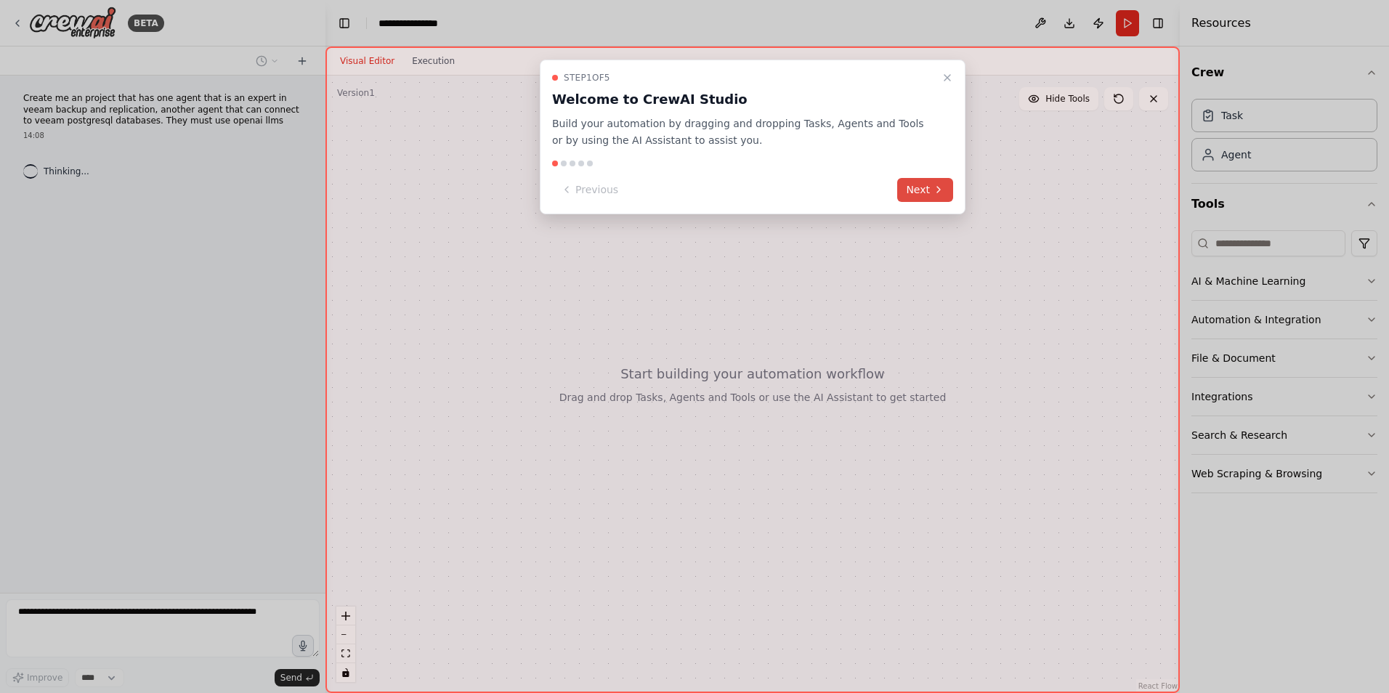
click at [924, 189] on button "Next" at bounding box center [925, 190] width 56 height 24
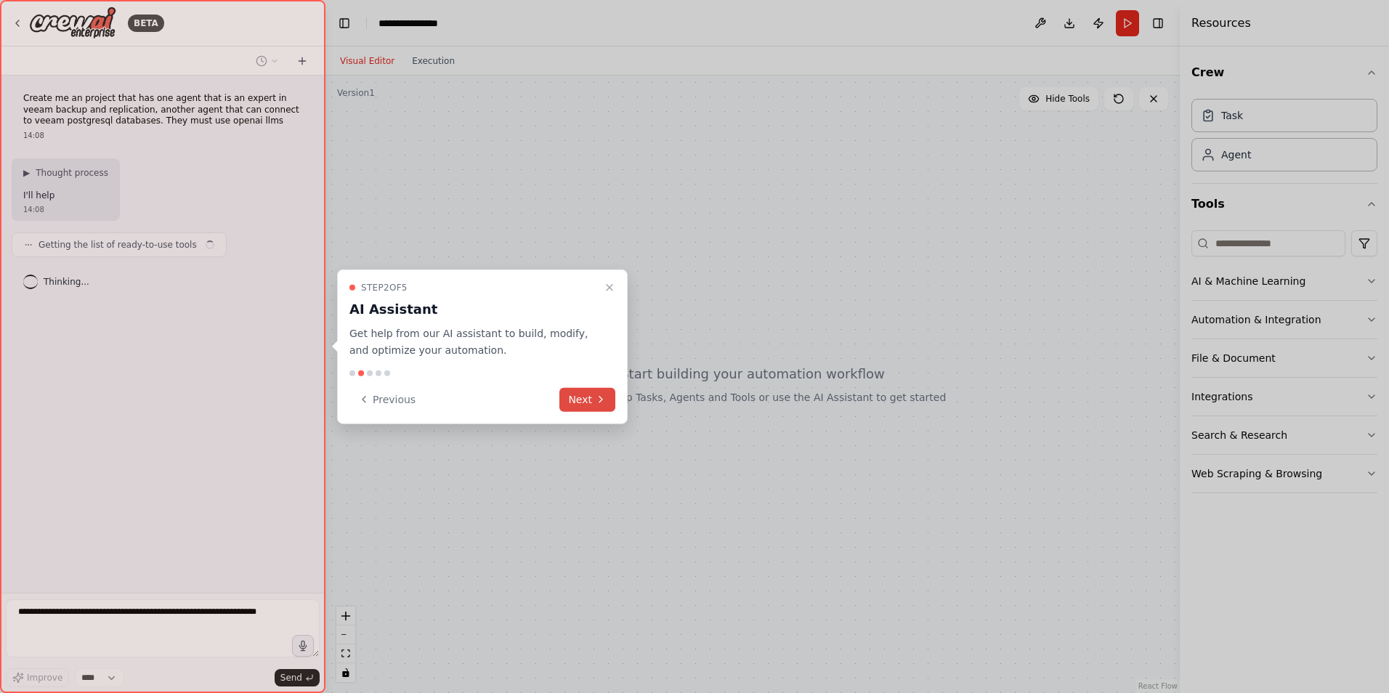
click at [583, 406] on button "Next" at bounding box center [587, 399] width 56 height 24
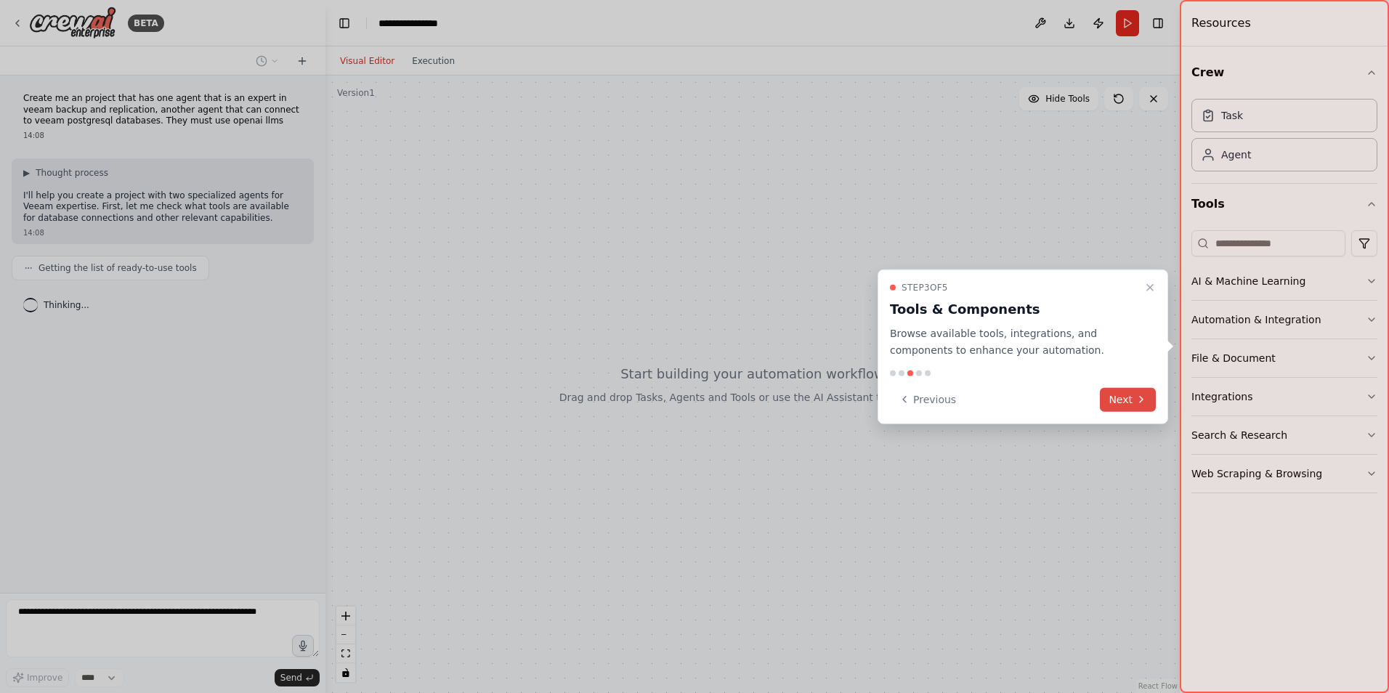
click at [1134, 405] on button "Next" at bounding box center [1128, 399] width 56 height 24
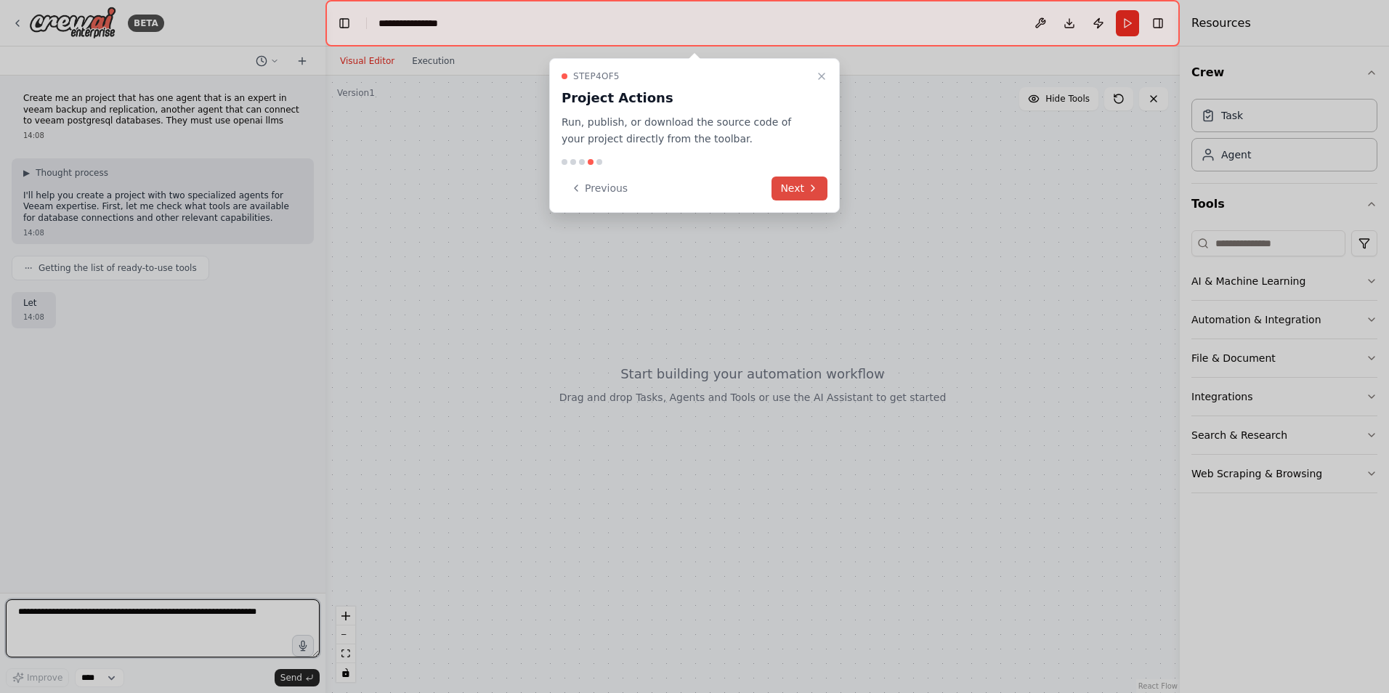
click at [779, 186] on button "Next" at bounding box center [799, 189] width 56 height 24
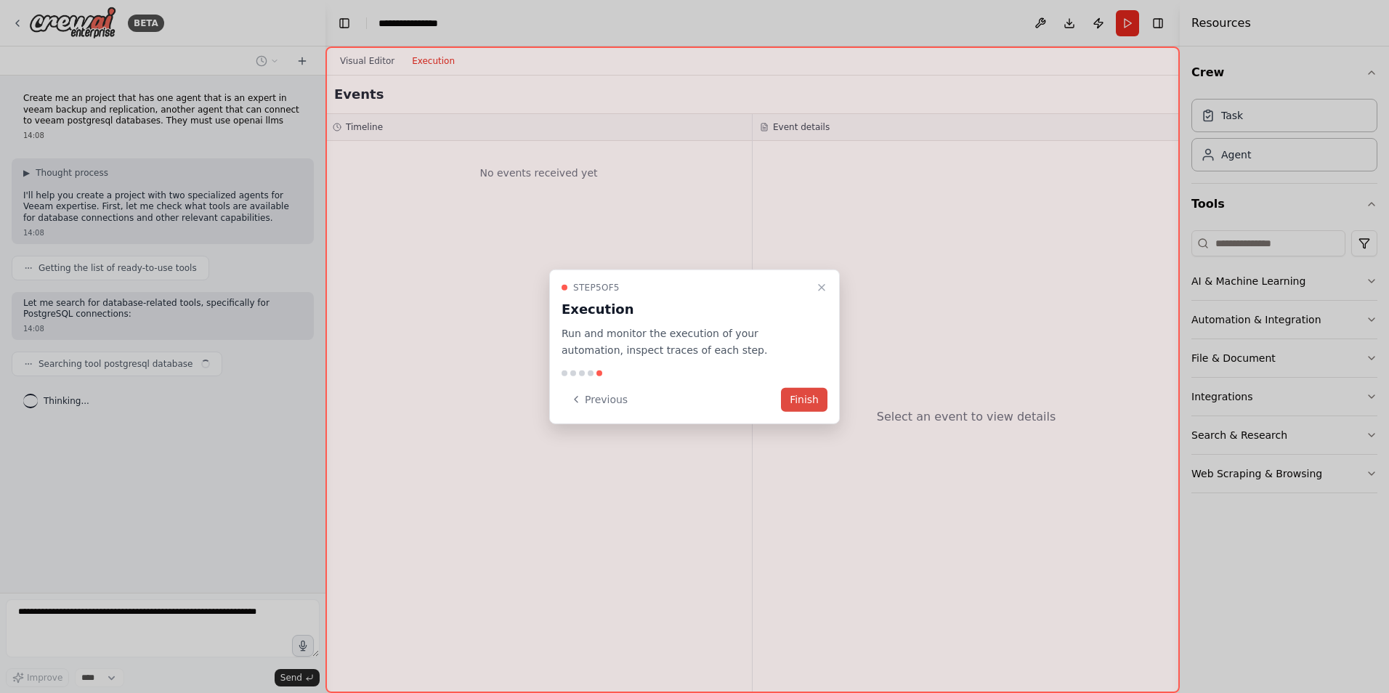
click at [811, 391] on button "Finish" at bounding box center [804, 399] width 46 height 24
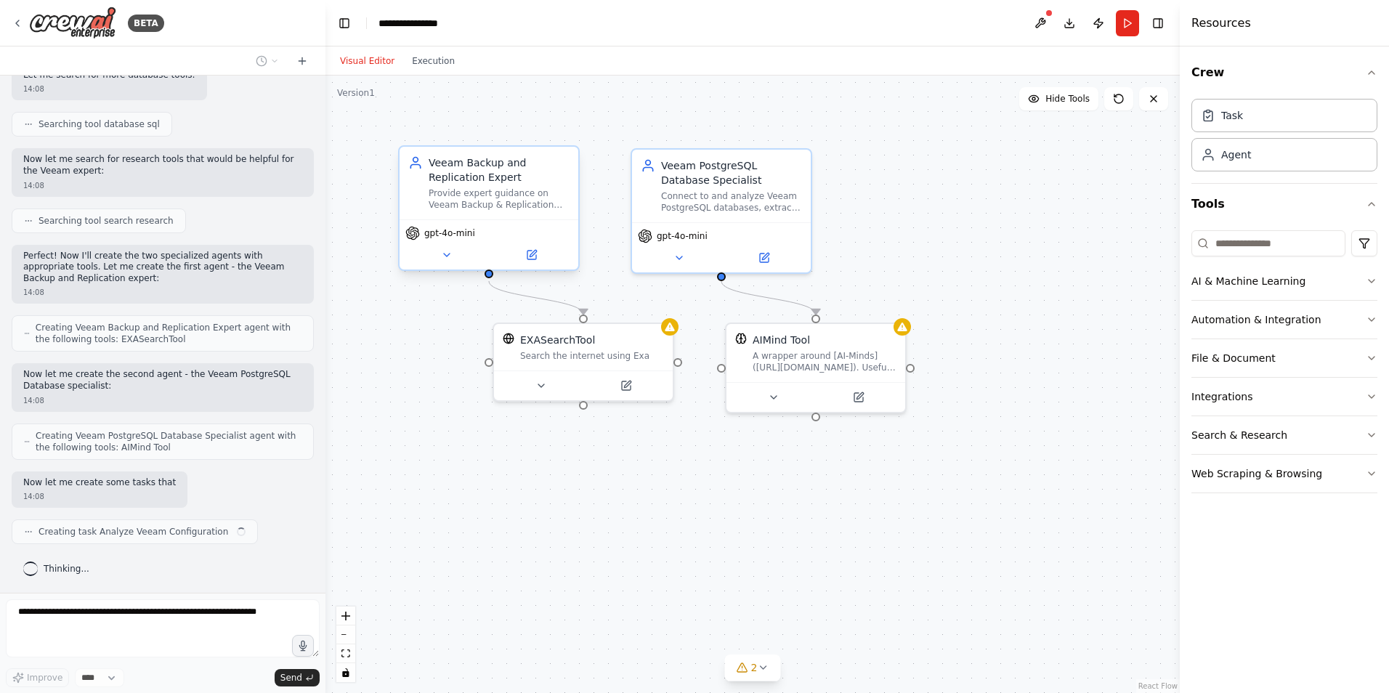
scroll to position [336, 0]
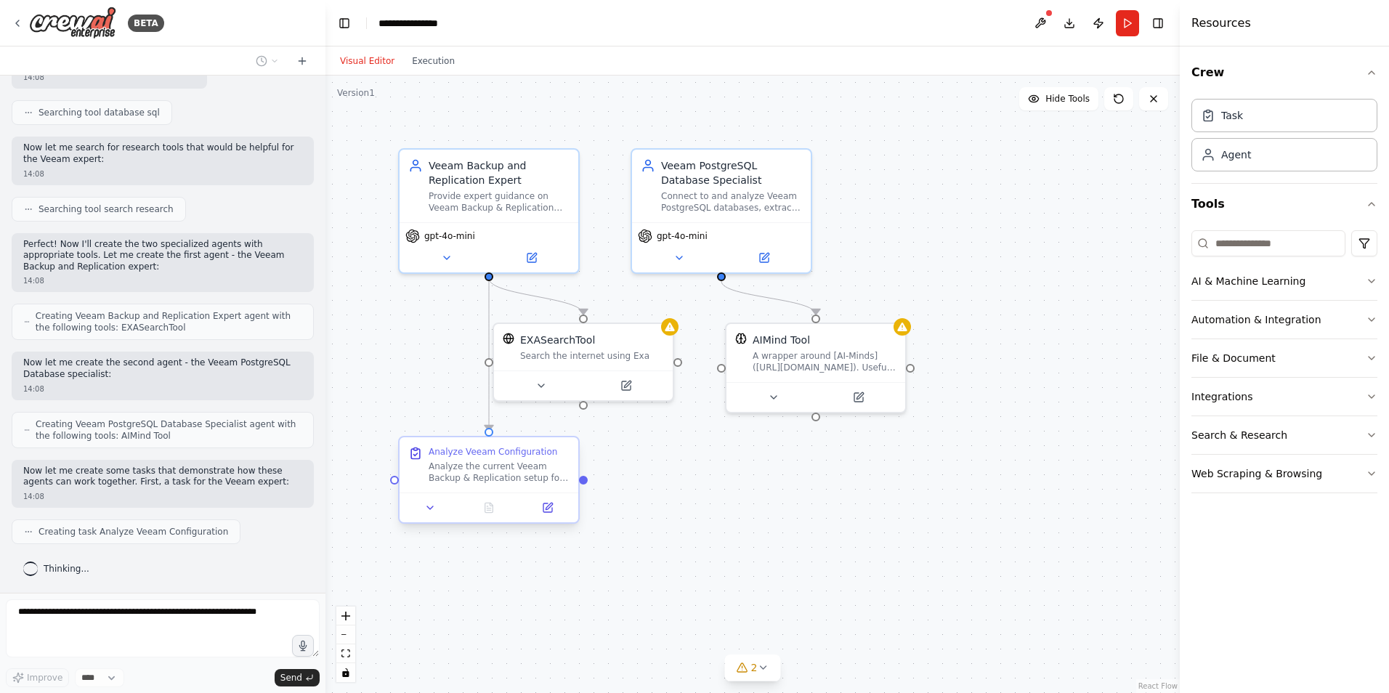
click at [536, 487] on div "Analyze Veeam Configuration Analyze the current Veeam Backup & Replication setu…" at bounding box center [489, 464] width 179 height 55
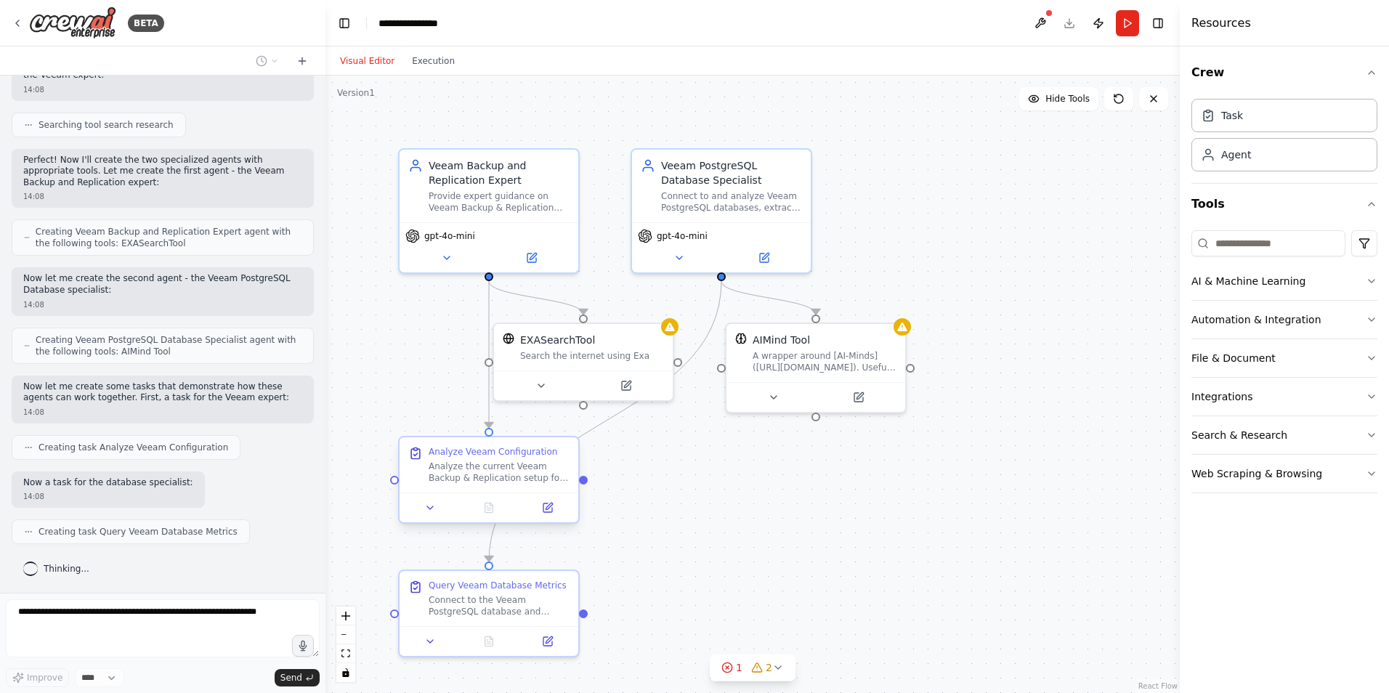
click at [512, 475] on div "Analyze the current Veeam Backup & Replication setup for {environment_type} env…" at bounding box center [499, 472] width 141 height 23
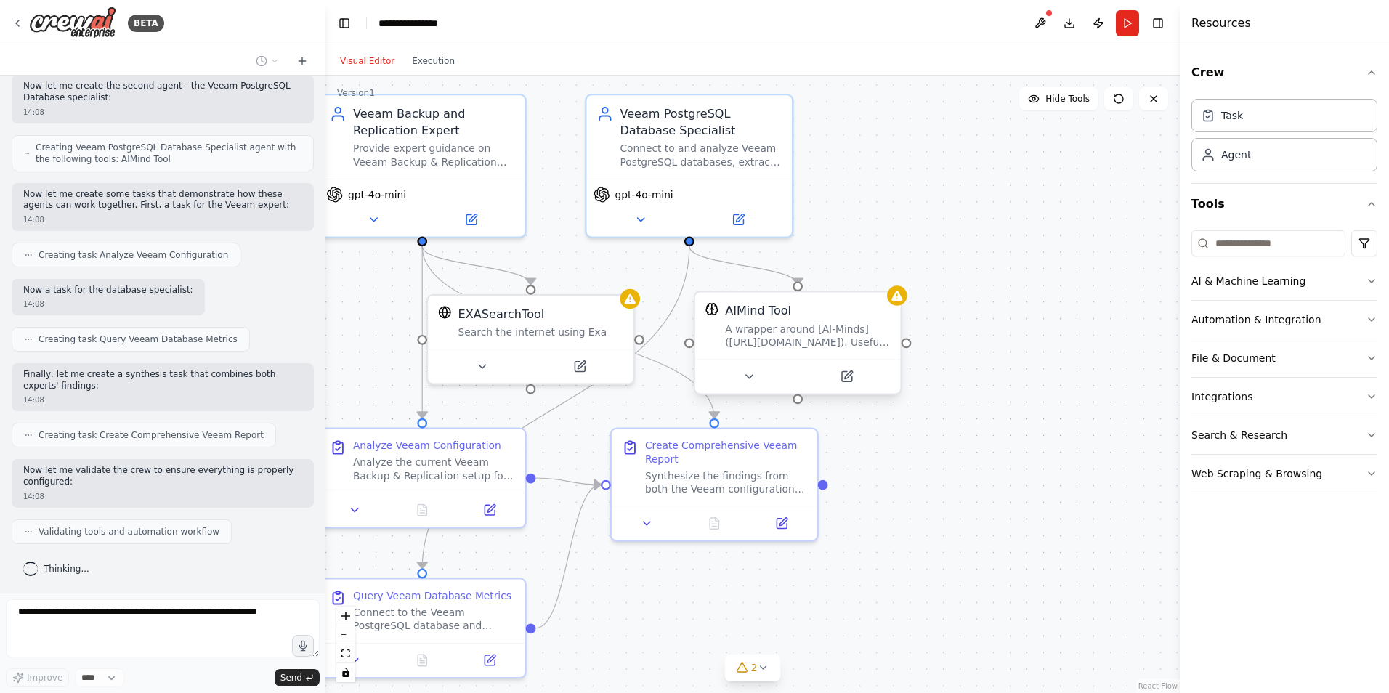
scroll to position [697, 0]
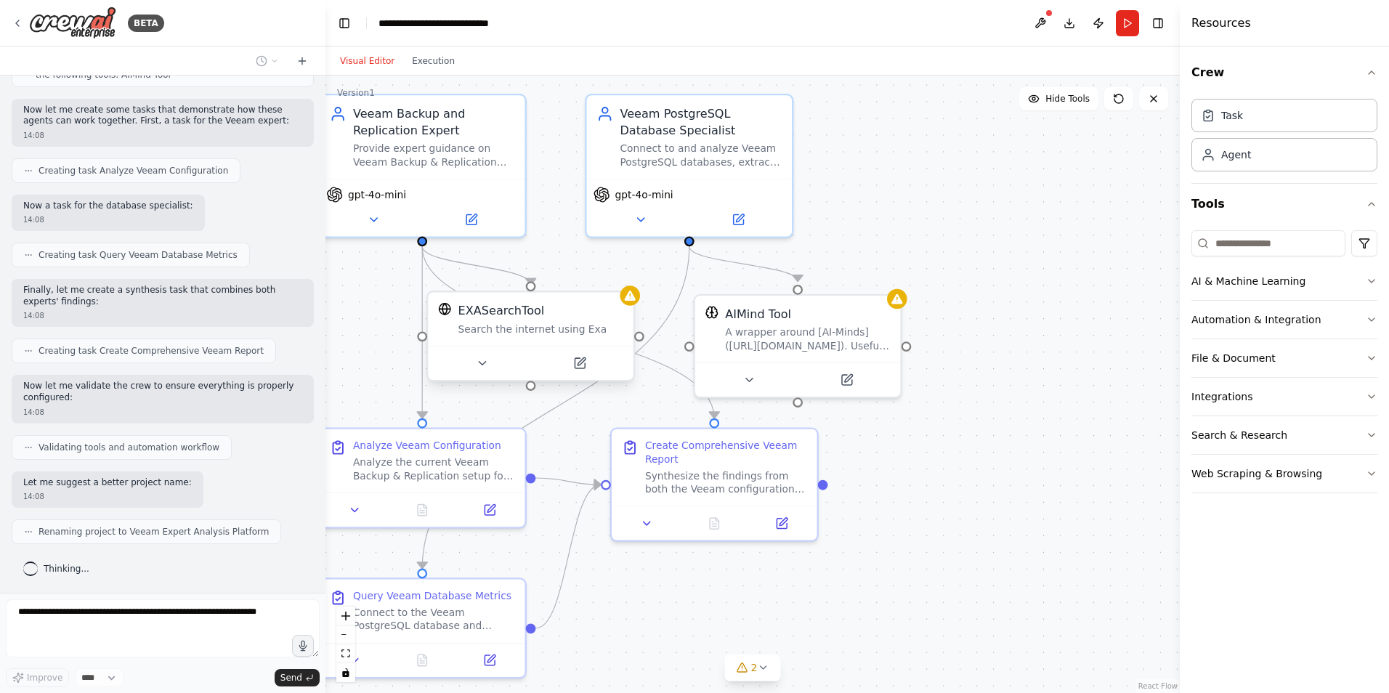
click at [593, 326] on div "Search the internet using Exa" at bounding box center [540, 329] width 165 height 13
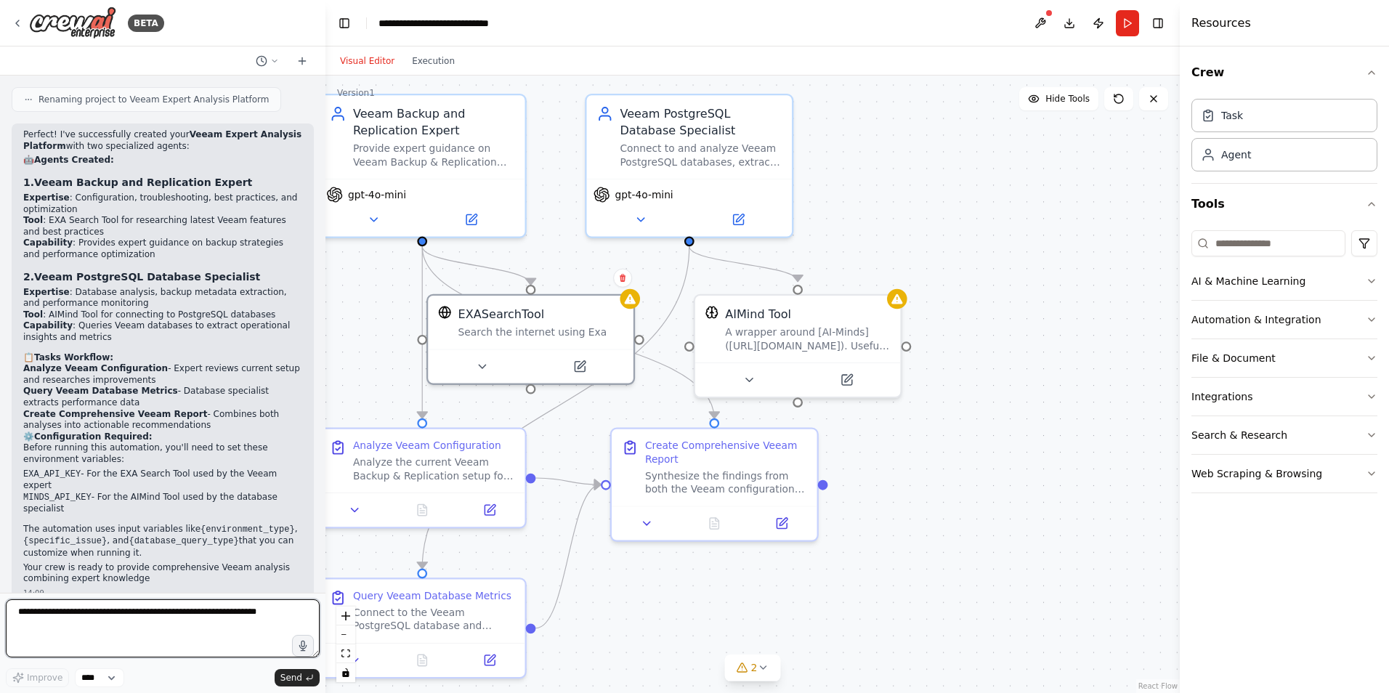
scroll to position [1140, 0]
